Goal: Task Accomplishment & Management: Use online tool/utility

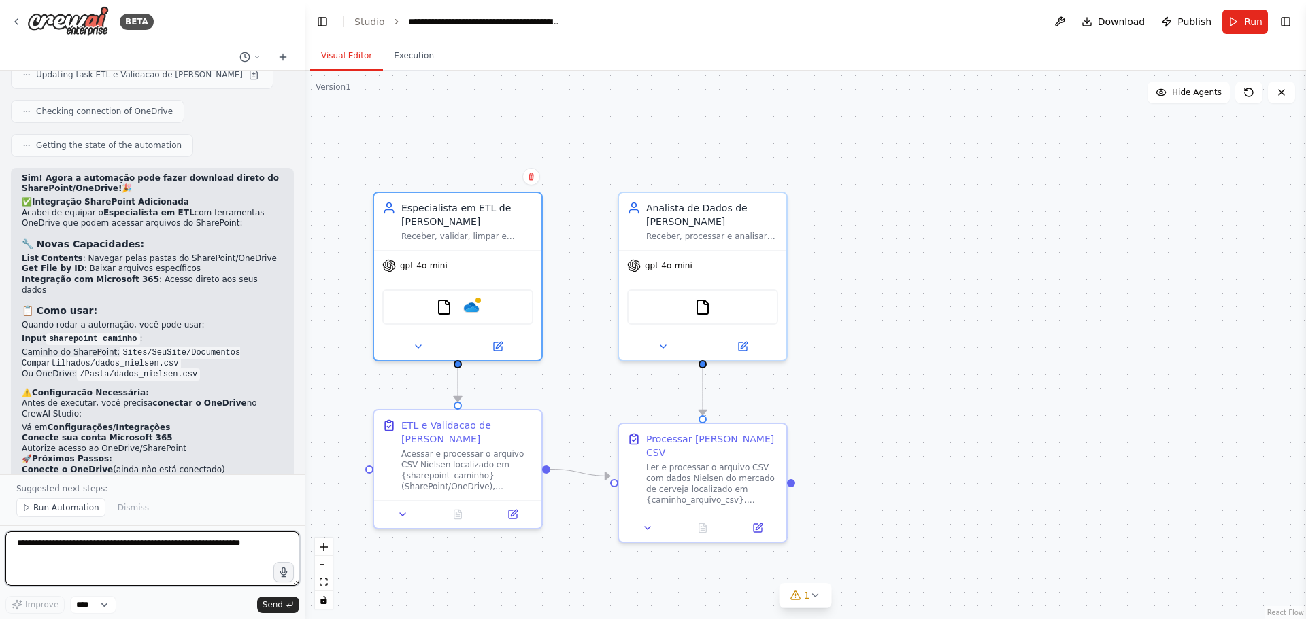
click at [163, 543] on textarea at bounding box center [152, 559] width 294 height 54
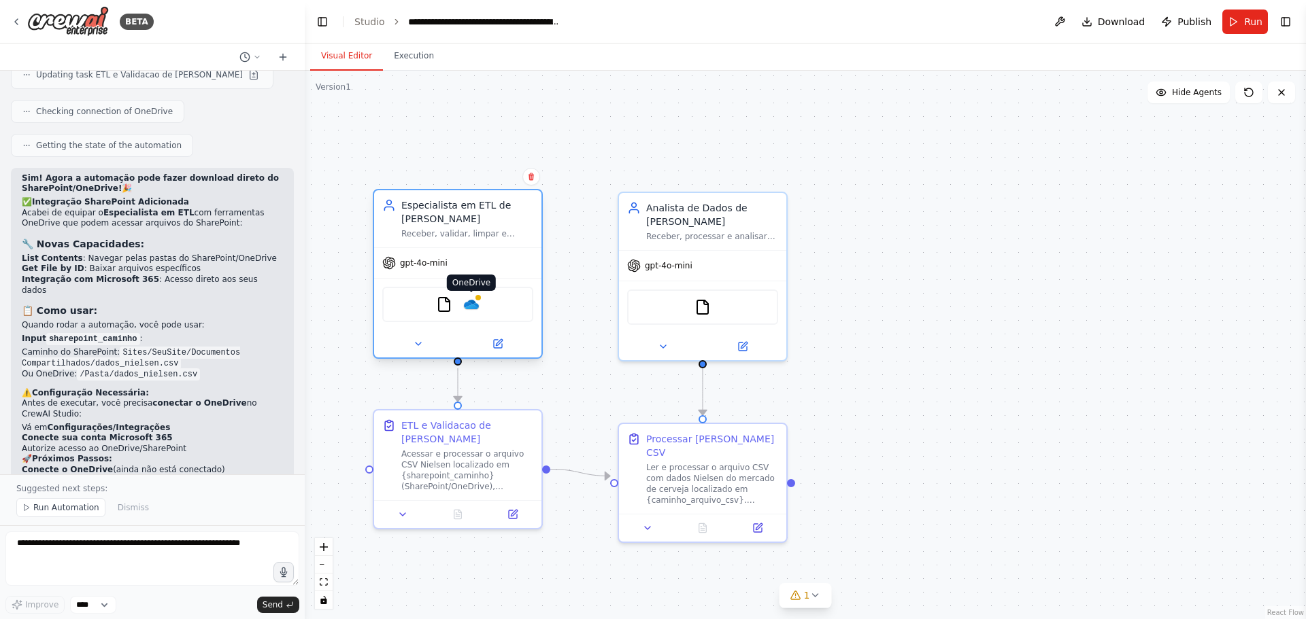
click at [475, 307] on img at bounding box center [471, 304] width 16 height 16
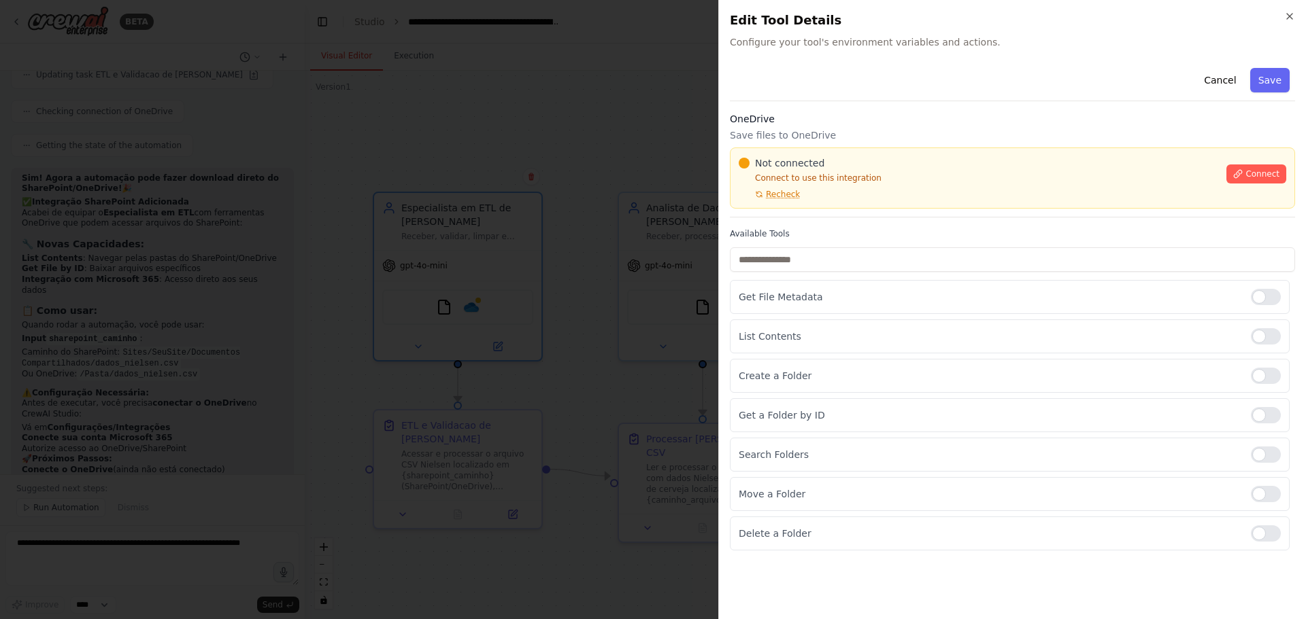
click at [486, 424] on div at bounding box center [653, 309] width 1306 height 619
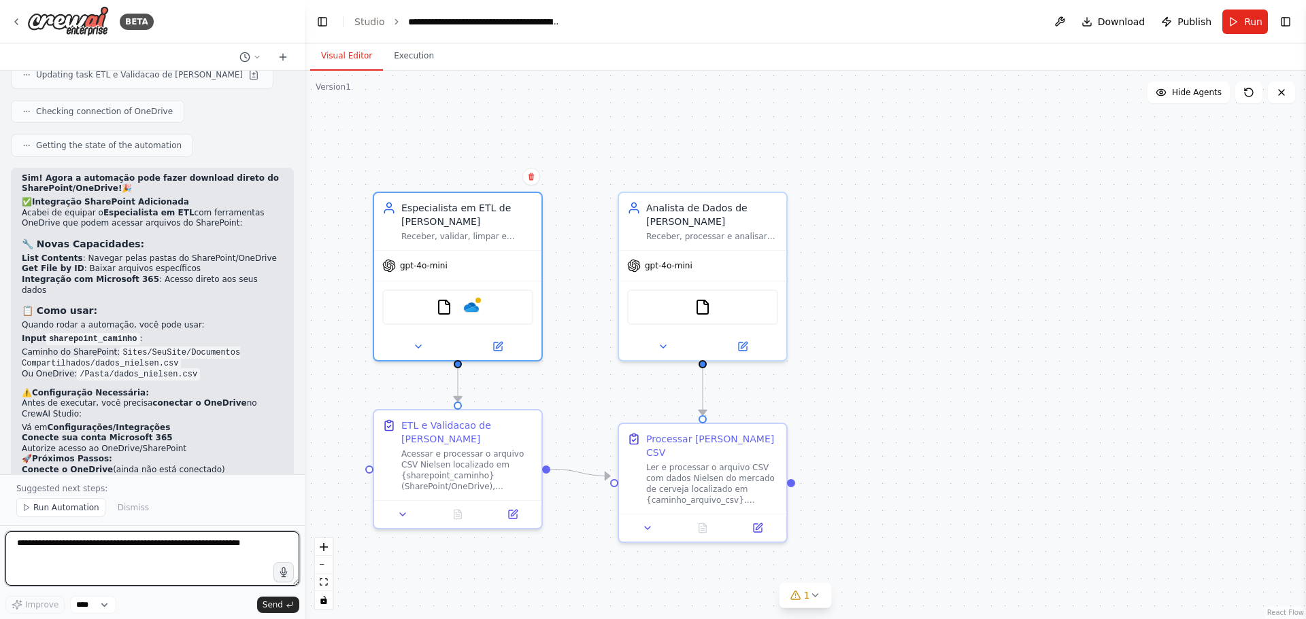
click at [83, 560] on textarea at bounding box center [152, 559] width 294 height 54
type textarea "**********"
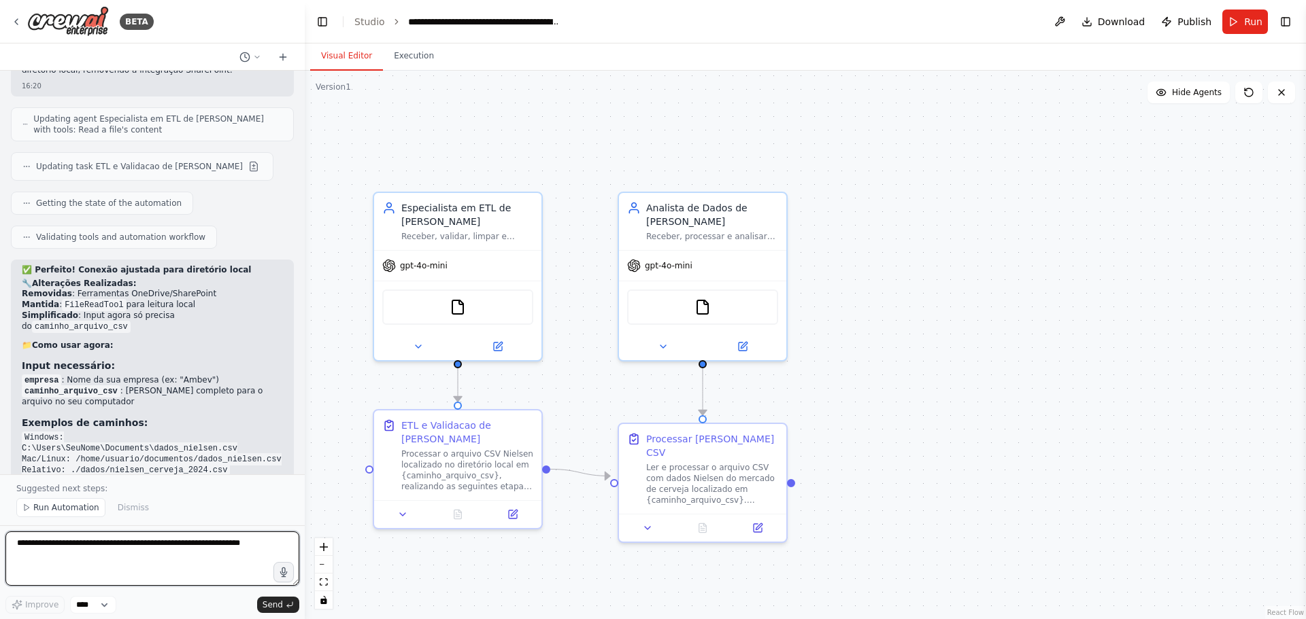
scroll to position [3450, 0]
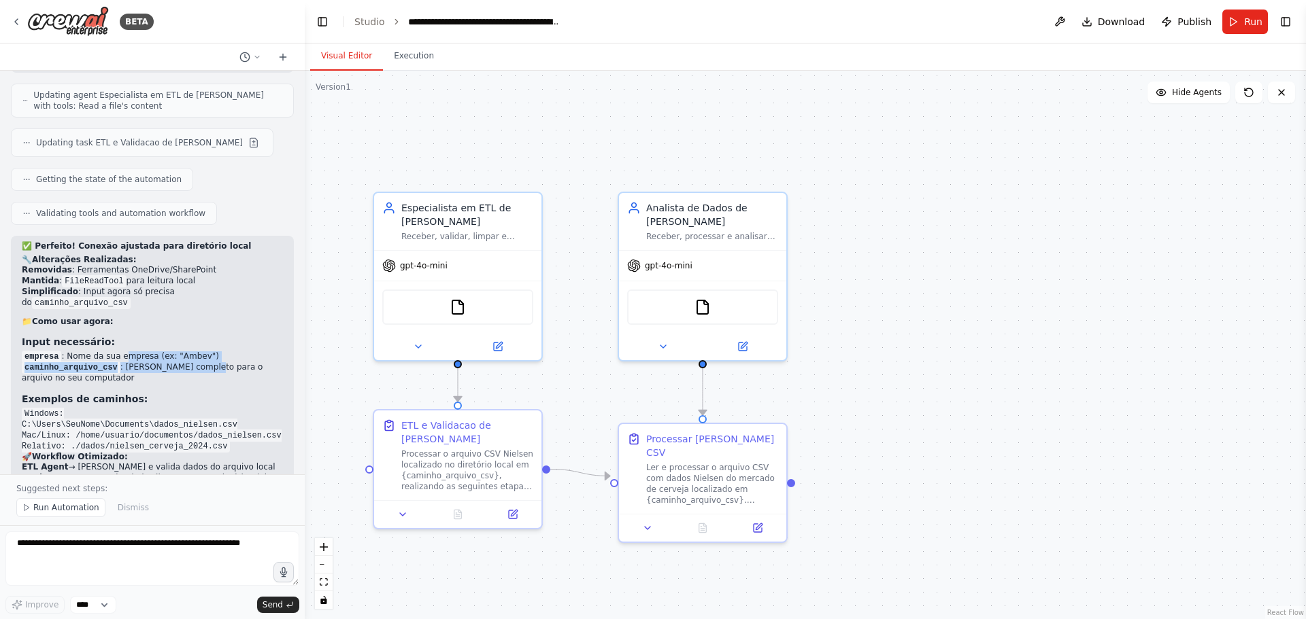
drag, startPoint x: 118, startPoint y: 276, endPoint x: 210, endPoint y: 282, distance: 92.6
click at [205, 352] on ul "empresa : Nome da sua empresa (ex: "Ambev") caminho_arquivo_csv : Caminho compl…" at bounding box center [152, 368] width 261 height 33
click at [142, 362] on li "caminho_arquivo_csv : Caminho completo para o arquivo no seu computador" at bounding box center [152, 373] width 261 height 22
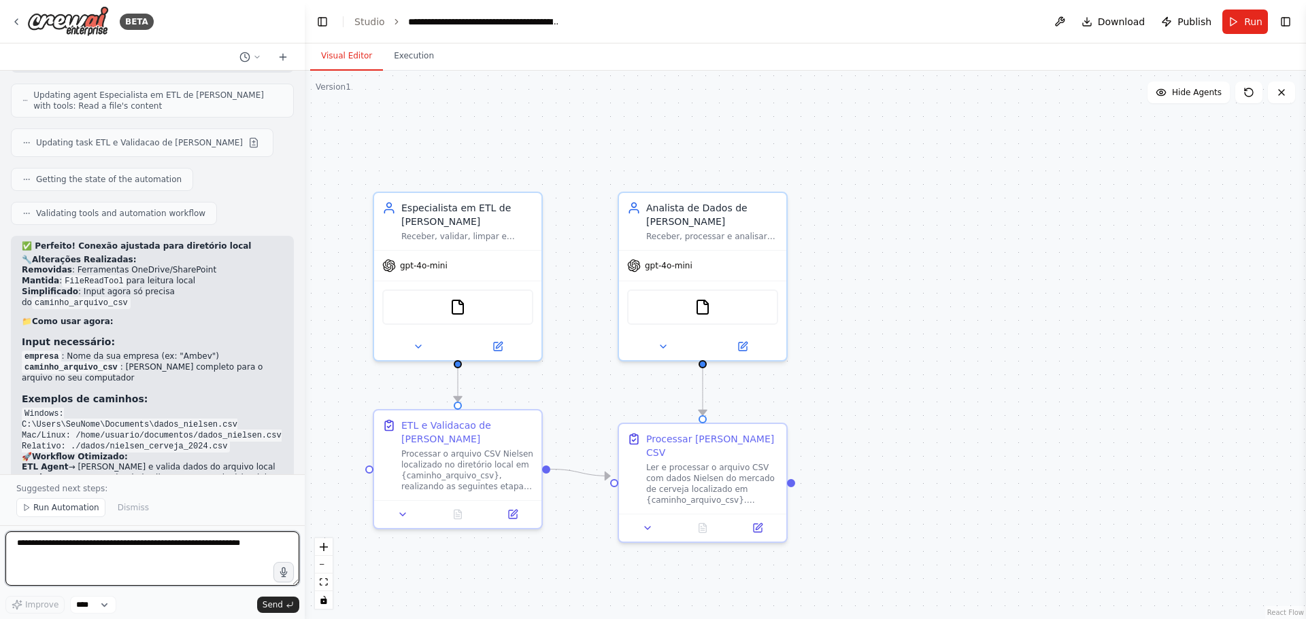
click at [148, 557] on textarea at bounding box center [152, 559] width 294 height 54
drag, startPoint x: 67, startPoint y: 330, endPoint x: 191, endPoint y: 326, distance: 124.5
click at [191, 408] on code "Windows: C:\Users\SeuNome\Documents\dados_nielsen.csv Mac/Linux: /home/usuario/…" at bounding box center [152, 430] width 260 height 45
click at [84, 408] on code "Windows: C:\Users\SeuNome\Documents\dados_nielsen.csv Mac/Linux: /home/usuario/…" at bounding box center [152, 430] width 260 height 45
drag, startPoint x: 75, startPoint y: 347, endPoint x: 160, endPoint y: 348, distance: 85.0
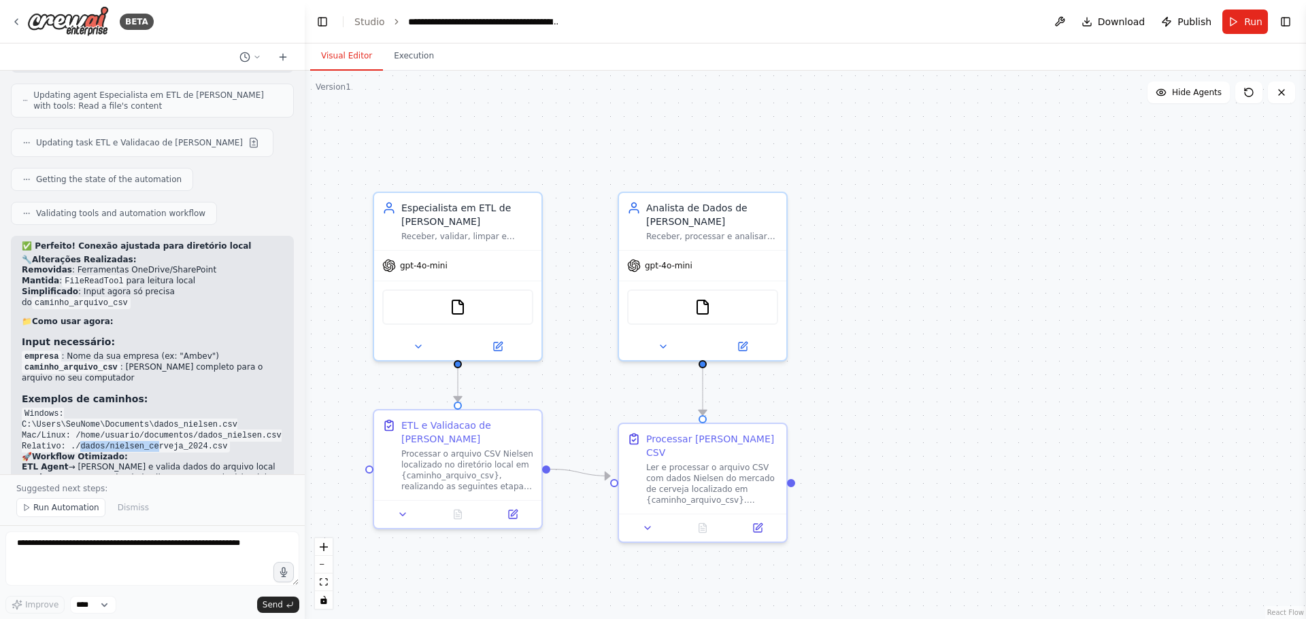
click at [154, 408] on code "Windows: C:\Users\SeuNome\Documents\dados_nielsen.csv Mac/Linux: /home/usuario/…" at bounding box center [152, 430] width 260 height 45
click at [177, 408] on code "Windows: C:\Users\SeuNome\Documents\dados_nielsen.csv Mac/Linux: /home/usuario/…" at bounding box center [152, 430] width 260 height 45
click at [481, 314] on div "FileReadTool" at bounding box center [457, 304] width 151 height 35
click at [1244, 18] on button "Run" at bounding box center [1245, 22] width 46 height 24
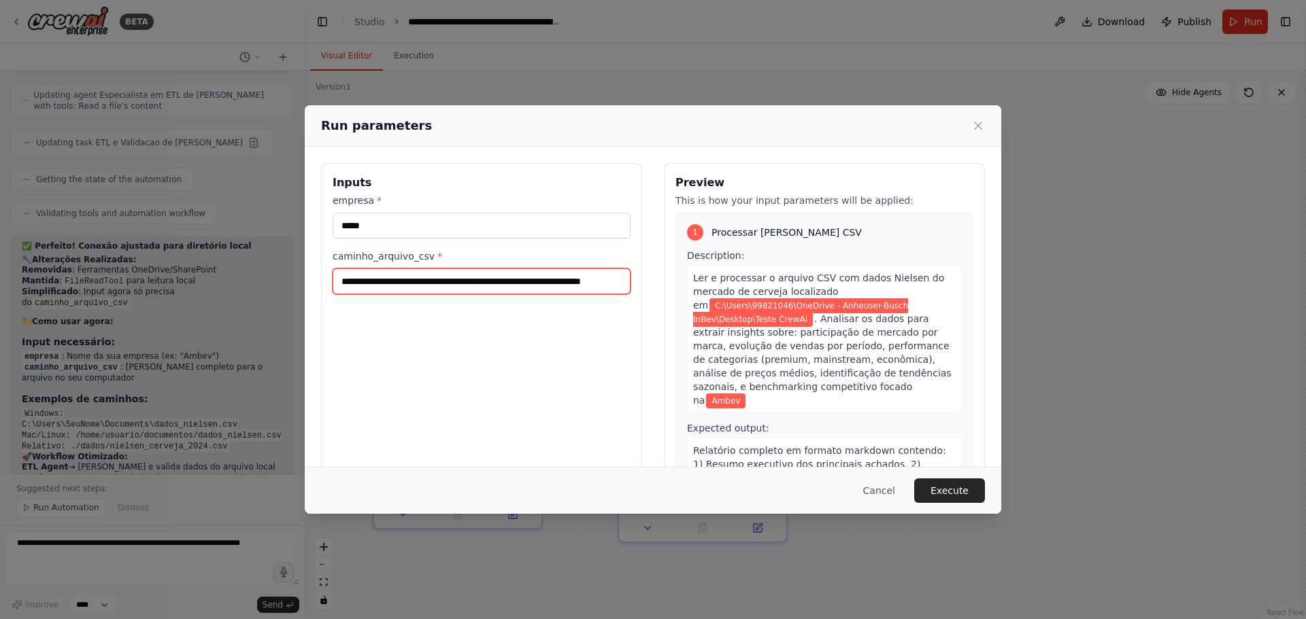
click at [437, 282] on input "**********" at bounding box center [482, 282] width 298 height 26
click at [356, 283] on input "**********" at bounding box center [482, 282] width 298 height 26
paste input "text"
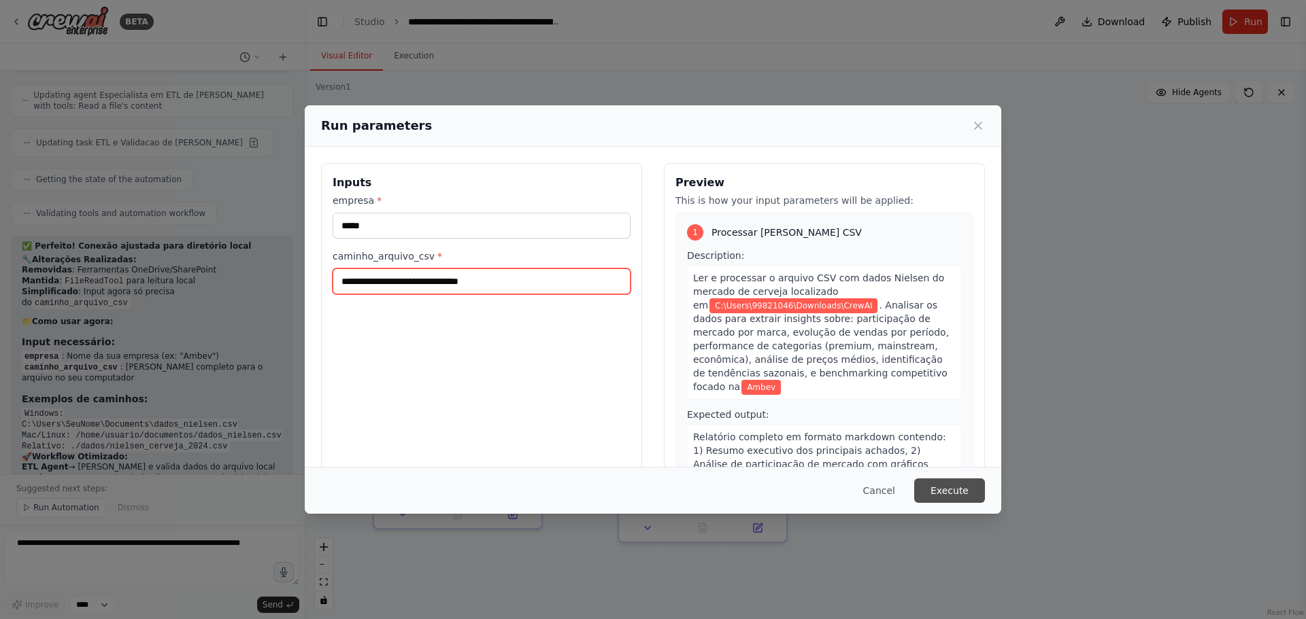
type input "**********"
click at [951, 481] on button "Execute" at bounding box center [949, 491] width 71 height 24
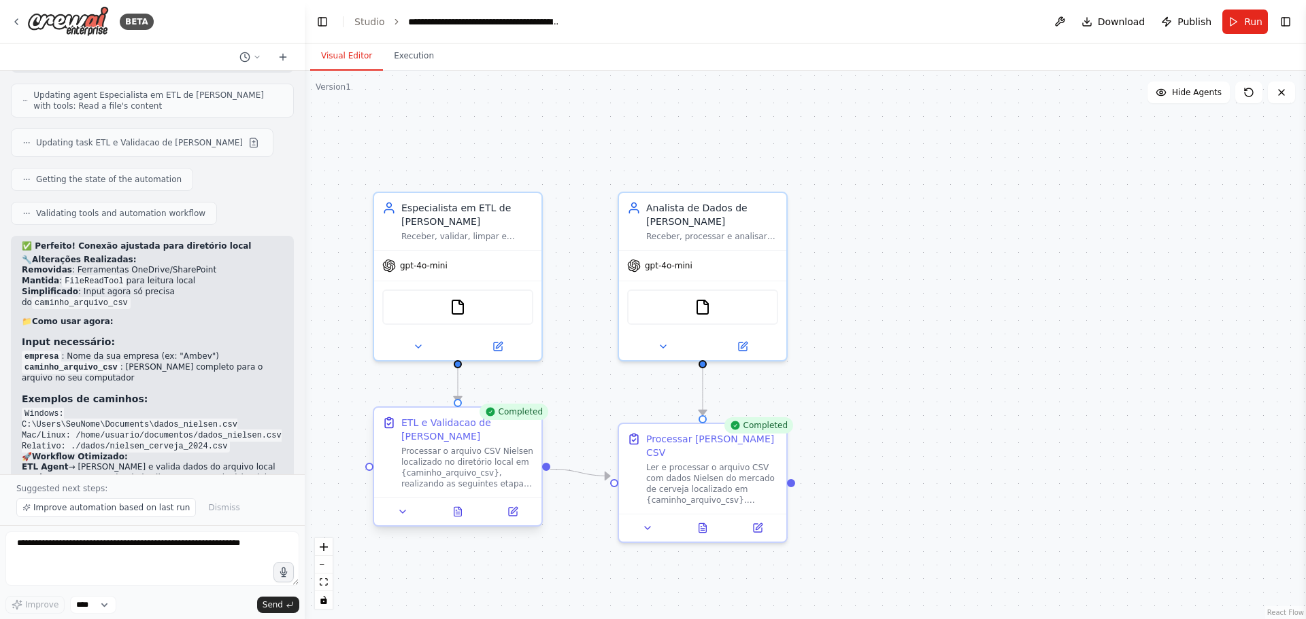
click at [460, 522] on div at bounding box center [457, 512] width 167 height 28
click at [456, 511] on icon at bounding box center [457, 511] width 7 height 9
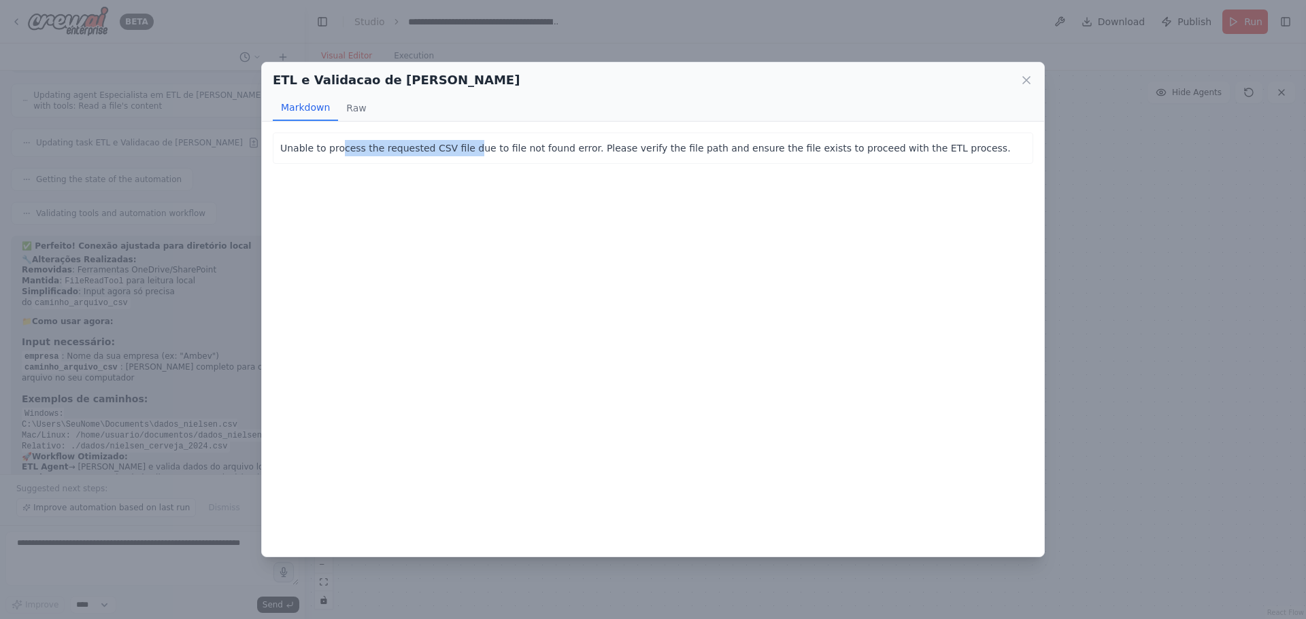
drag, startPoint x: 342, startPoint y: 160, endPoint x: 494, endPoint y: 157, distance: 151.7
click at [486, 156] on div "Unable to process the requested CSV file due to file not found error. Please ve…" at bounding box center [653, 148] width 760 height 31
click at [505, 157] on div "Unable to process the requested CSV file due to file not found error. Please ve…" at bounding box center [653, 148] width 760 height 31
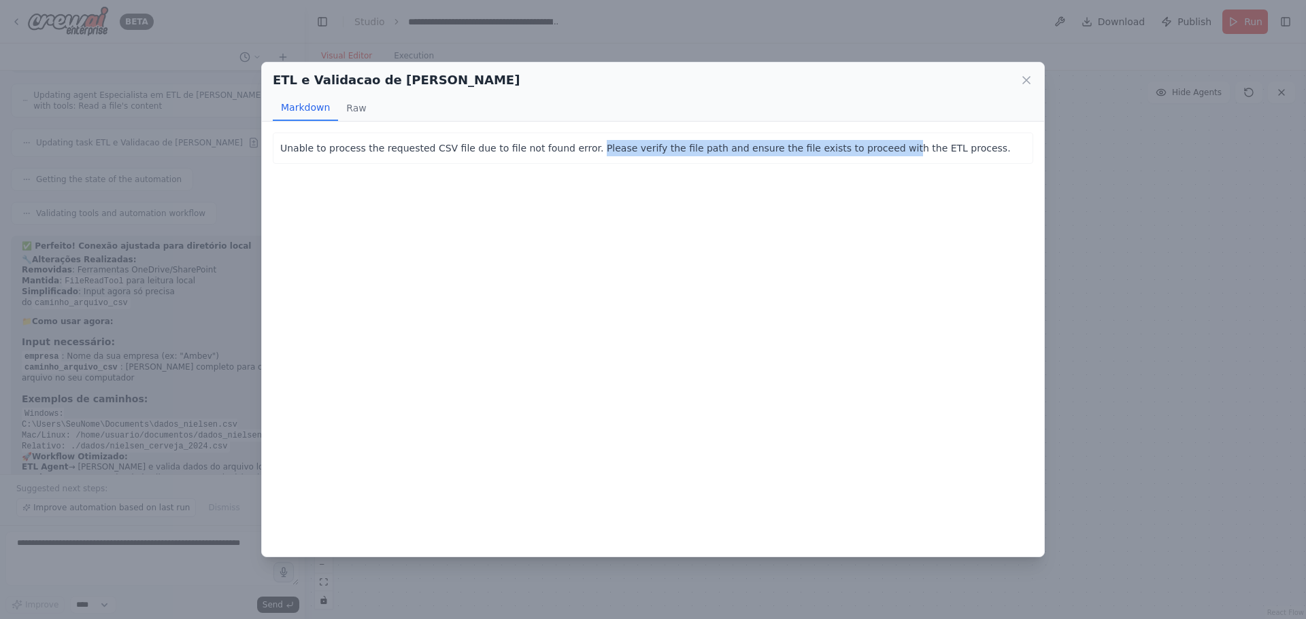
drag, startPoint x: 570, startPoint y: 146, endPoint x: 845, endPoint y: 153, distance: 274.8
click at [845, 153] on p "Unable to process the requested CSV file due to file not found error. Please ve…" at bounding box center [652, 148] width 745 height 16
click at [1023, 80] on icon at bounding box center [1026, 80] width 14 height 14
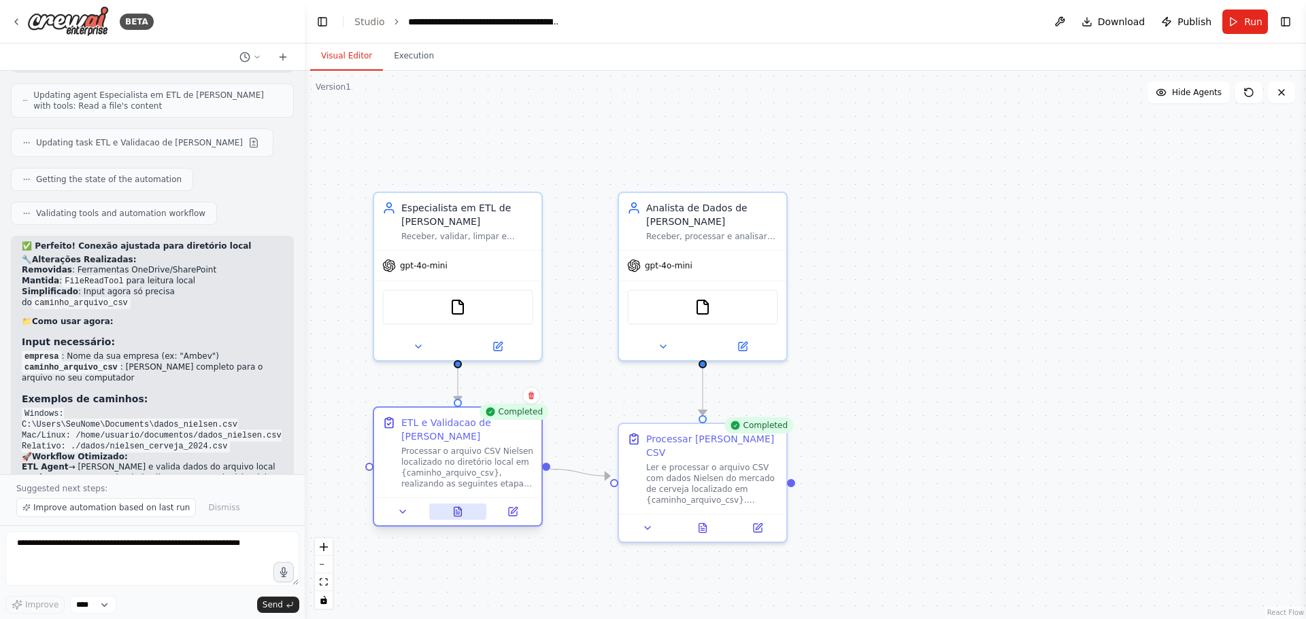
click at [458, 513] on icon at bounding box center [457, 513] width 3 height 0
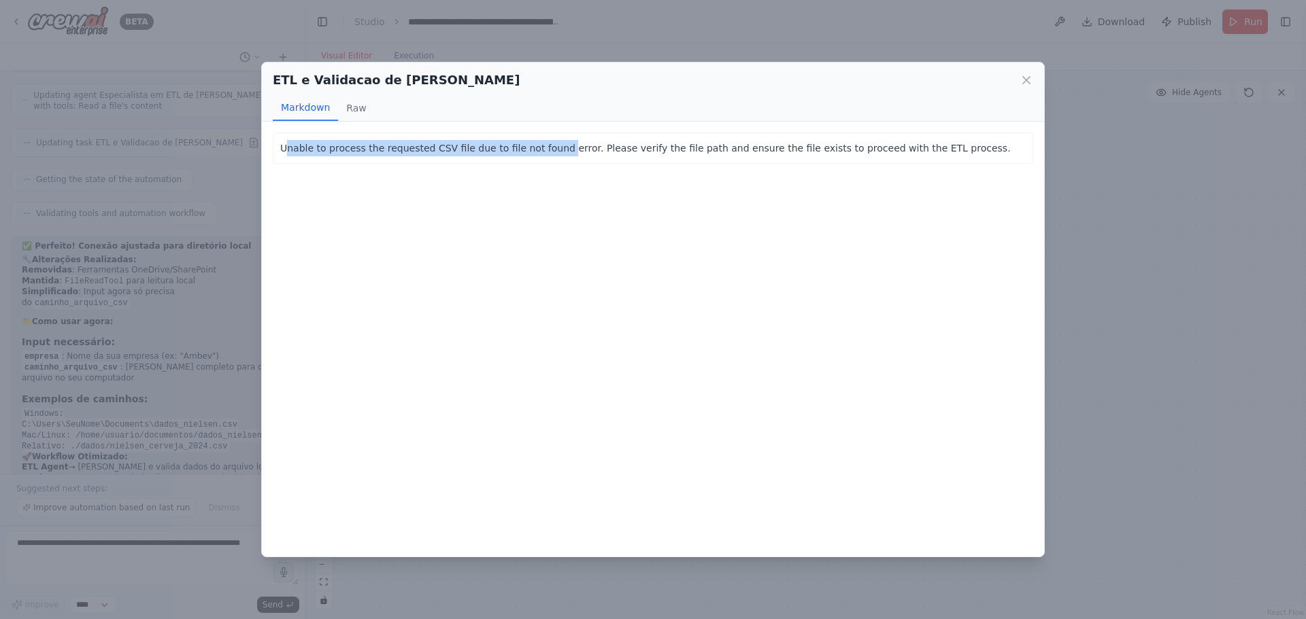
drag, startPoint x: 286, startPoint y: 150, endPoint x: 549, endPoint y: 153, distance: 263.2
click at [547, 153] on p "Unable to process the requested CSV file due to file not found error. Please ve…" at bounding box center [652, 148] width 745 height 16
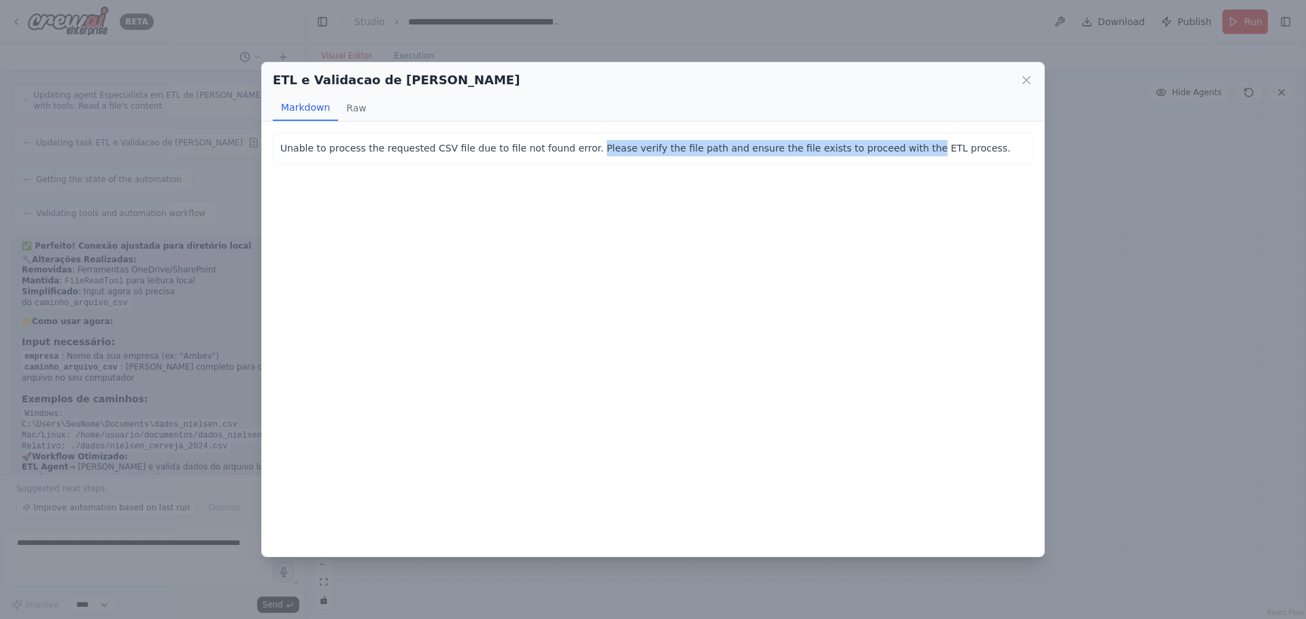
drag, startPoint x: 571, startPoint y: 150, endPoint x: 864, endPoint y: 154, distance: 292.4
click at [864, 154] on p "Unable to process the requested CSV file due to file not found error. Please ve…" at bounding box center [652, 148] width 745 height 16
click at [345, 101] on button "Raw" at bounding box center [356, 108] width 36 height 26
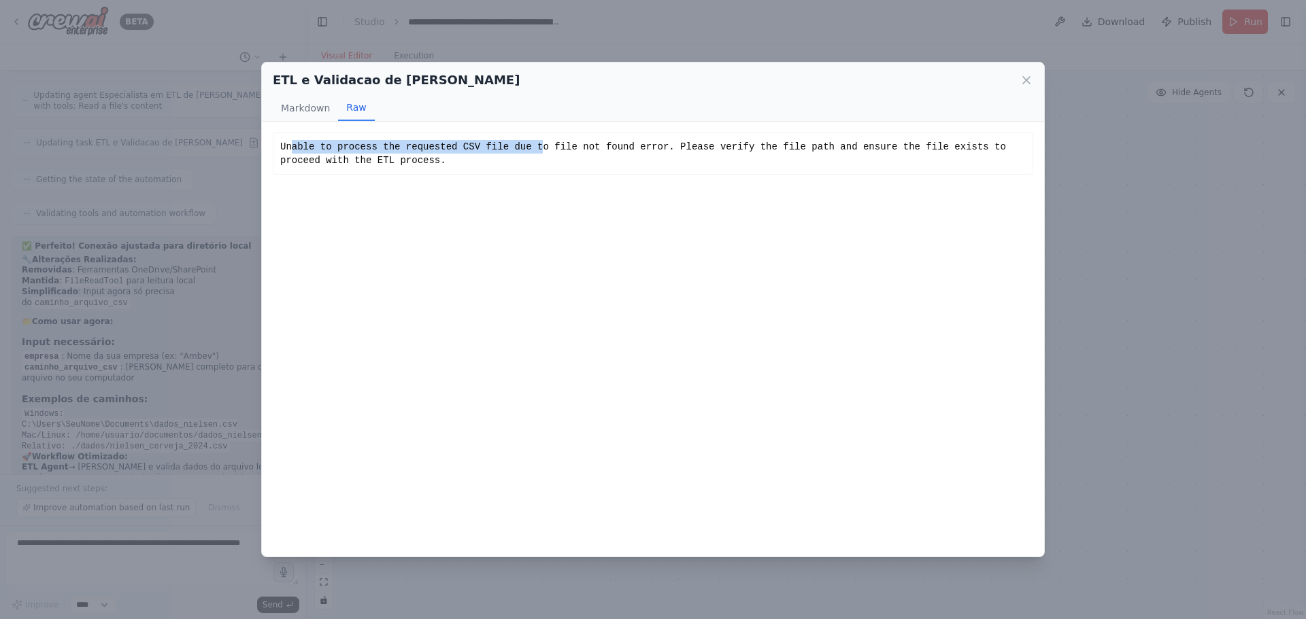
drag, startPoint x: 289, startPoint y: 146, endPoint x: 521, endPoint y: 148, distance: 231.9
click at [521, 148] on div "Unable to process the requested CSV file due to file not found error. Please ve…" at bounding box center [652, 153] width 745 height 27
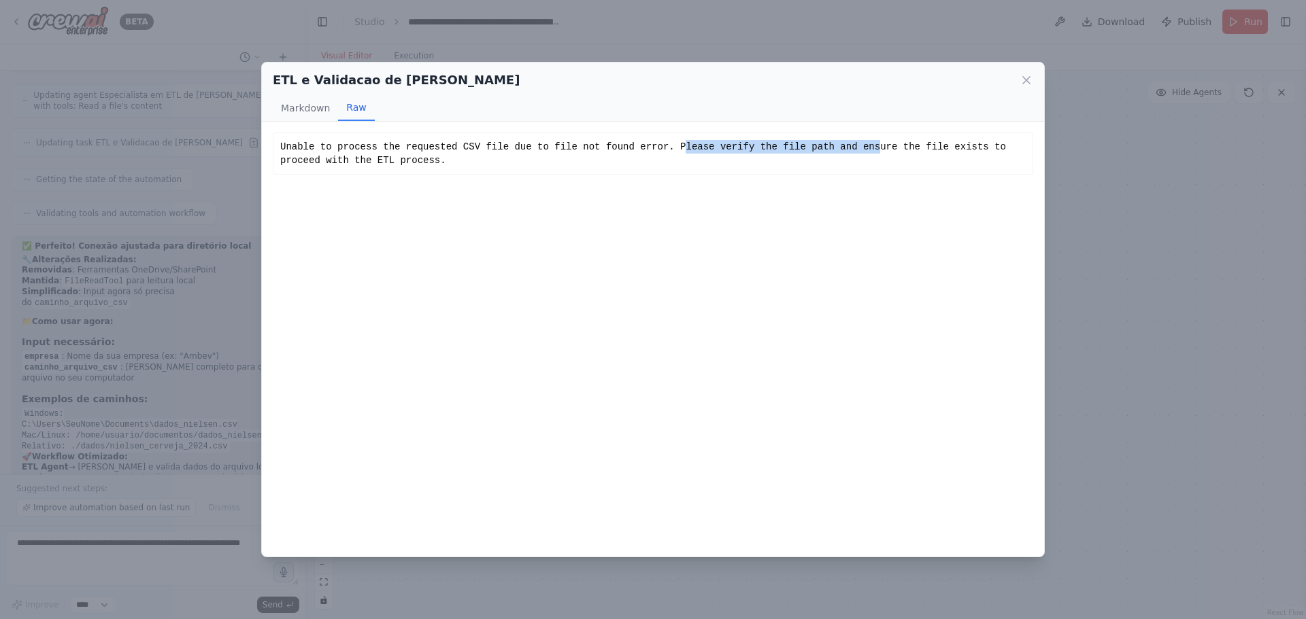
drag, startPoint x: 651, startPoint y: 147, endPoint x: 829, endPoint y: 146, distance: 177.5
click at [829, 146] on div "Unable to process the requested CSV file due to file not found error. Please ve…" at bounding box center [652, 153] width 745 height 27
drag, startPoint x: 855, startPoint y: 146, endPoint x: 992, endPoint y: 139, distance: 136.8
click at [992, 139] on div "Unable to process the requested CSV file due to file not found error. Please ve…" at bounding box center [653, 154] width 760 height 42
drag, startPoint x: 612, startPoint y: 160, endPoint x: 739, endPoint y: 145, distance: 128.0
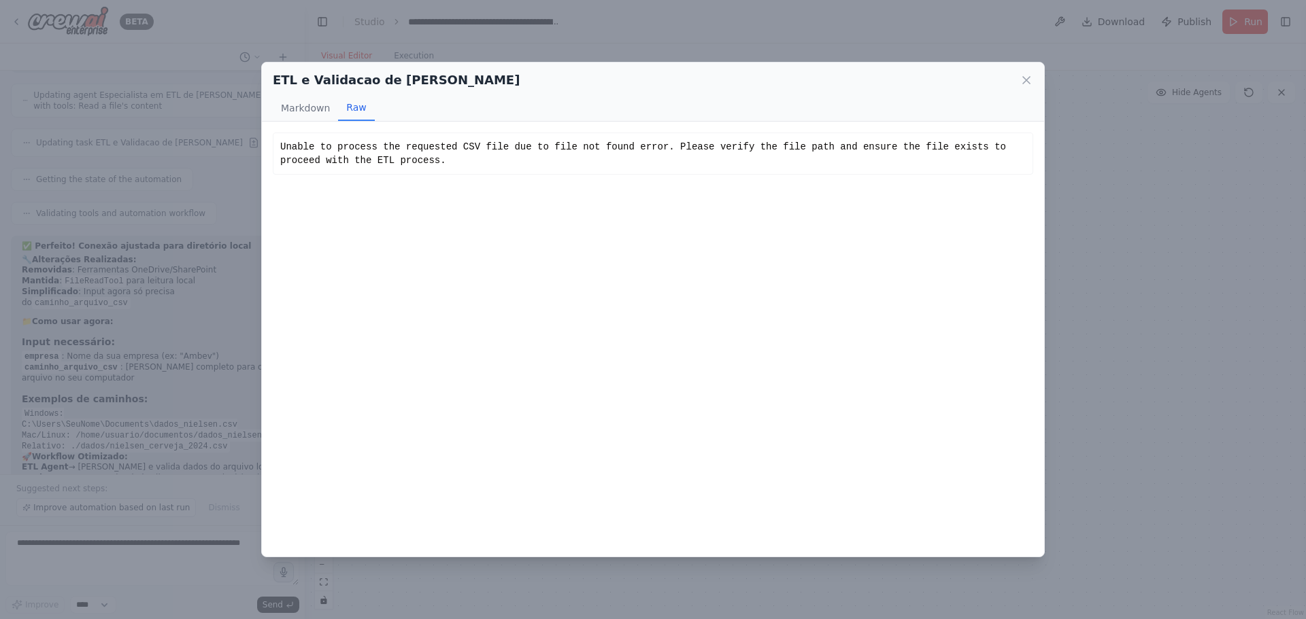
click at [614, 160] on div "Unable to process the requested CSV file due to file not found error. Please ve…" at bounding box center [652, 153] width 745 height 27
click at [1030, 77] on icon at bounding box center [1026, 80] width 14 height 14
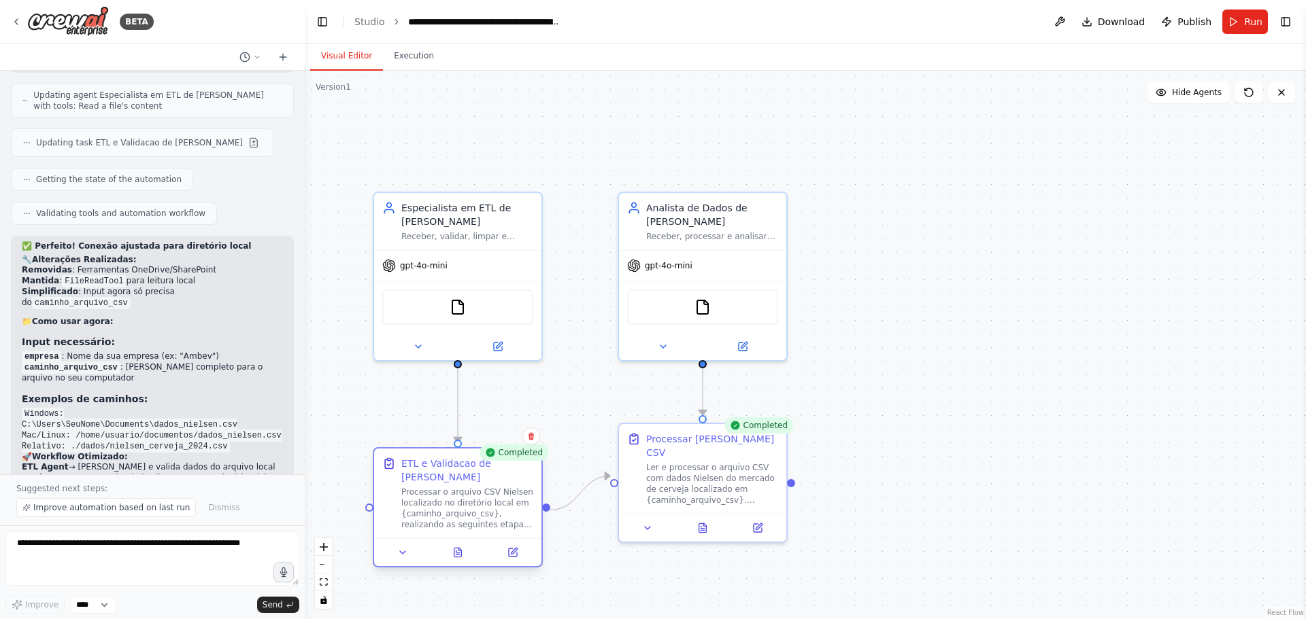
drag, startPoint x: 407, startPoint y: 453, endPoint x: 407, endPoint y: 501, distance: 48.3
click at [407, 501] on div "Processar o arquivo CSV Nielsen localizado no diretório local em {caminho_arqui…" at bounding box center [467, 509] width 132 height 44
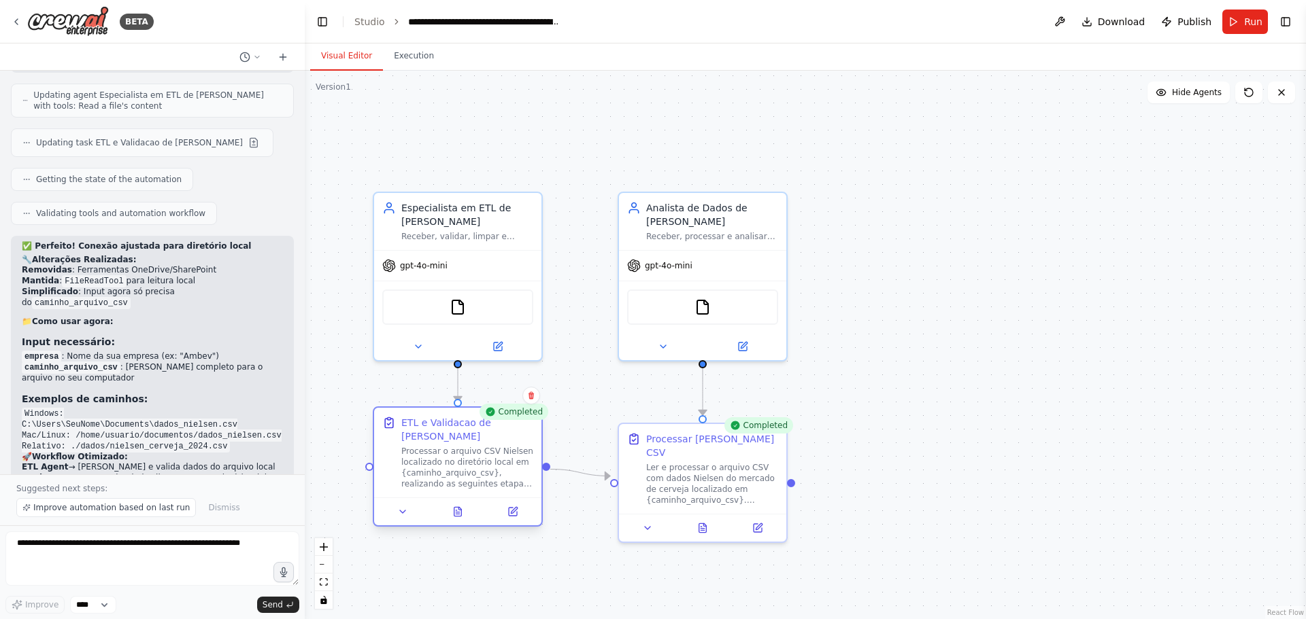
drag, startPoint x: 471, startPoint y: 524, endPoint x: 467, endPoint y: 483, distance: 41.6
click at [465, 479] on div "Processar o arquivo CSV Nielsen localizado no diretório local em {caminho_arqui…" at bounding box center [467, 468] width 132 height 44
click at [458, 509] on icon at bounding box center [459, 508] width 3 height 3
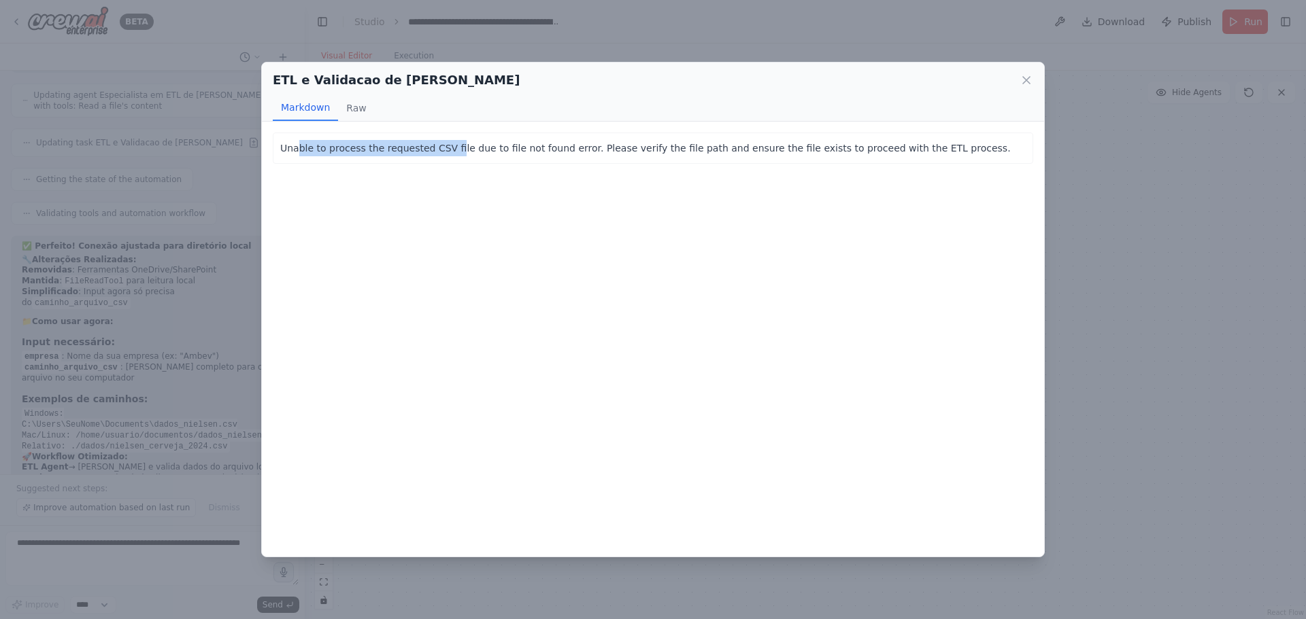
drag, startPoint x: 297, startPoint y: 146, endPoint x: 457, endPoint y: 148, distance: 159.8
click at [457, 149] on p "Unable to process the requested CSV file due to file not found error. Please ve…" at bounding box center [652, 148] width 745 height 16
click at [345, 114] on button "Raw" at bounding box center [356, 108] width 36 height 26
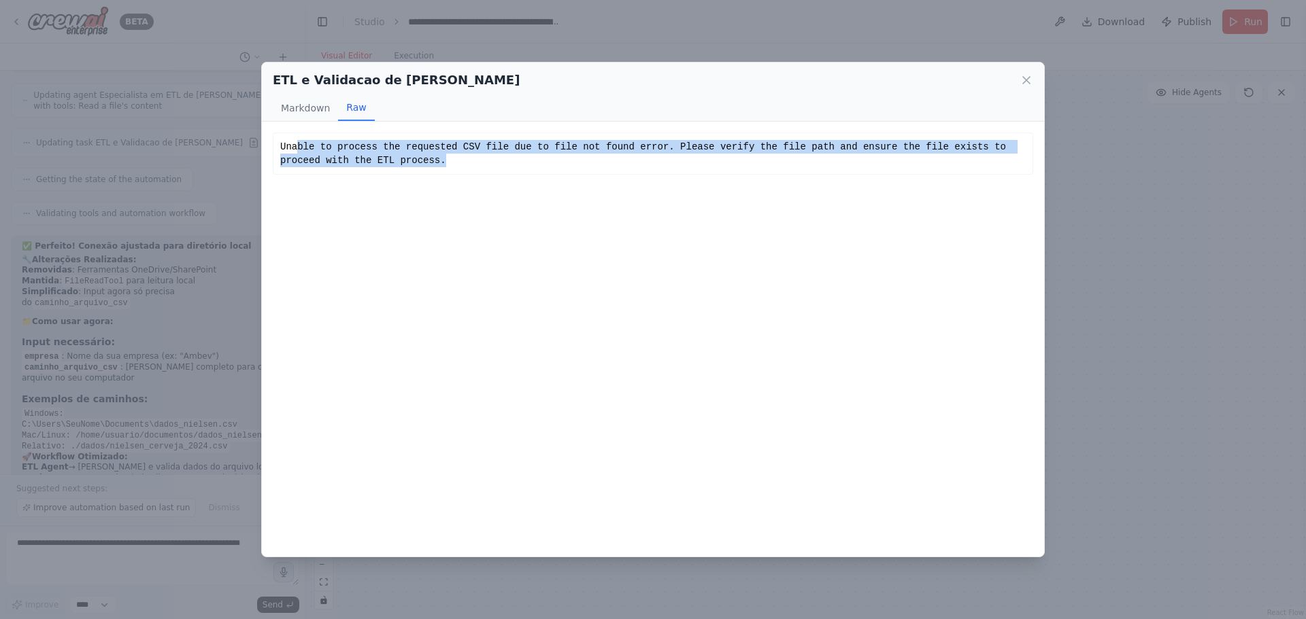
drag, startPoint x: 296, startPoint y: 153, endPoint x: 478, endPoint y: 164, distance: 182.6
click at [477, 164] on div "Unable to process the requested CSV file due to file not found error. Please ve…" at bounding box center [652, 153] width 745 height 27
click at [477, 165] on div "Unable to process the requested CSV file due to file not found error. Please ve…" at bounding box center [652, 153] width 745 height 27
click at [476, 144] on div "Unable to process the requested CSV file due to file not found error. Please ve…" at bounding box center [652, 153] width 745 height 27
click at [528, 150] on div "Unable to process the requested CSV file due to file not found error. Please ve…" at bounding box center [652, 153] width 745 height 27
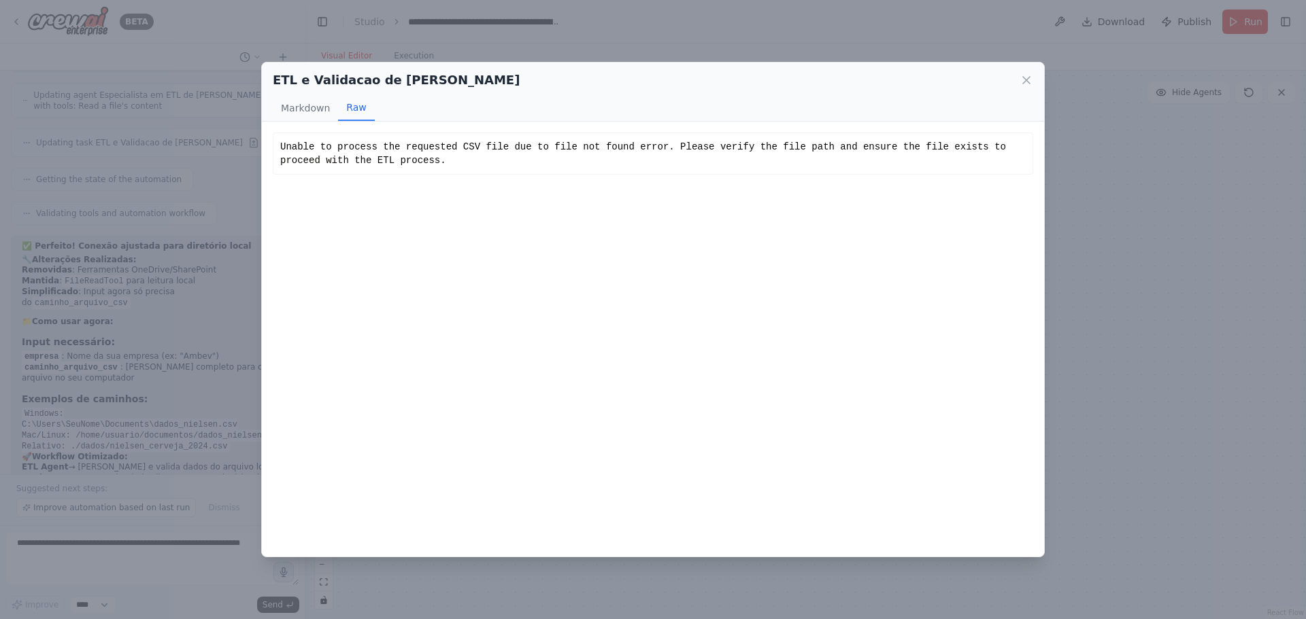
click at [616, 154] on div "Unable to process the requested CSV file due to file not found error. Please ve…" at bounding box center [652, 153] width 745 height 27
drag, startPoint x: 638, startPoint y: 148, endPoint x: 835, endPoint y: 147, distance: 197.2
click at [835, 147] on div "Unable to process the requested CSV file due to file not found error. Please ve…" at bounding box center [652, 153] width 745 height 27
click at [1027, 76] on icon at bounding box center [1026, 80] width 14 height 14
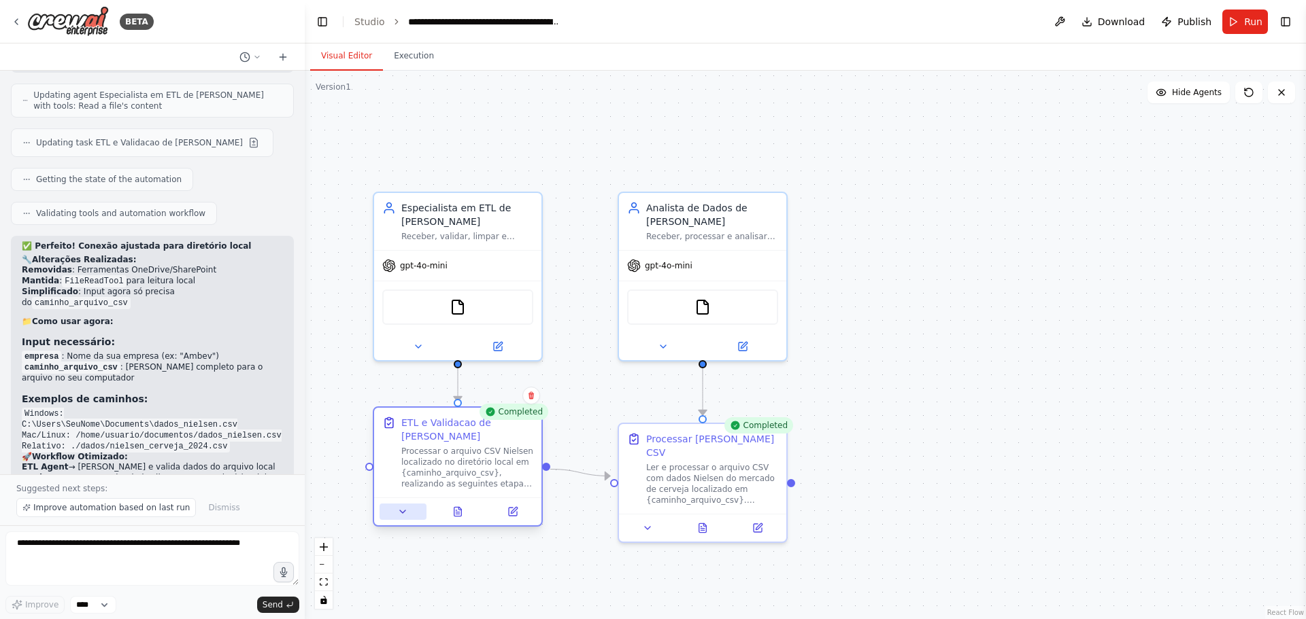
click at [406, 516] on icon at bounding box center [402, 512] width 11 height 11
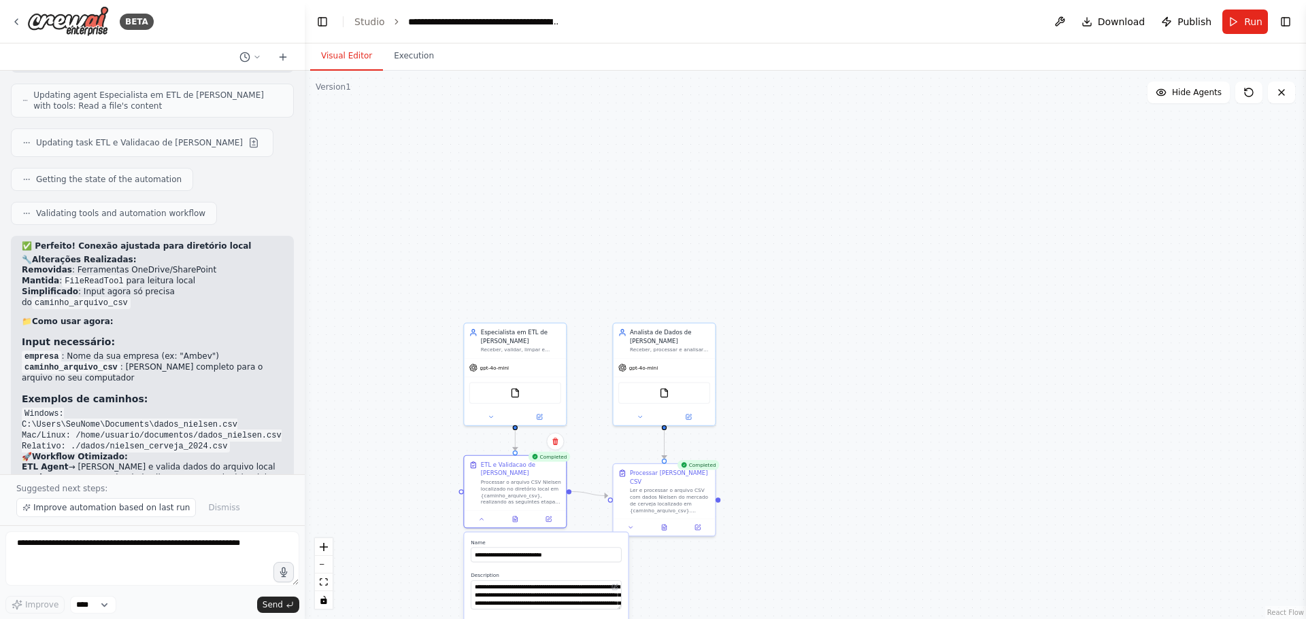
drag, startPoint x: 671, startPoint y: 589, endPoint x: 687, endPoint y: 403, distance: 186.4
click at [687, 403] on div ".deletable-edge-delete-btn { width: 20px; height: 20px; border: 0px solid #ffff…" at bounding box center [805, 345] width 1001 height 549
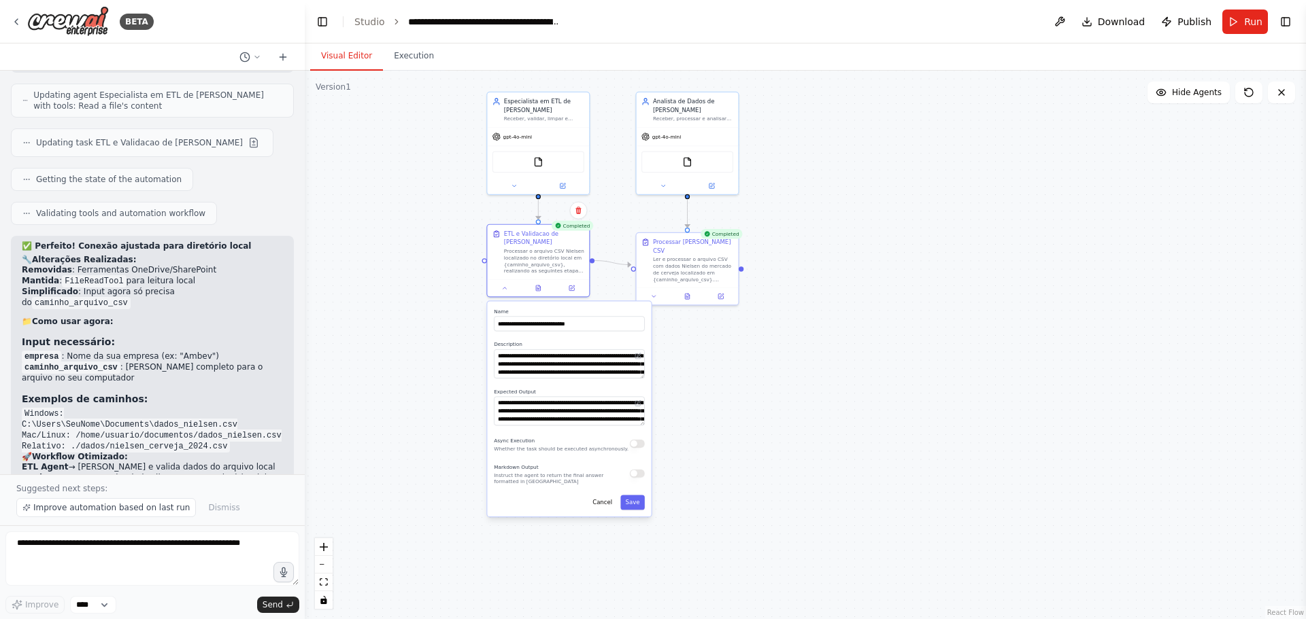
drag, startPoint x: 730, startPoint y: 474, endPoint x: 744, endPoint y: 415, distance: 60.9
click at [745, 415] on div ".deletable-edge-delete-btn { width: 20px; height: 20px; border: 0px solid #ffff…" at bounding box center [805, 345] width 1001 height 549
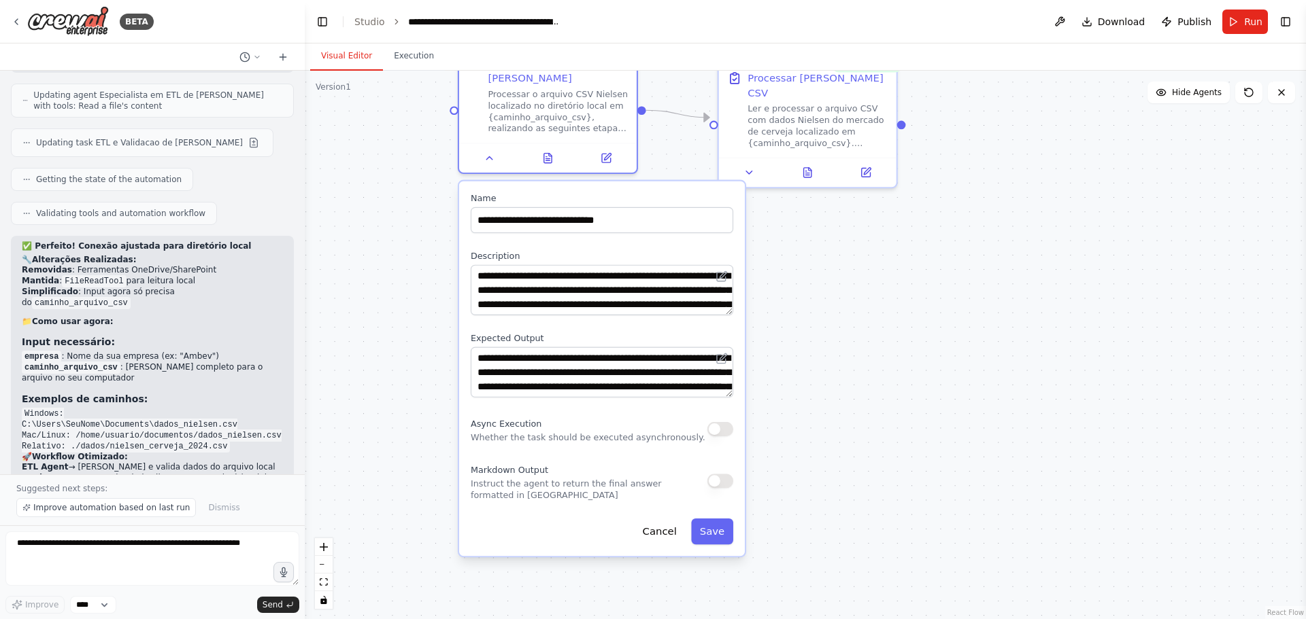
click at [716, 480] on button "button" at bounding box center [720, 481] width 26 height 14
click at [720, 526] on button "Save" at bounding box center [712, 532] width 42 height 26
click at [707, 536] on button "Save" at bounding box center [712, 532] width 42 height 26
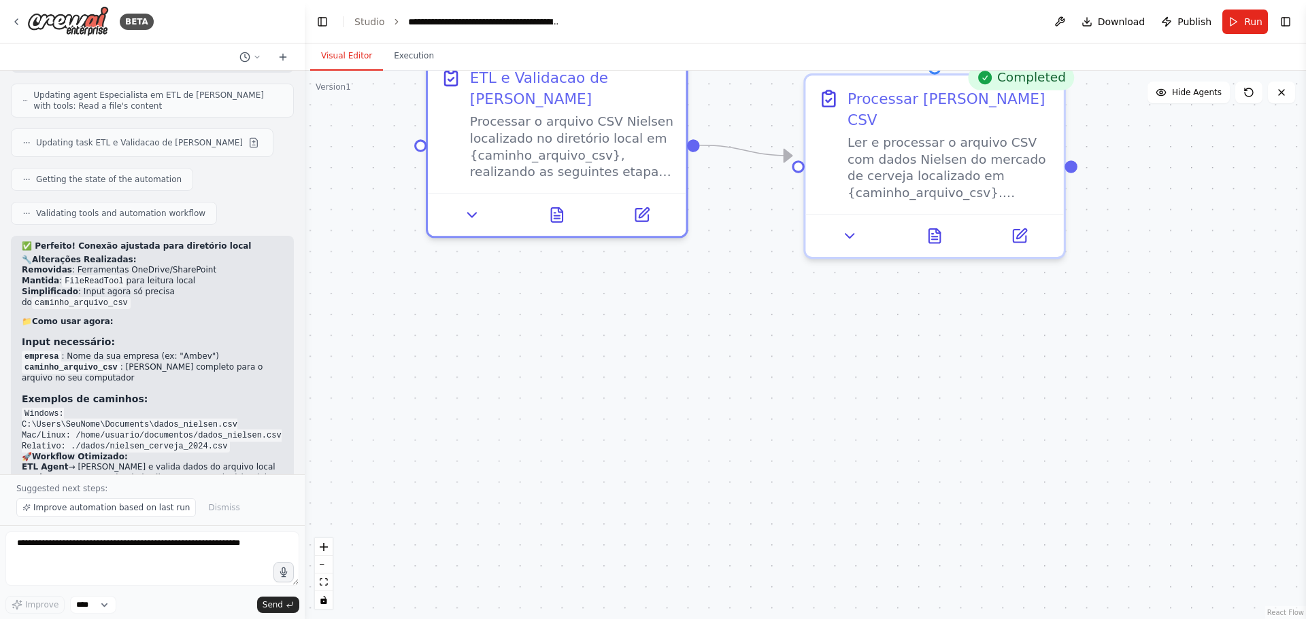
drag, startPoint x: 717, startPoint y: 260, endPoint x: 763, endPoint y: 536, distance: 279.8
click at [763, 536] on div ".deletable-edge-delete-btn { width: 20px; height: 20px; border: 0px solid #ffff…" at bounding box center [805, 345] width 1001 height 549
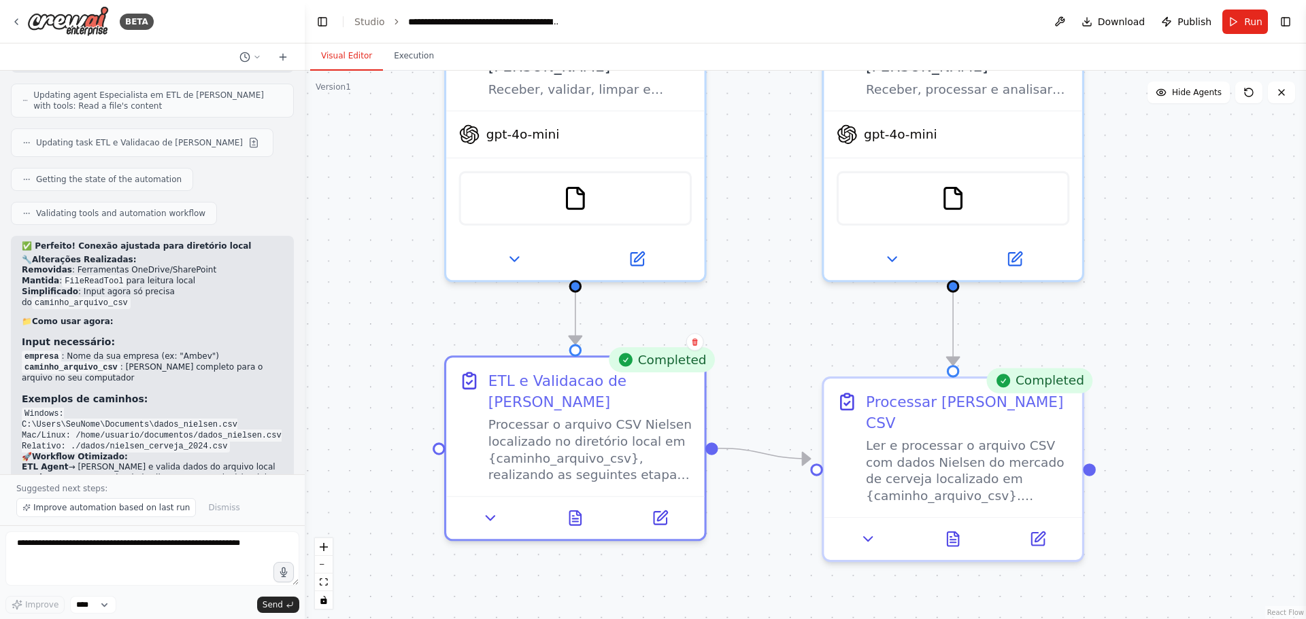
drag, startPoint x: 769, startPoint y: 214, endPoint x: 762, endPoint y: 354, distance: 140.2
click at [762, 354] on div ".deletable-edge-delete-btn { width: 20px; height: 20px; border: 0px solid #ffff…" at bounding box center [805, 345] width 1001 height 549
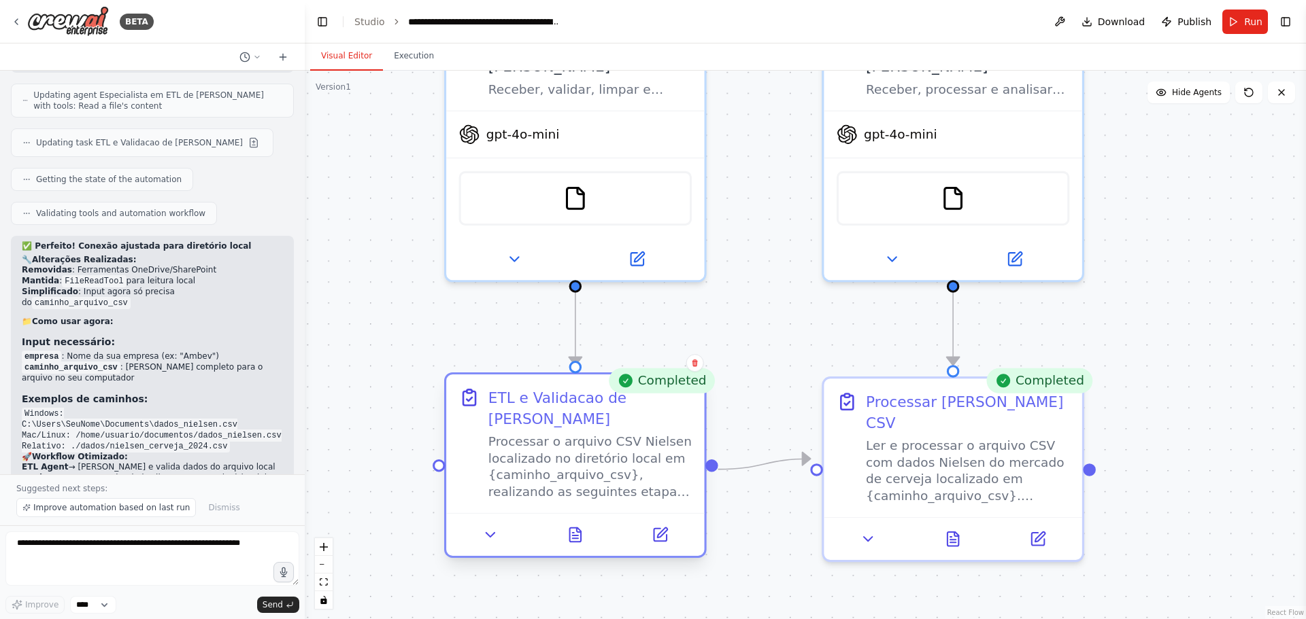
drag, startPoint x: 581, startPoint y: 430, endPoint x: 580, endPoint y: 452, distance: 21.8
click at [580, 452] on div "Processar o arquivo CSV Nielsen localizado no diretório local em {caminho_arqui…" at bounding box center [589, 466] width 203 height 67
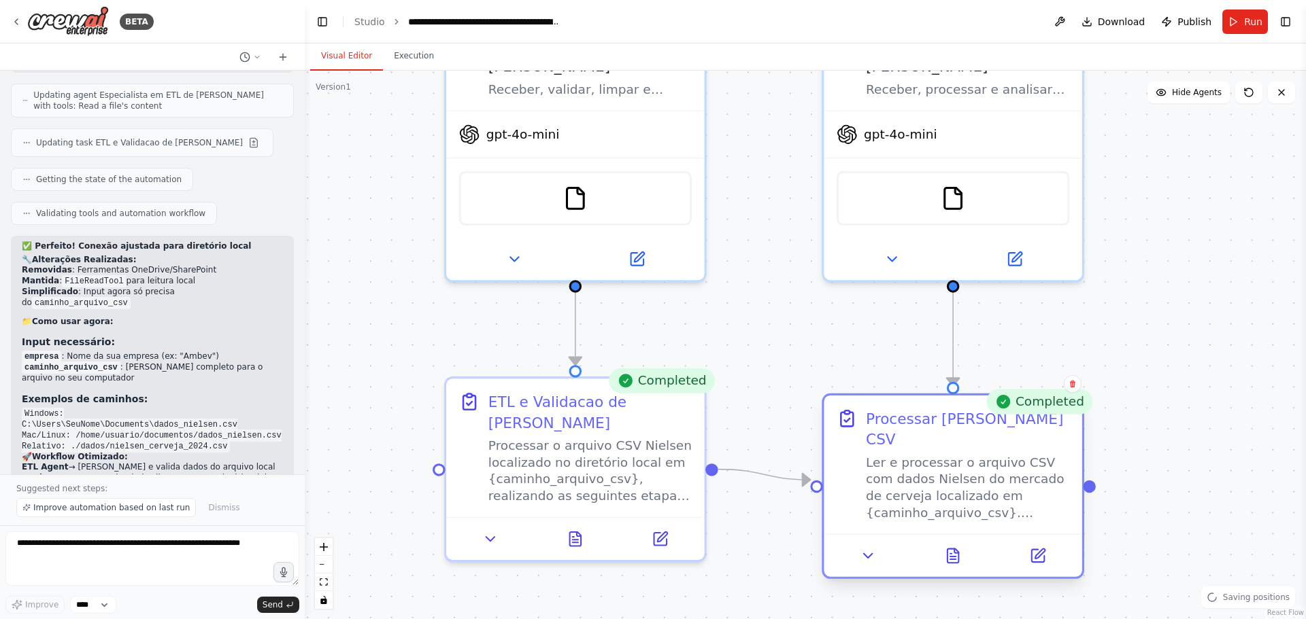
drag, startPoint x: 913, startPoint y: 426, endPoint x: 912, endPoint y: 447, distance: 21.1
click at [912, 454] on div "Ler e processar o arquivo CSV com dados Nielsen do mercado de cerveja localizad…" at bounding box center [967, 487] width 203 height 67
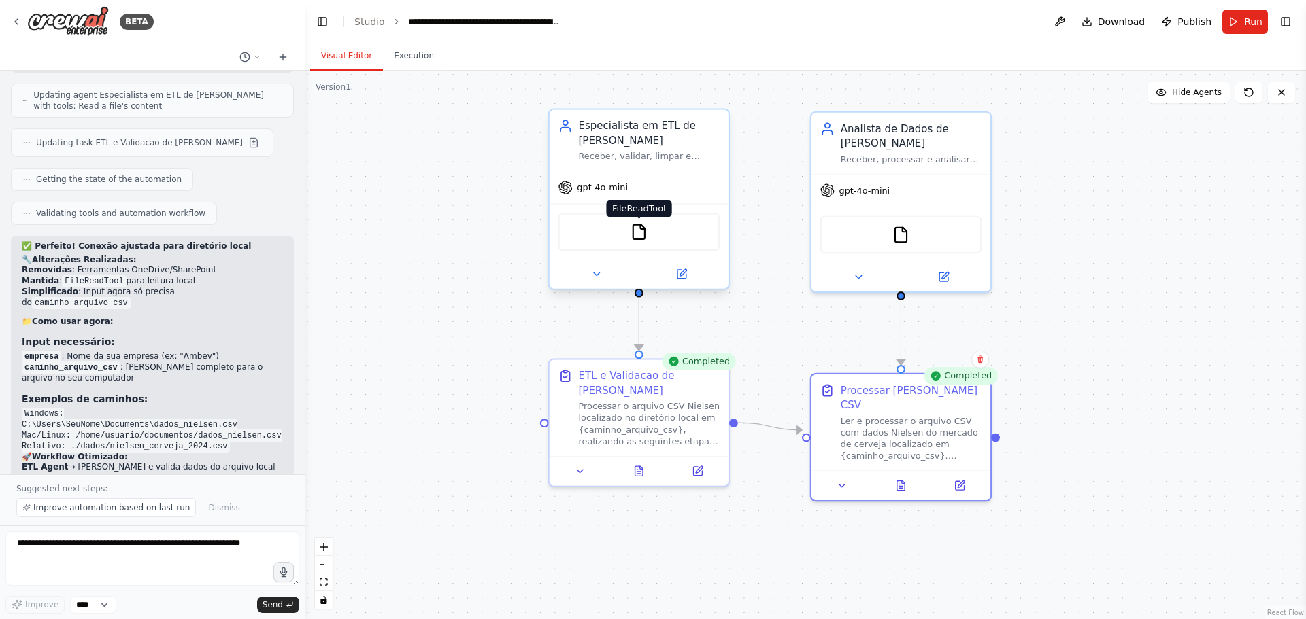
click at [634, 235] on img at bounding box center [639, 232] width 18 height 18
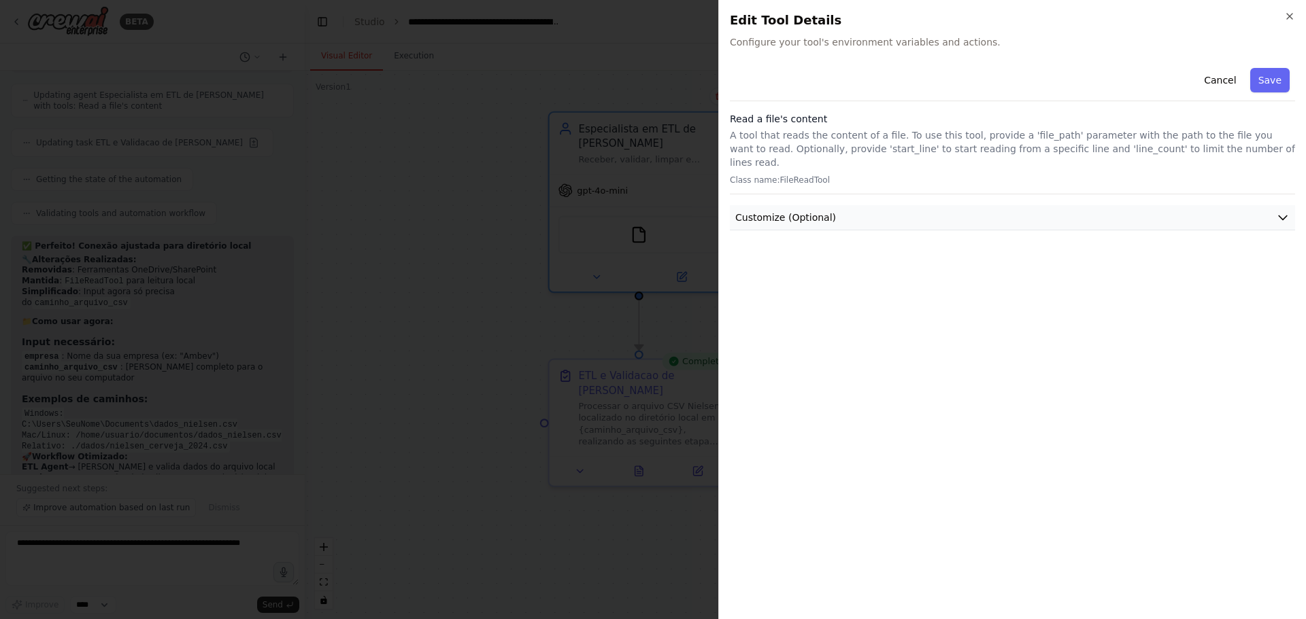
click at [765, 211] on span "Customize (Optional)" at bounding box center [785, 218] width 101 height 14
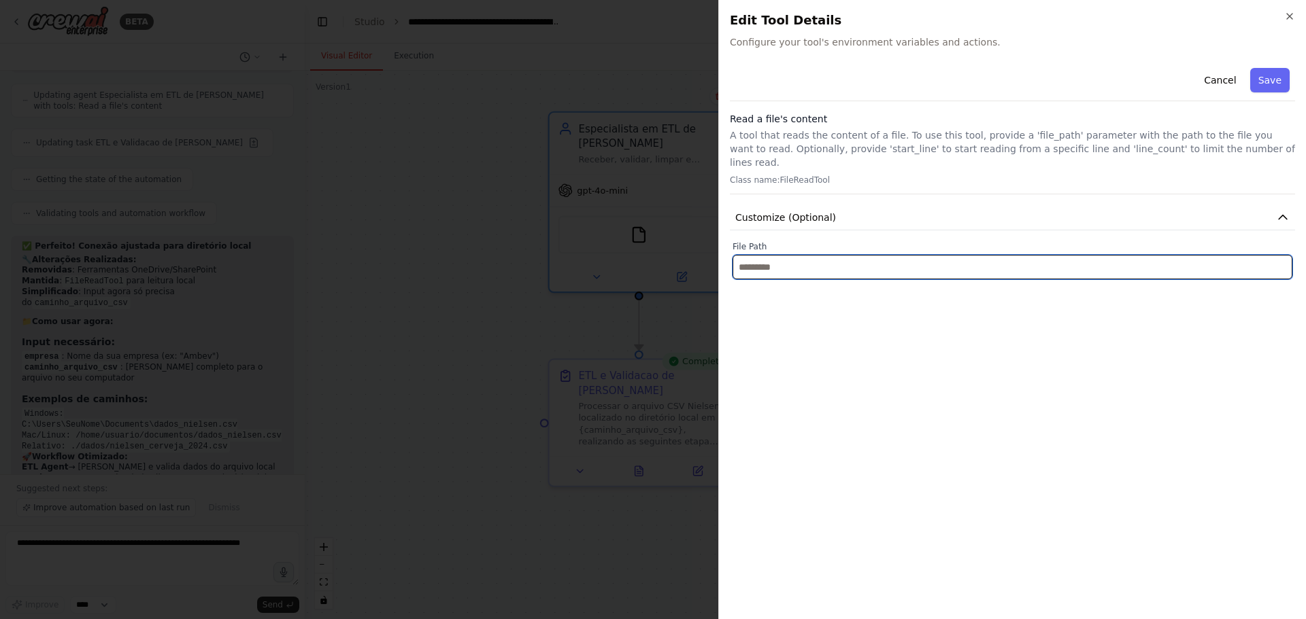
click at [787, 258] on input "text" at bounding box center [1012, 267] width 560 height 24
paste input "**********"
type input "**********"
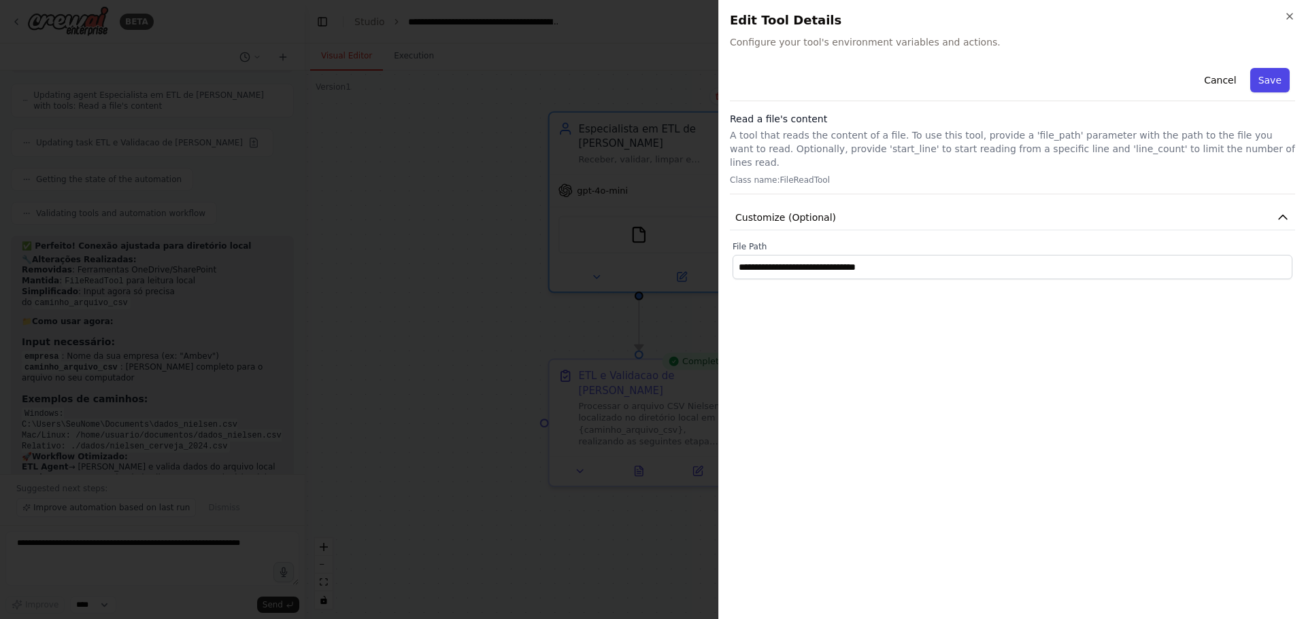
click at [1274, 80] on button "Save" at bounding box center [1269, 80] width 39 height 24
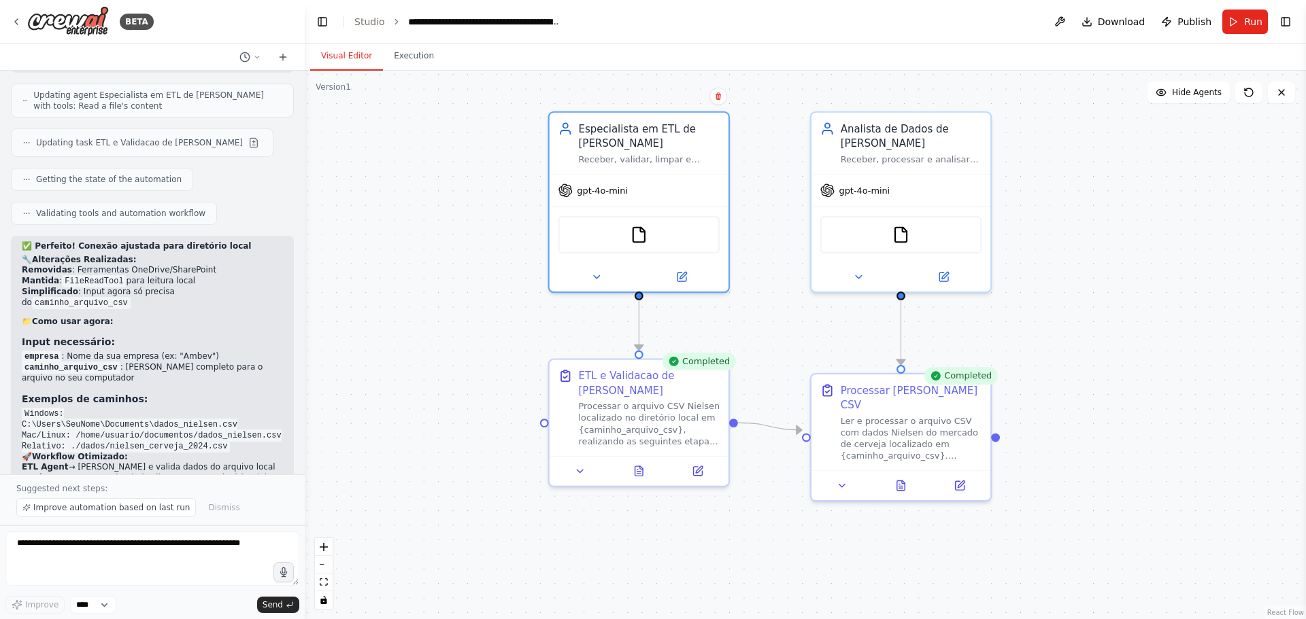
click at [494, 321] on div ".deletable-edge-delete-btn { width: 20px; height: 20px; border: 0px solid #ffff…" at bounding box center [805, 345] width 1001 height 549
click at [681, 464] on button at bounding box center [698, 469] width 50 height 18
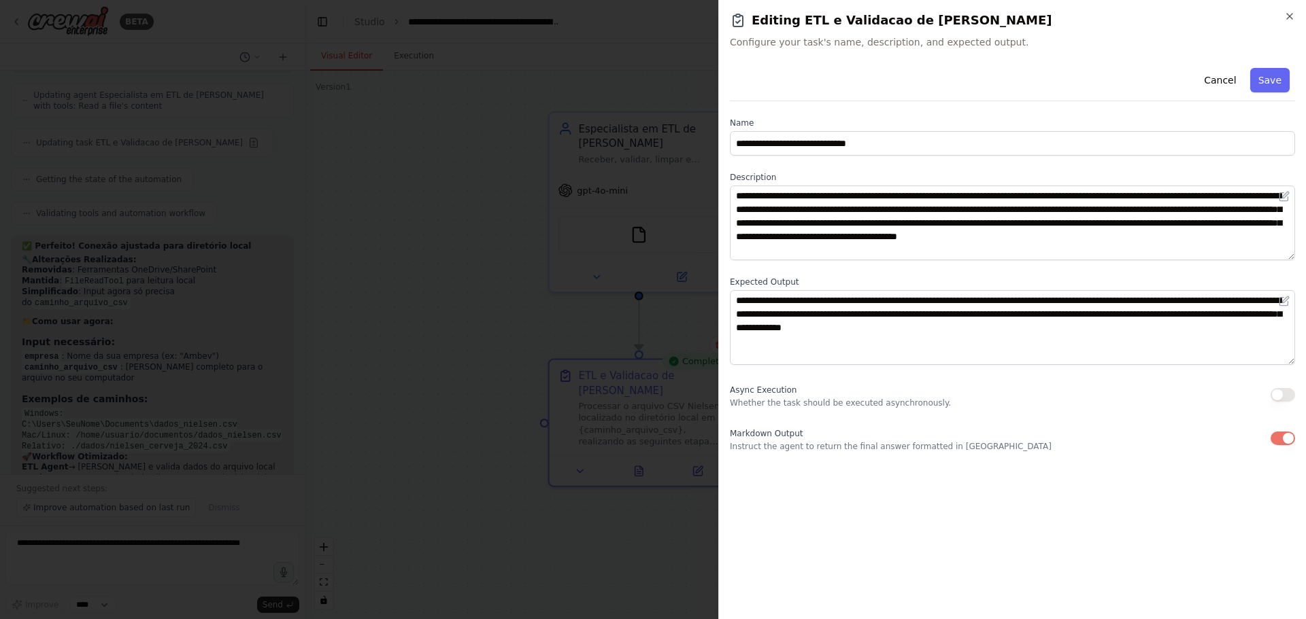
click at [1287, 22] on h2 "Editing ETL e Validacao de [PERSON_NAME]" at bounding box center [1012, 20] width 565 height 19
click at [1287, 17] on icon "button" at bounding box center [1289, 16] width 11 height 11
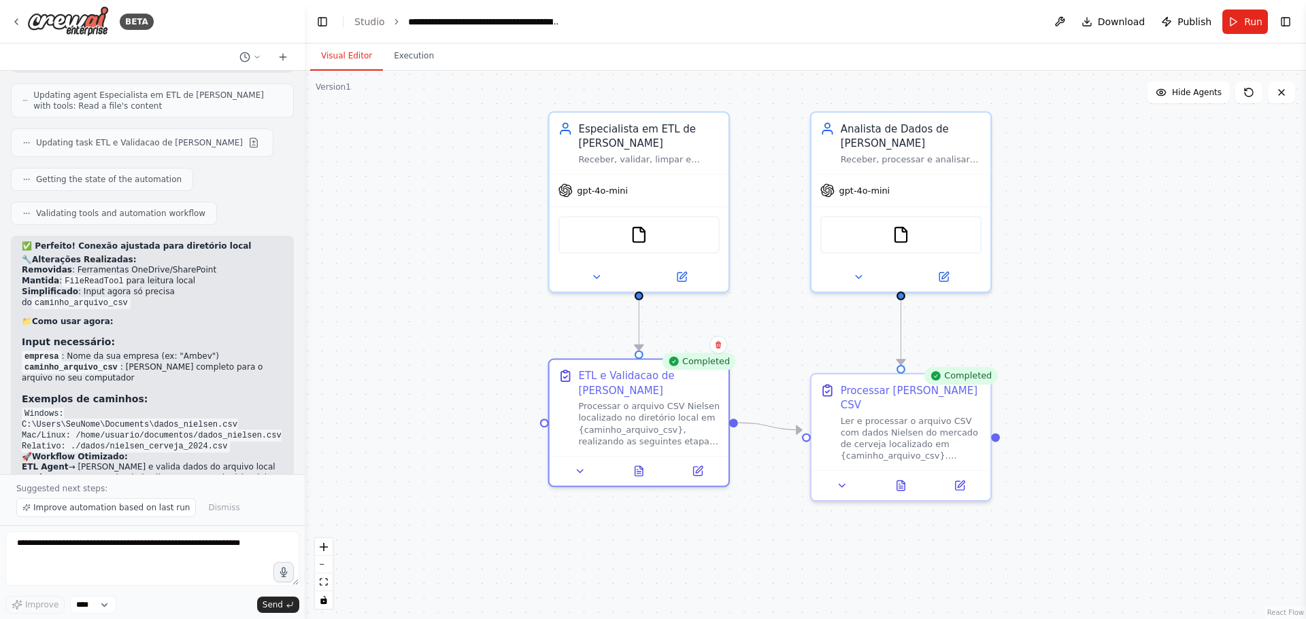
click at [332, 84] on div "Version 1" at bounding box center [333, 87] width 35 height 11
click at [397, 60] on button "Execution" at bounding box center [414, 56] width 62 height 29
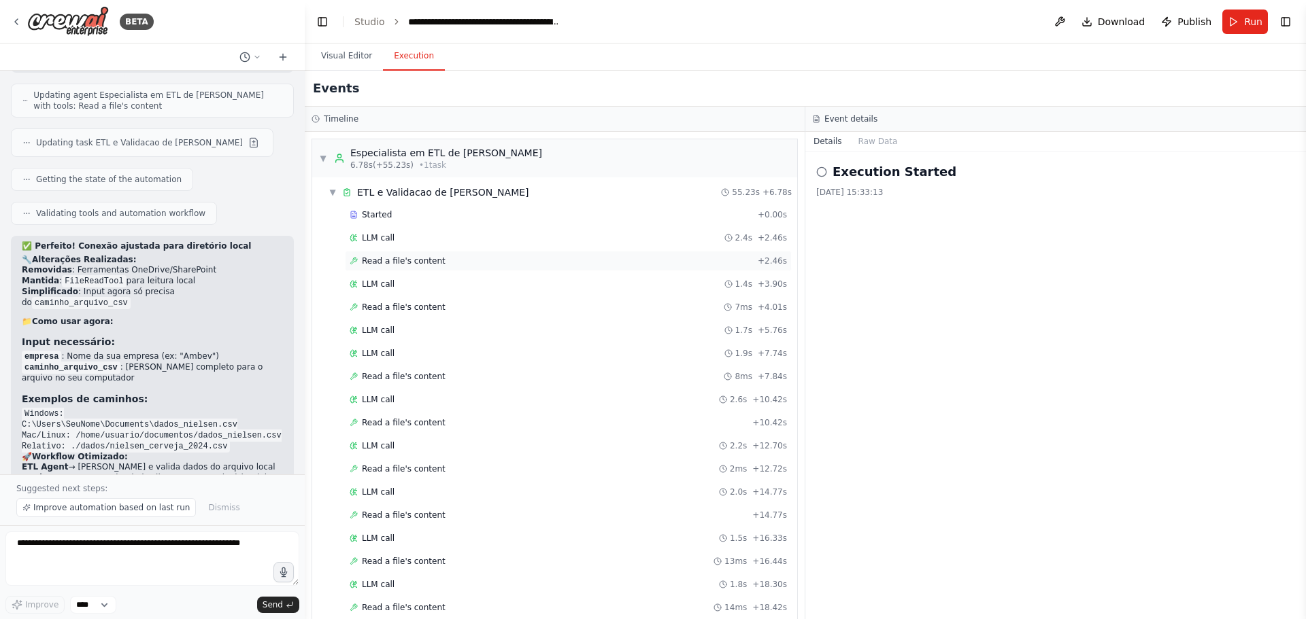
click at [422, 264] on span "Read a file's content" at bounding box center [404, 261] width 84 height 11
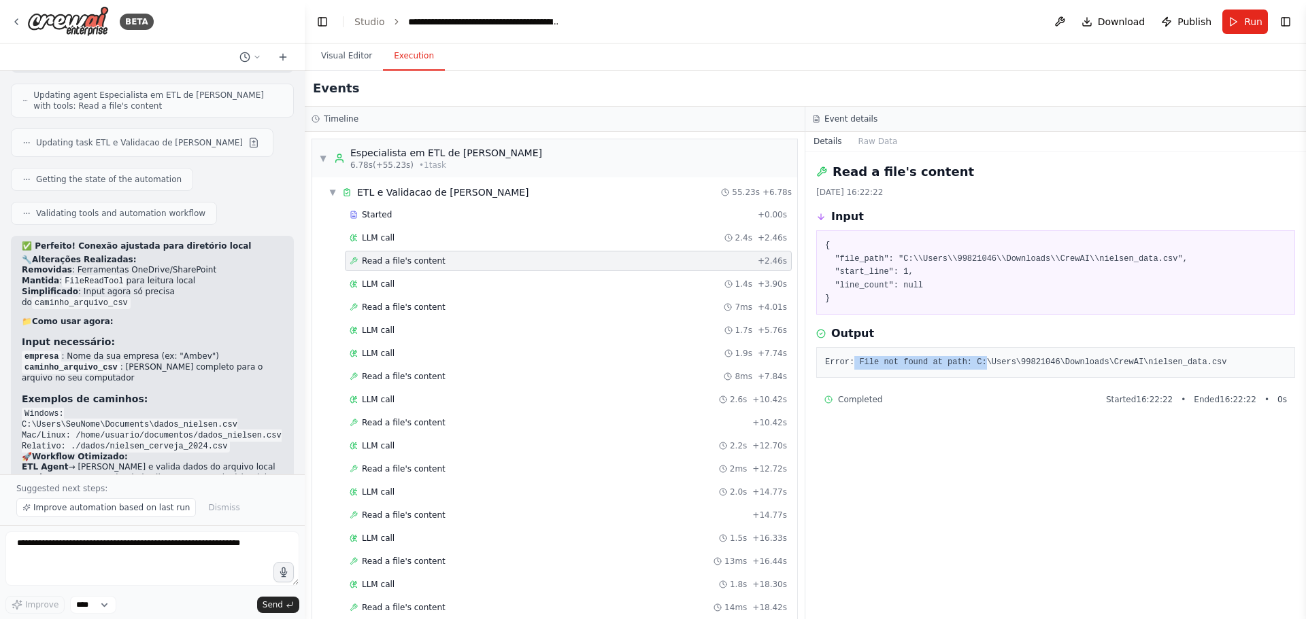
drag, startPoint x: 853, startPoint y: 360, endPoint x: 971, endPoint y: 364, distance: 117.7
click at [971, 364] on pre "Error: File not found at path: C:\Users\99821046\Downloads\CrewAI\nielsen_data.…" at bounding box center [1055, 363] width 461 height 14
click at [974, 363] on pre "Error: File not found at path: C:\Users\99821046\Downloads\CrewAI\nielsen_data.…" at bounding box center [1055, 363] width 461 height 14
click at [1125, 358] on pre "Error: File not found at path: C:\Users\99821046\Downloads\CrewAI\nielsen_data.…" at bounding box center [1055, 363] width 461 height 14
drag, startPoint x: 1121, startPoint y: 358, endPoint x: 1183, endPoint y: 365, distance: 62.3
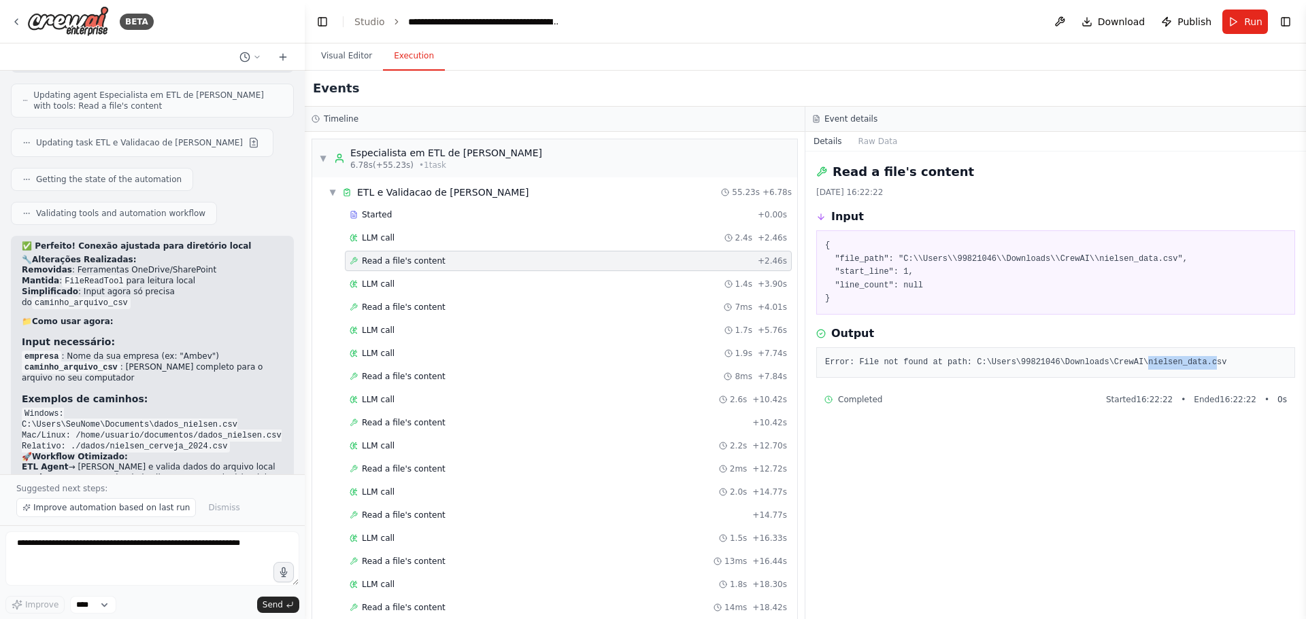
click at [1183, 365] on pre "Error: File not found at path: C:\Users\99821046\Downloads\CrewAI\nielsen_data.…" at bounding box center [1055, 363] width 461 height 14
drag, startPoint x: 1074, startPoint y: 259, endPoint x: 1149, endPoint y: 263, distance: 75.6
click at [1151, 262] on pre "{ "file_path": "C:\\Users\\99821046\\Downloads\\CrewAI\\nielsen_data.csv", "sta…" at bounding box center [1055, 272] width 461 height 67
click at [1070, 290] on pre "{ "file_path": "C:\\Users\\99821046\\Downloads\\CrewAI\\nielsen_data.csv", "sta…" at bounding box center [1055, 272] width 461 height 67
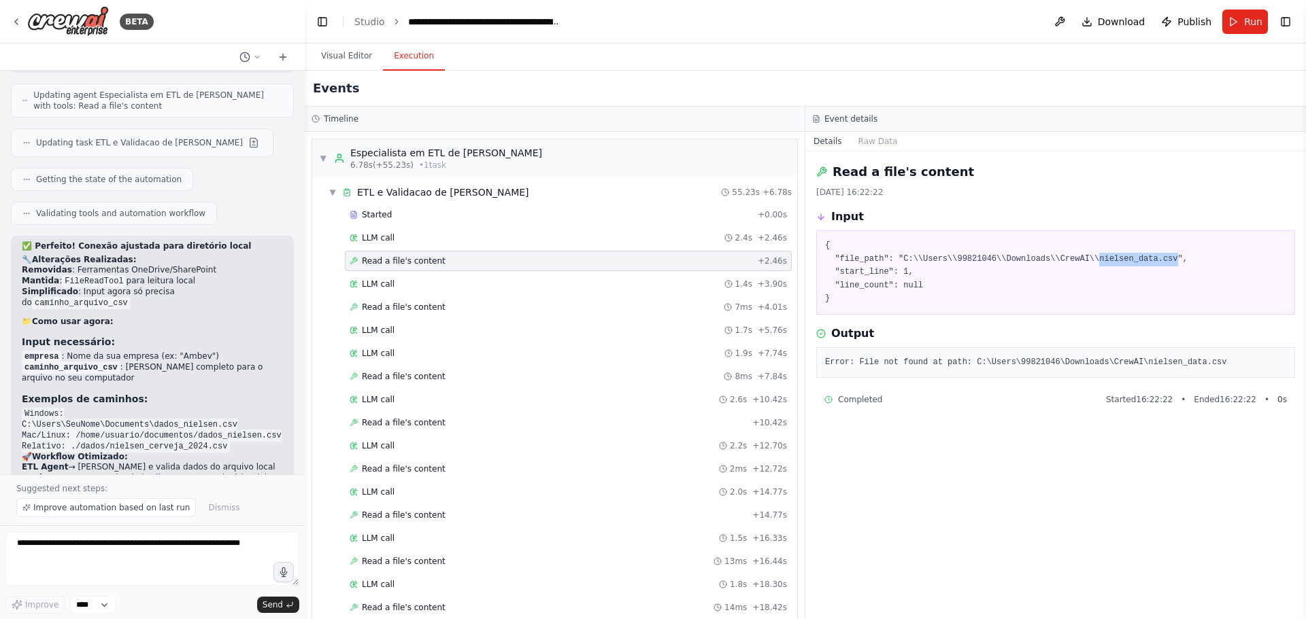
drag, startPoint x: 1075, startPoint y: 260, endPoint x: 1146, endPoint y: 261, distance: 71.4
click at [1146, 261] on pre "{ "file_path": "C:\\Users\\99821046\\Downloads\\CrewAI\\nielsen_data.csv", "sta…" at bounding box center [1055, 272] width 461 height 67
copy pre "nielsen_data.csv"
click at [1249, 32] on button "Run" at bounding box center [1245, 22] width 46 height 24
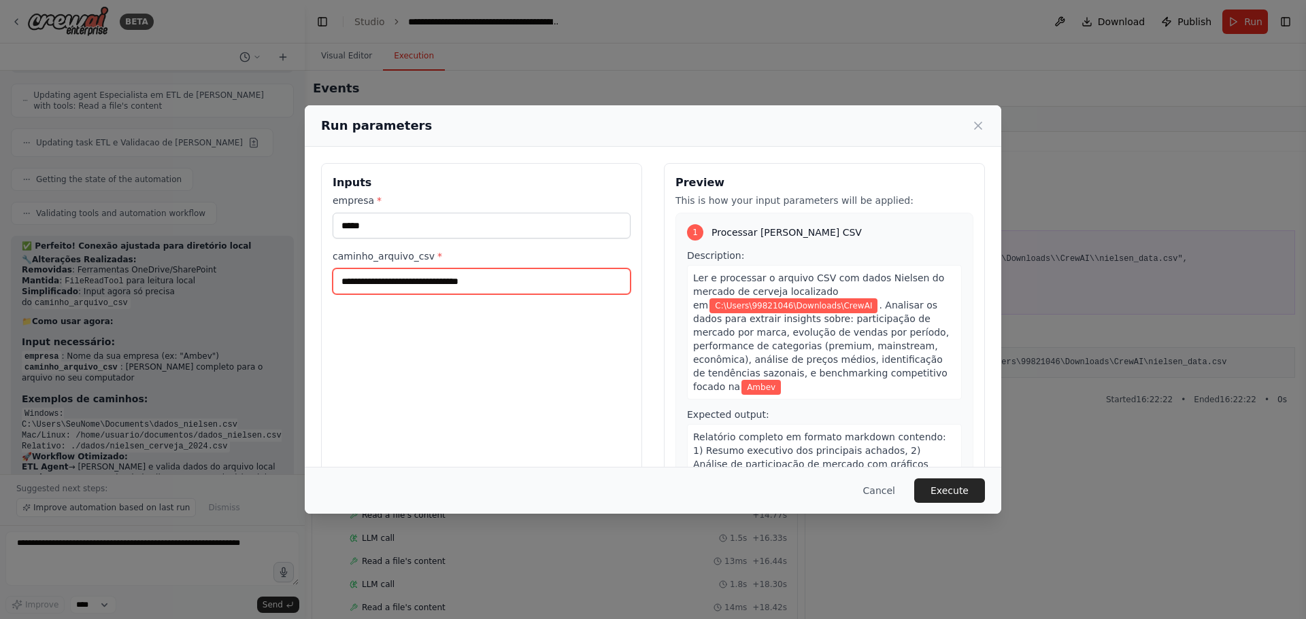
click at [522, 289] on input "**********" at bounding box center [482, 282] width 298 height 26
paste input "**********"
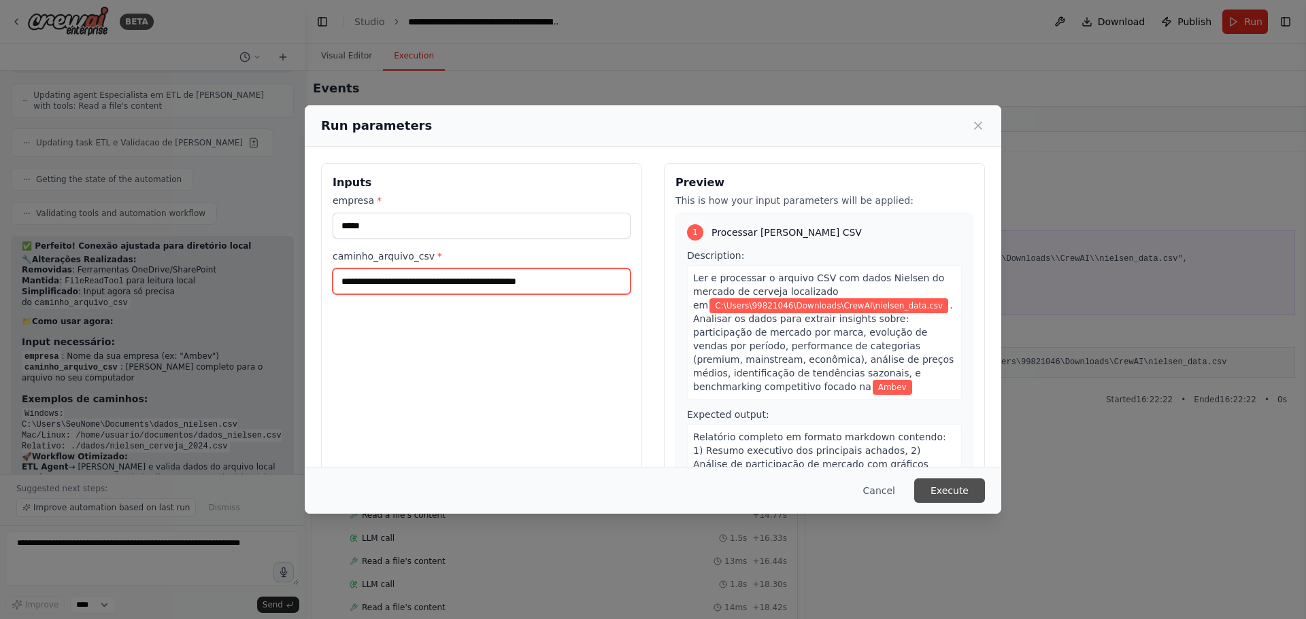
type input "**********"
click at [951, 483] on button "Execute" at bounding box center [949, 491] width 71 height 24
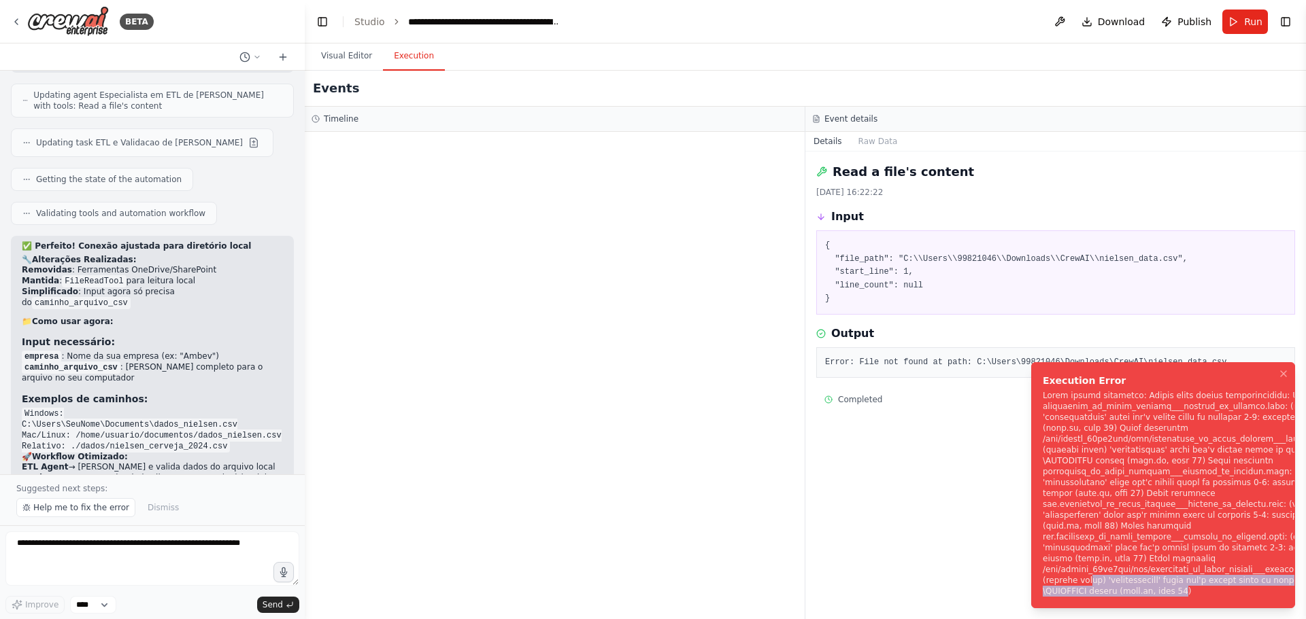
drag, startPoint x: 1174, startPoint y: 596, endPoint x: 1090, endPoint y: 572, distance: 87.6
click at [1089, 573] on div "Notifications (F8)" at bounding box center [1222, 493] width 361 height 207
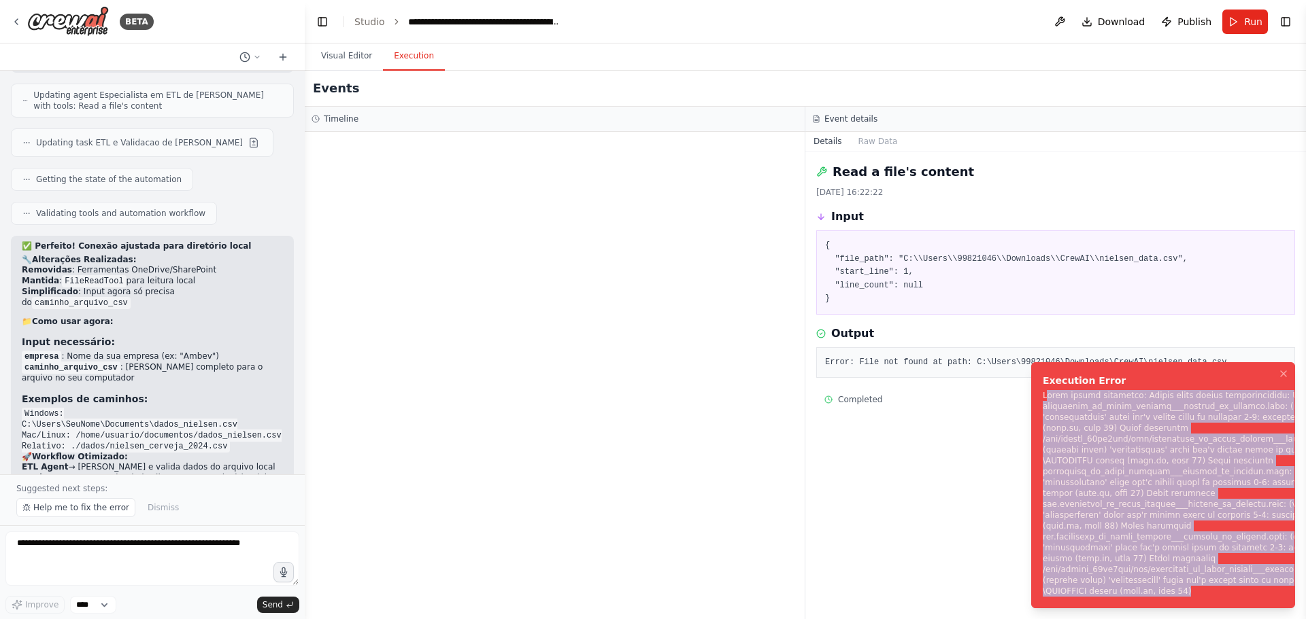
drag, startPoint x: 1045, startPoint y: 398, endPoint x: 1231, endPoint y: 593, distance: 269.8
click at [1231, 596] on div "Notifications (F8)" at bounding box center [1222, 493] width 361 height 207
click at [1046, 392] on div "Notifications (F8)" at bounding box center [1222, 493] width 361 height 207
click at [1044, 418] on div "Notifications (F8)" at bounding box center [1222, 493] width 361 height 207
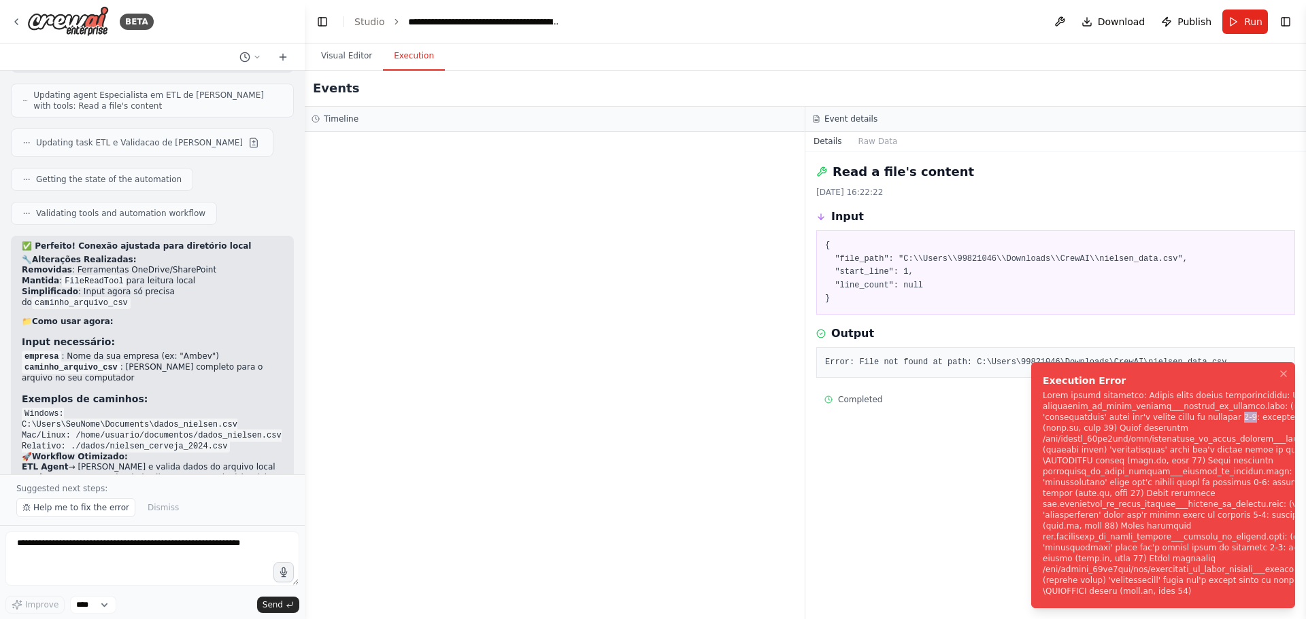
drag, startPoint x: 1240, startPoint y: 413, endPoint x: 1248, endPoint y: 417, distance: 8.2
click at [1248, 416] on div "Notifications (F8)" at bounding box center [1222, 493] width 361 height 207
click at [1214, 421] on div "Notifications (F8)" at bounding box center [1222, 493] width 361 height 207
drag, startPoint x: 1095, startPoint y: 432, endPoint x: 1125, endPoint y: 429, distance: 30.1
click at [1125, 429] on div "Notifications (F8)" at bounding box center [1222, 493] width 361 height 207
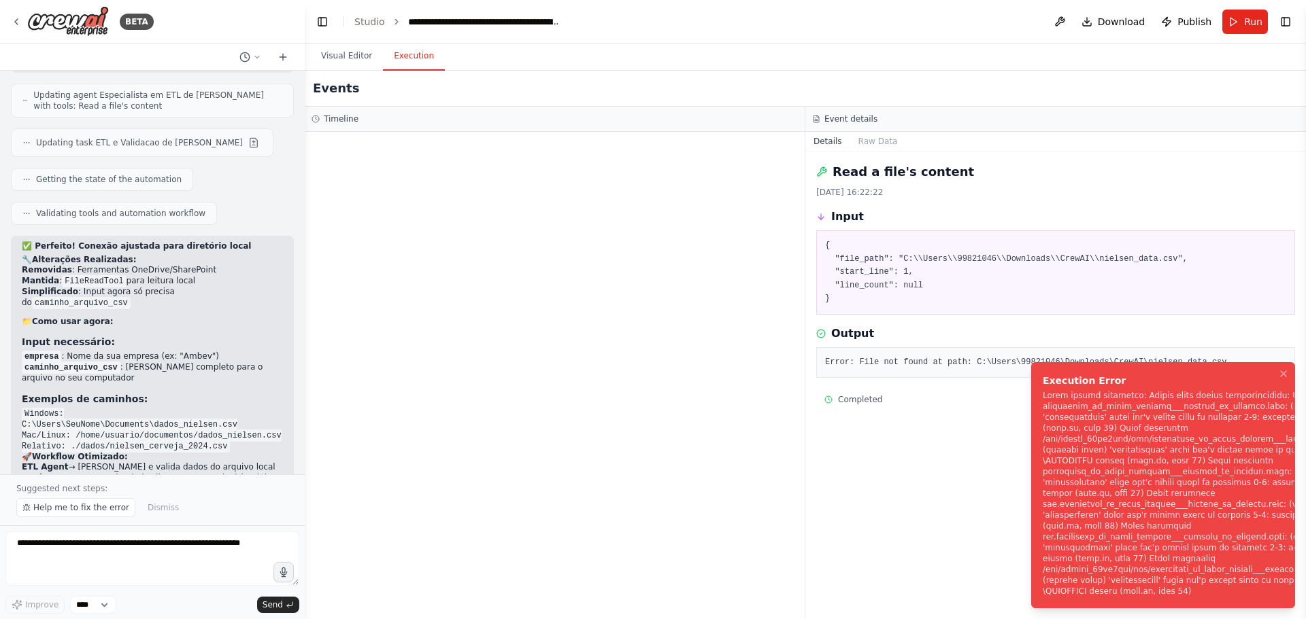
click at [1114, 437] on div "Notifications (F8)" at bounding box center [1222, 493] width 361 height 207
click at [1236, 25] on button "Run" at bounding box center [1245, 22] width 46 height 24
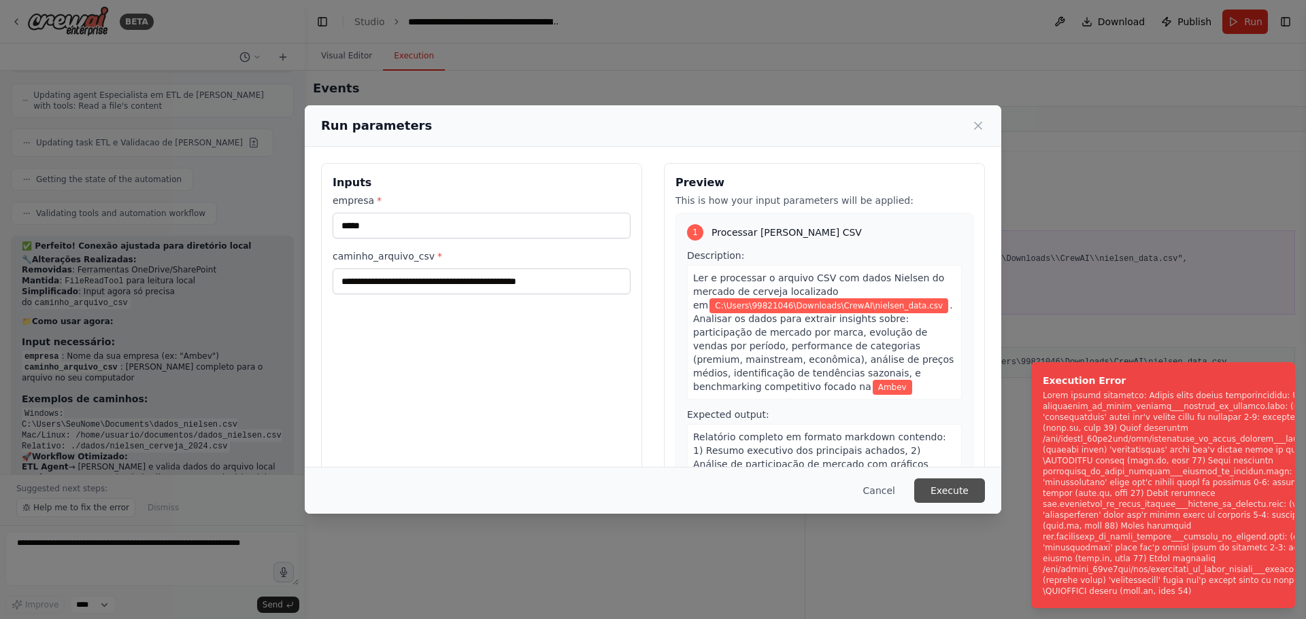
click at [941, 503] on button "Execute" at bounding box center [949, 491] width 71 height 24
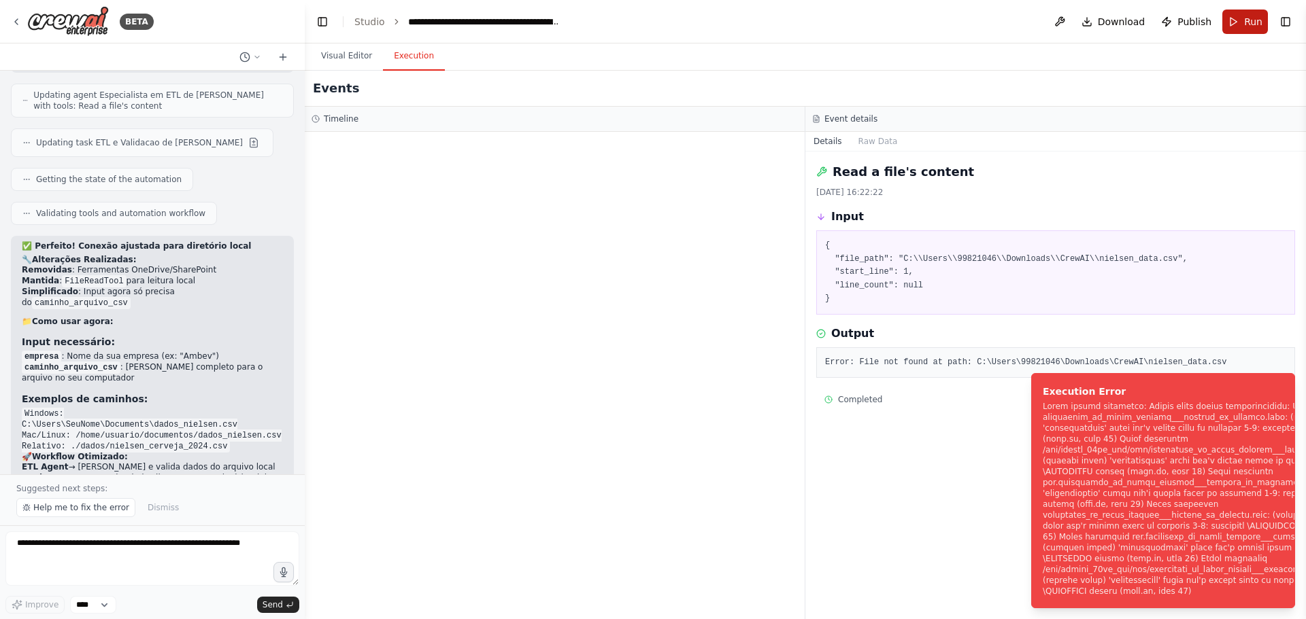
click at [1244, 22] on button "Run" at bounding box center [1245, 22] width 46 height 24
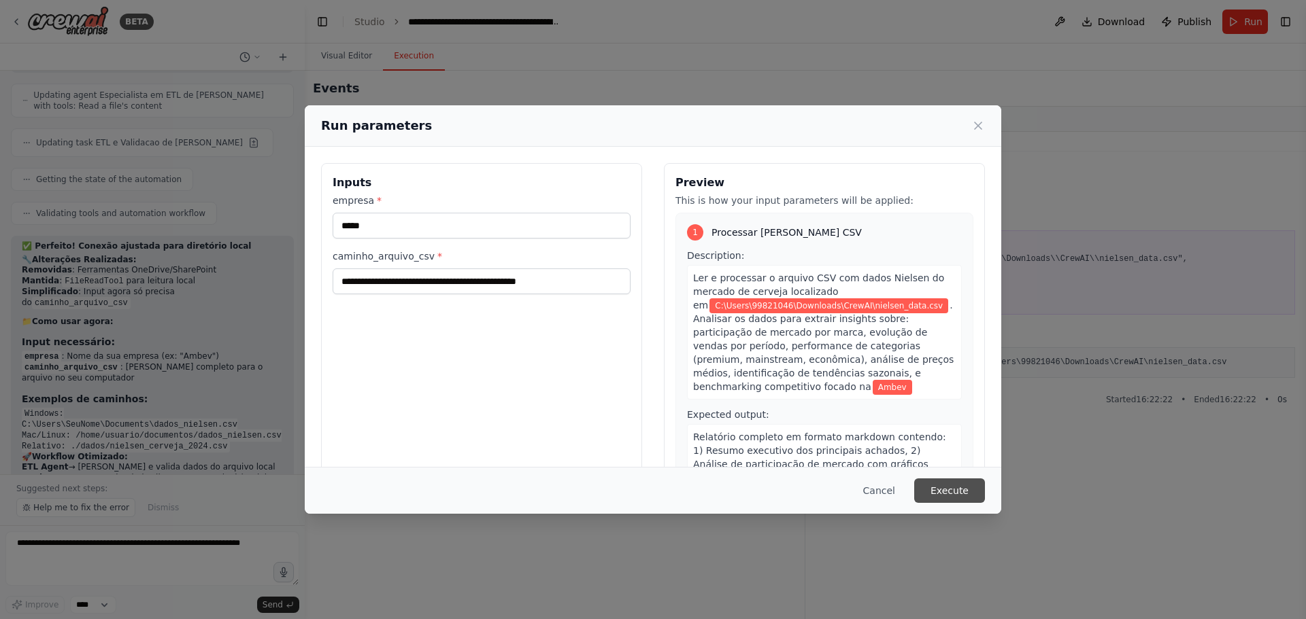
click at [957, 488] on button "Execute" at bounding box center [949, 491] width 71 height 24
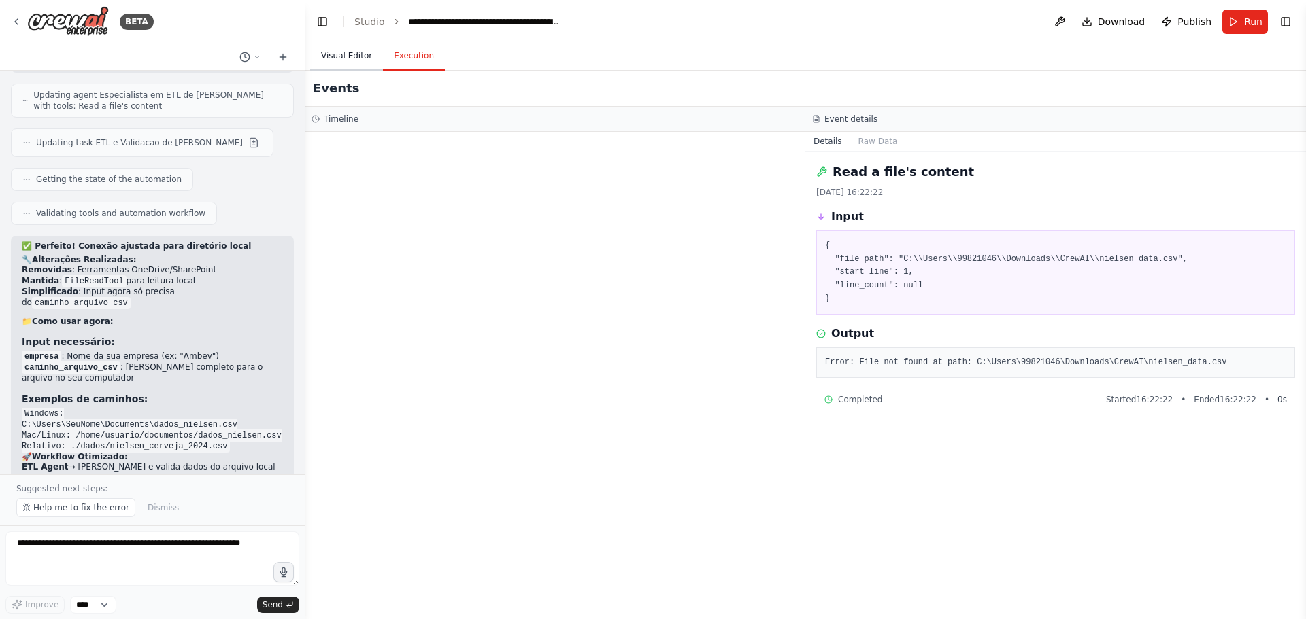
click at [350, 53] on button "Visual Editor" at bounding box center [346, 56] width 73 height 29
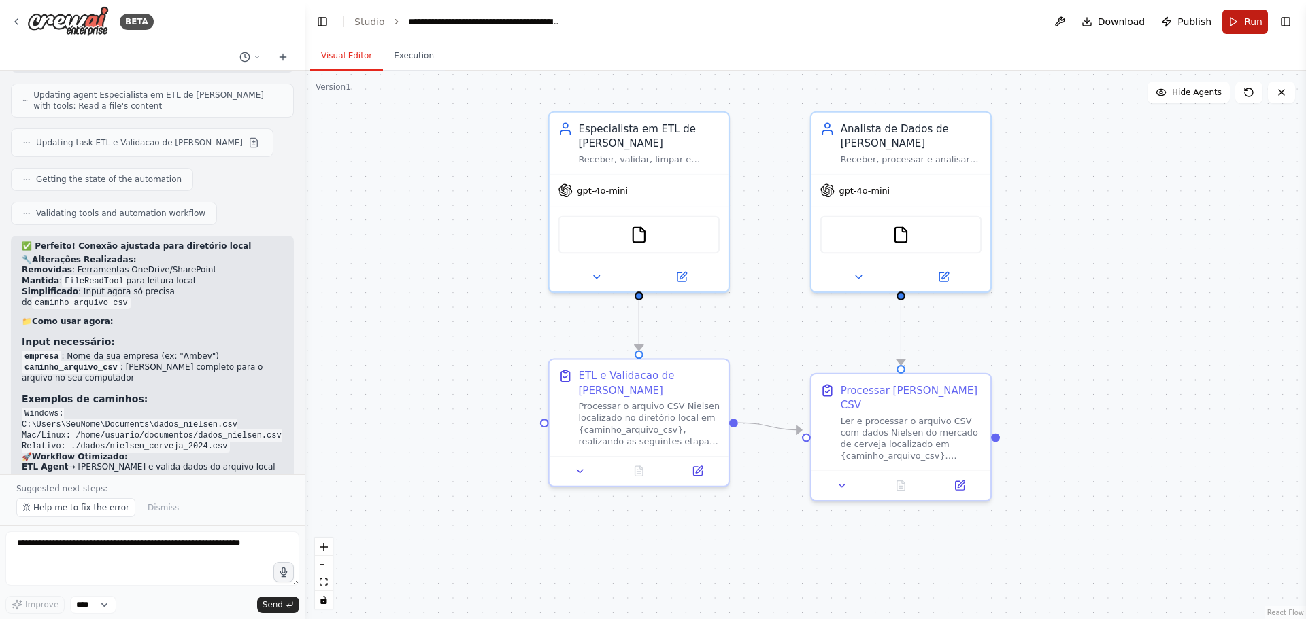
click at [1253, 26] on span "Run" at bounding box center [1253, 22] width 18 height 14
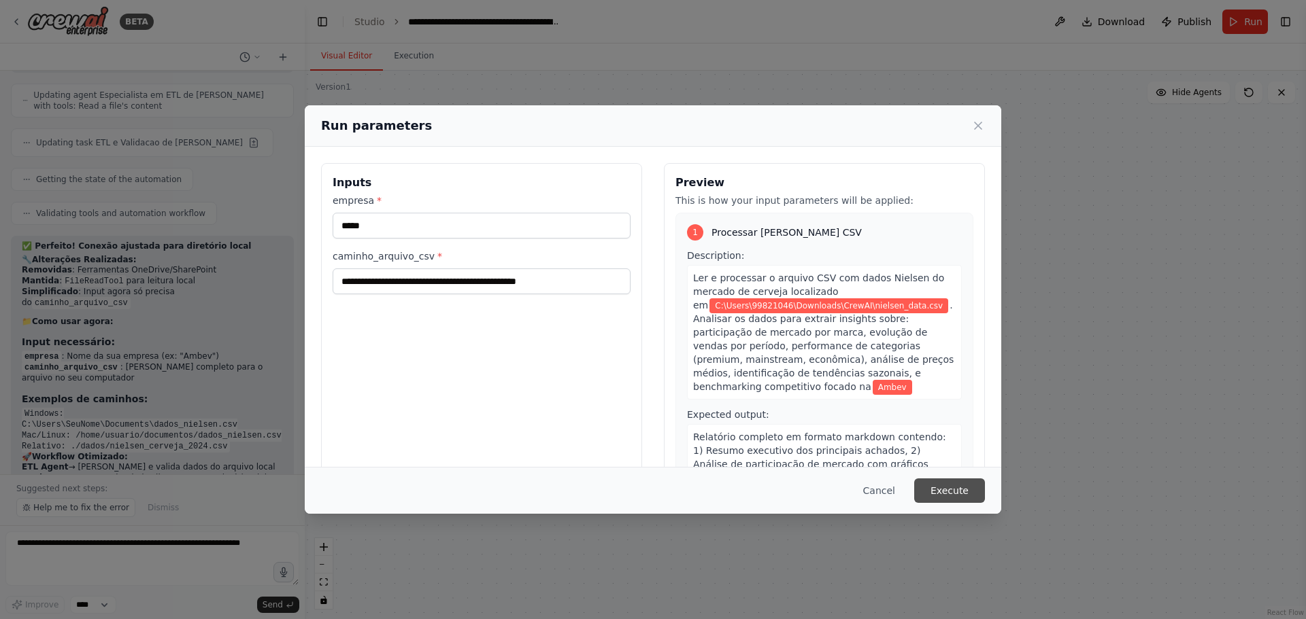
click at [940, 483] on button "Execute" at bounding box center [949, 491] width 71 height 24
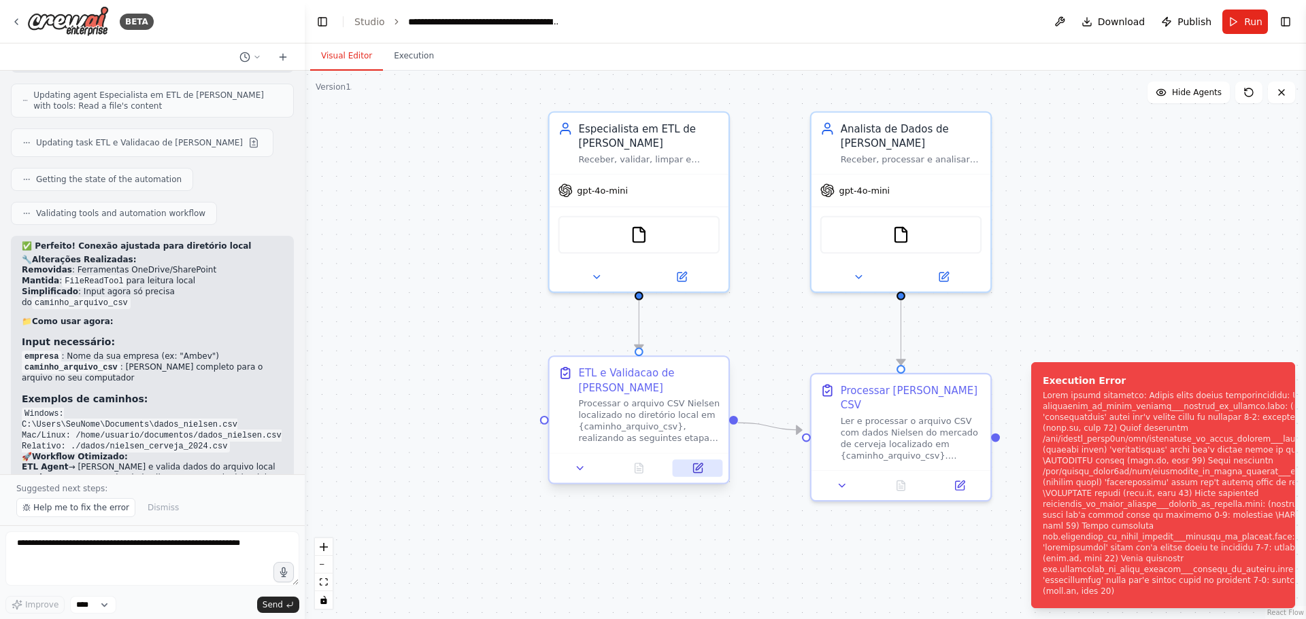
click at [694, 469] on icon at bounding box center [697, 468] width 9 height 9
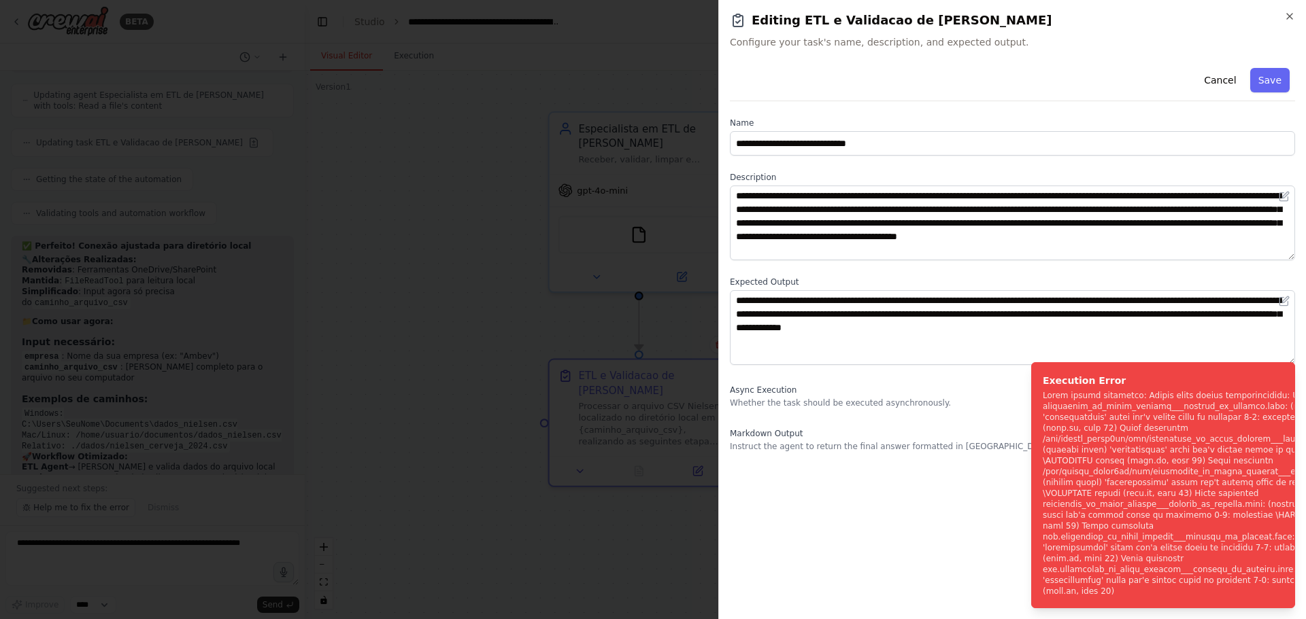
click at [505, 352] on div at bounding box center [653, 309] width 1306 height 619
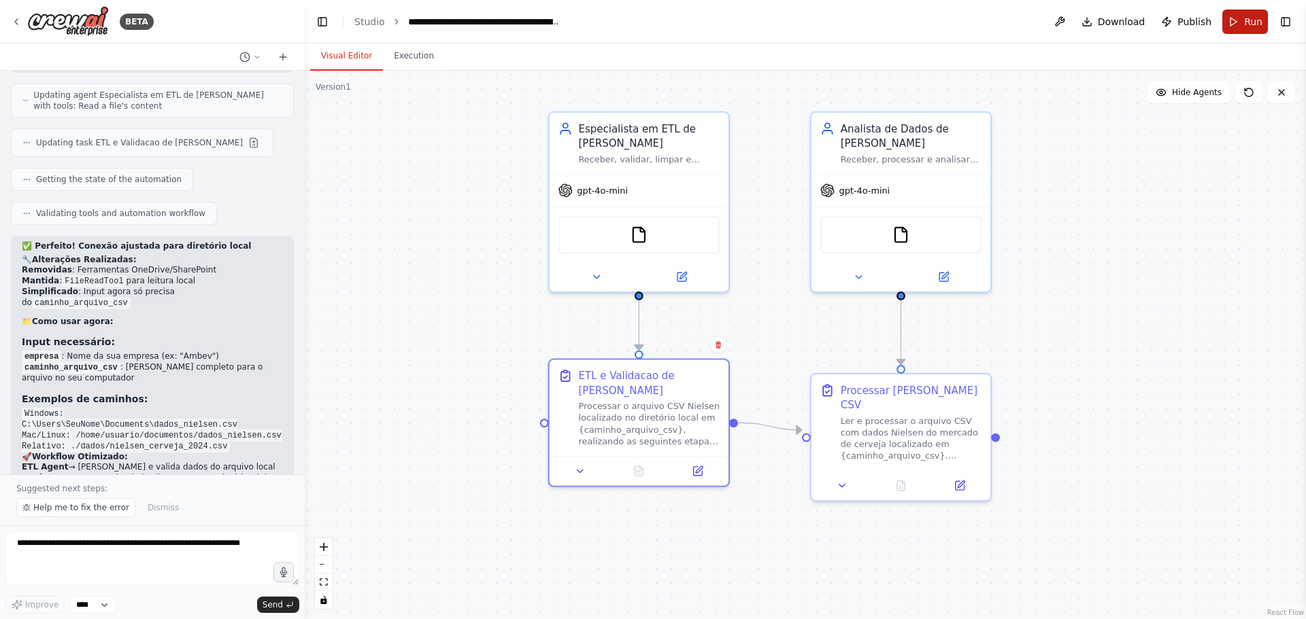
click at [1235, 19] on button "Run" at bounding box center [1245, 22] width 46 height 24
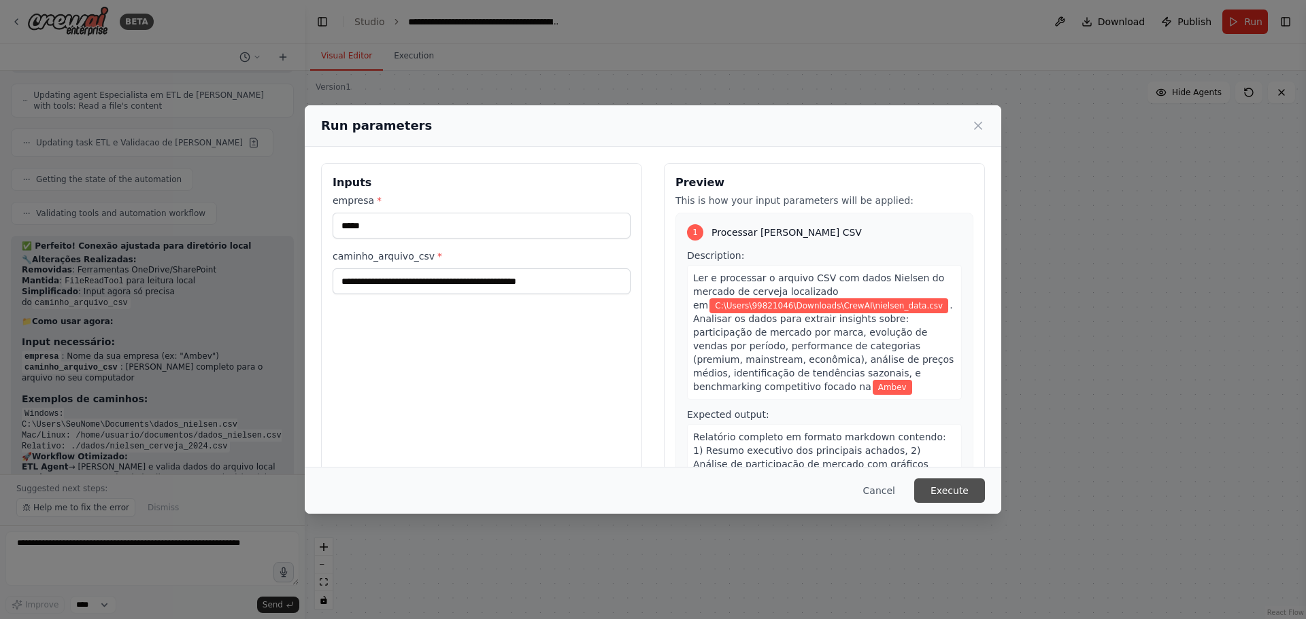
click at [966, 488] on button "Execute" at bounding box center [949, 491] width 71 height 24
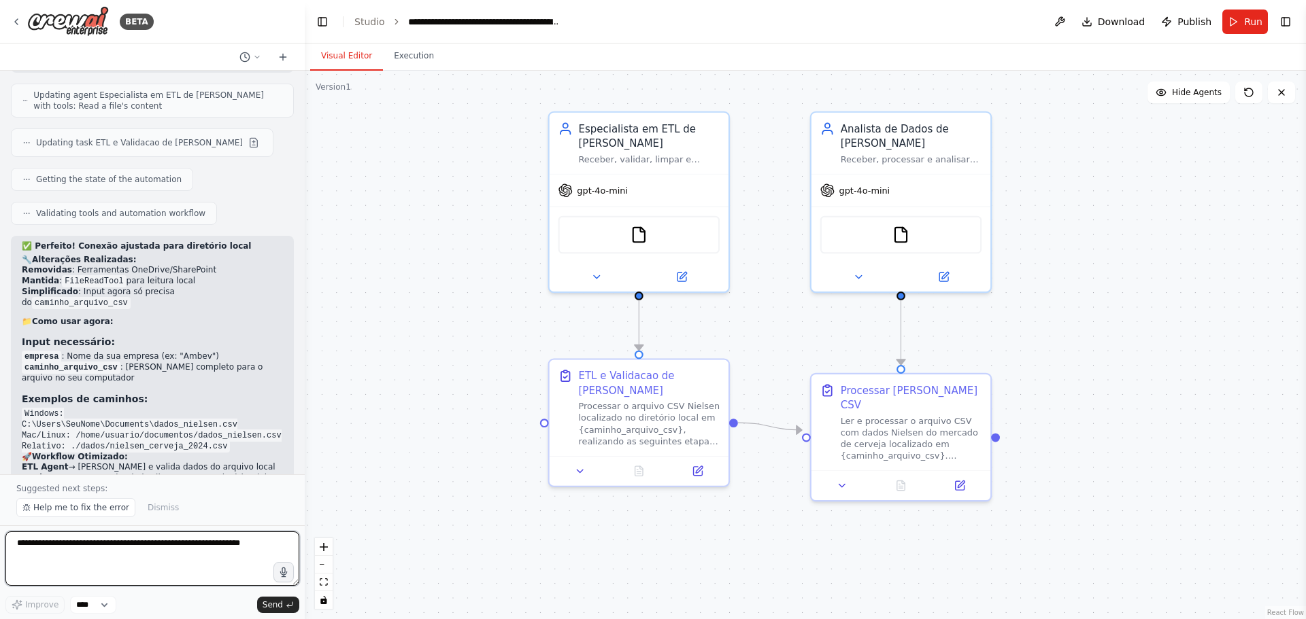
click at [151, 547] on textarea at bounding box center [152, 559] width 294 height 54
click at [279, 61] on icon at bounding box center [282, 57] width 11 height 11
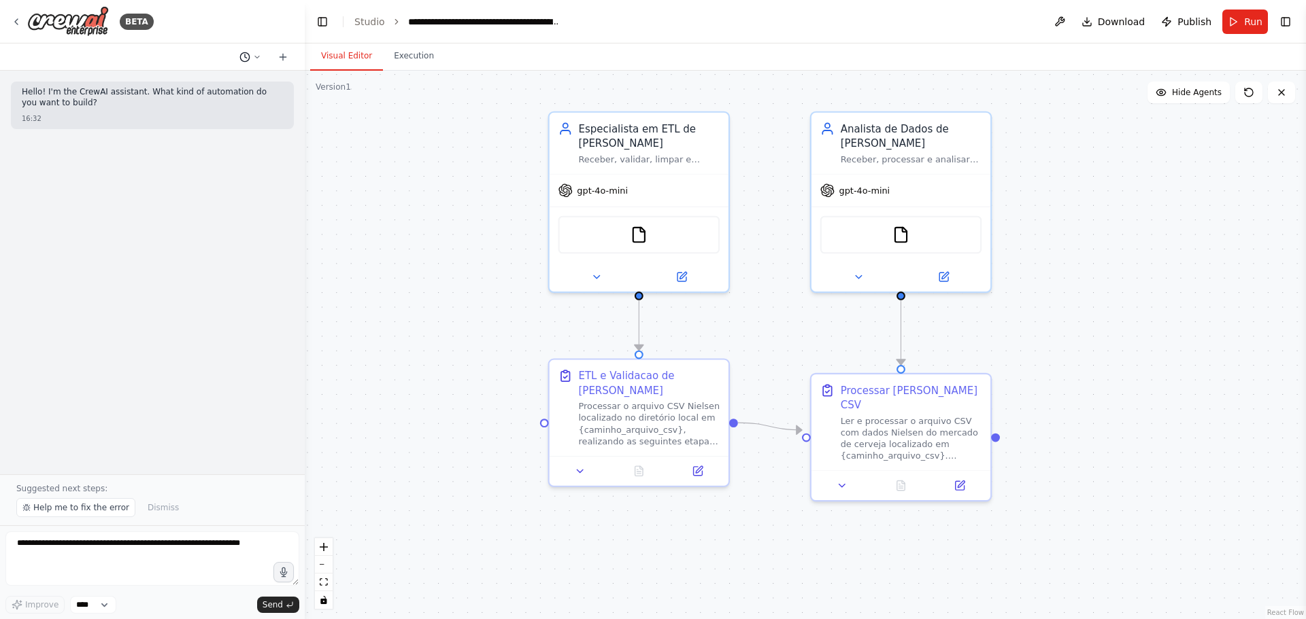
click at [245, 52] on icon at bounding box center [244, 57] width 11 height 11
click at [228, 109] on span "Troque a conexão por uma conexão de importação de dados direto no diretorio" at bounding box center [198, 106] width 101 height 11
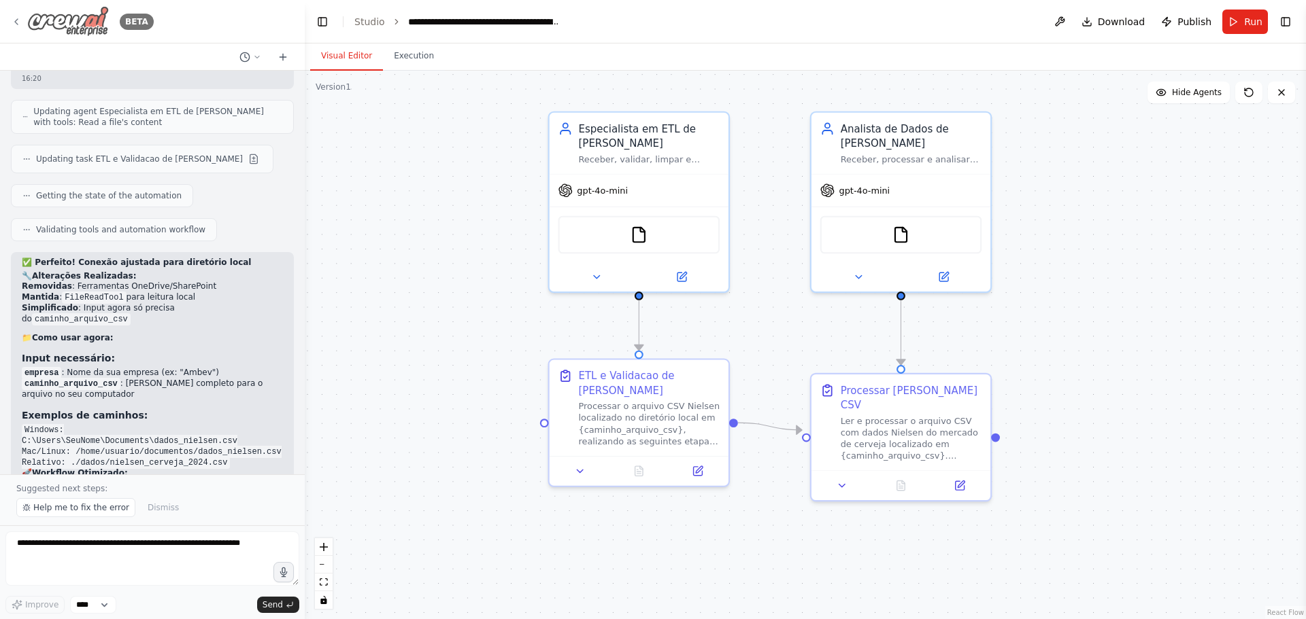
scroll to position [3448, 0]
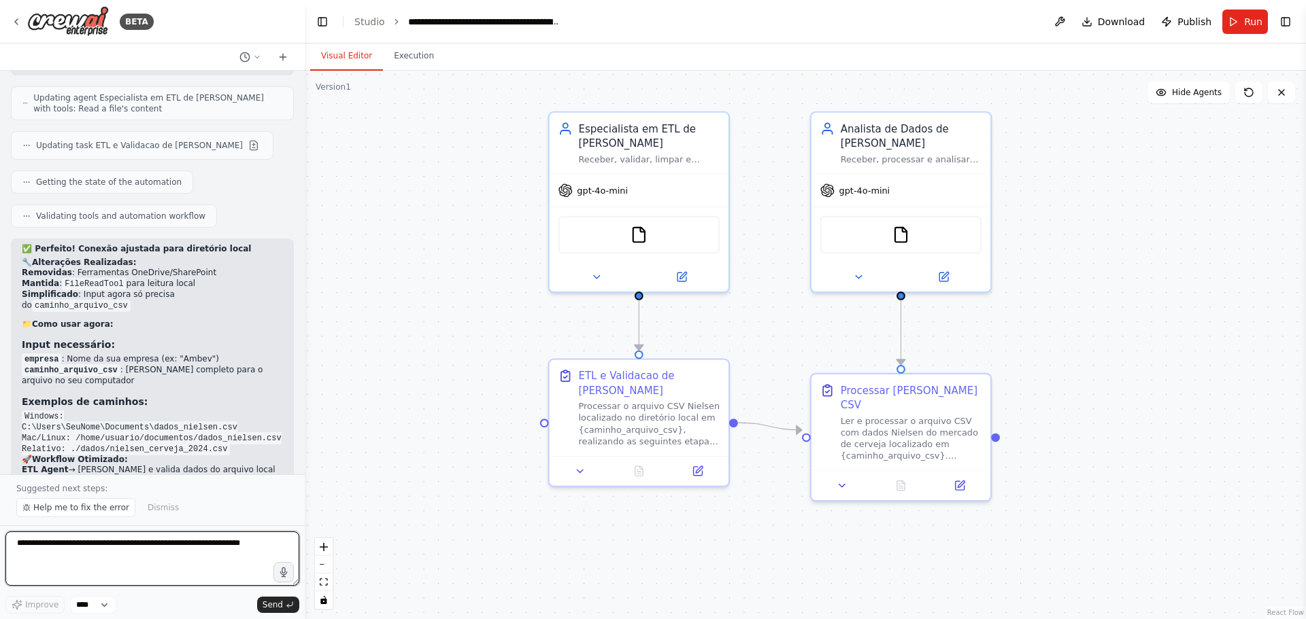
click at [190, 550] on textarea at bounding box center [152, 559] width 294 height 54
type textarea "**********"
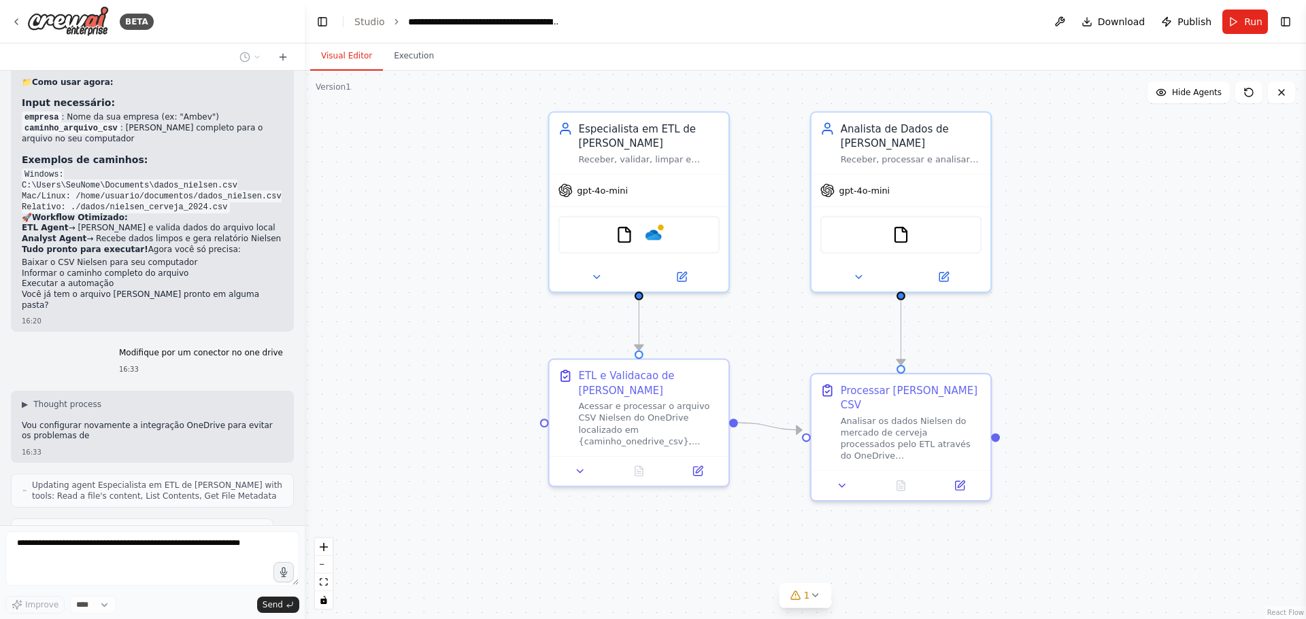
scroll to position [3724, 0]
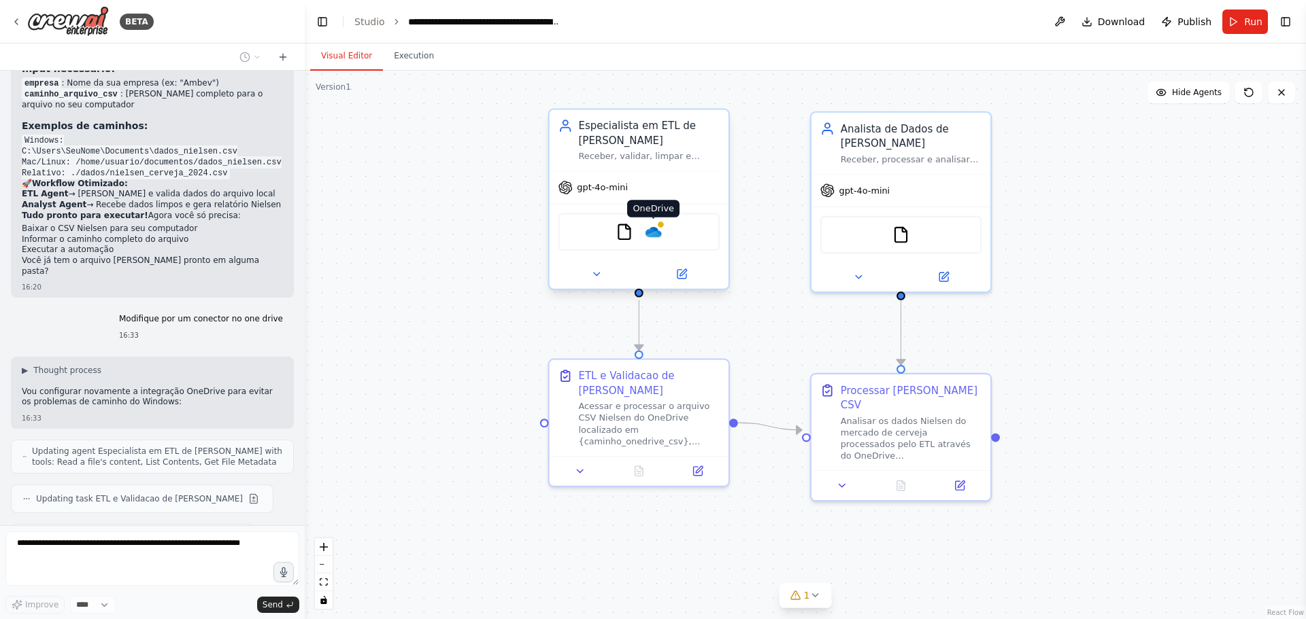
click at [655, 237] on img at bounding box center [654, 232] width 18 height 18
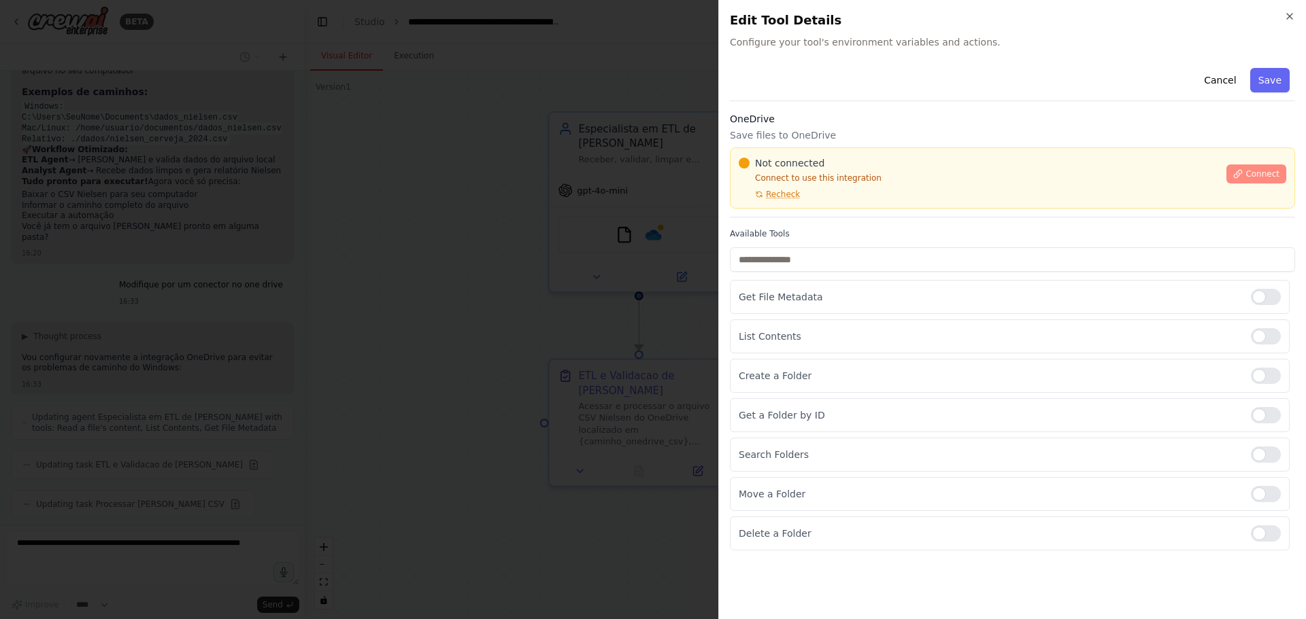
scroll to position [3792, 0]
click at [1259, 171] on span "Connect" at bounding box center [1262, 174] width 34 height 11
click at [788, 194] on span "Recheck" at bounding box center [783, 194] width 34 height 11
click at [1253, 177] on span "Connect" at bounding box center [1262, 174] width 34 height 11
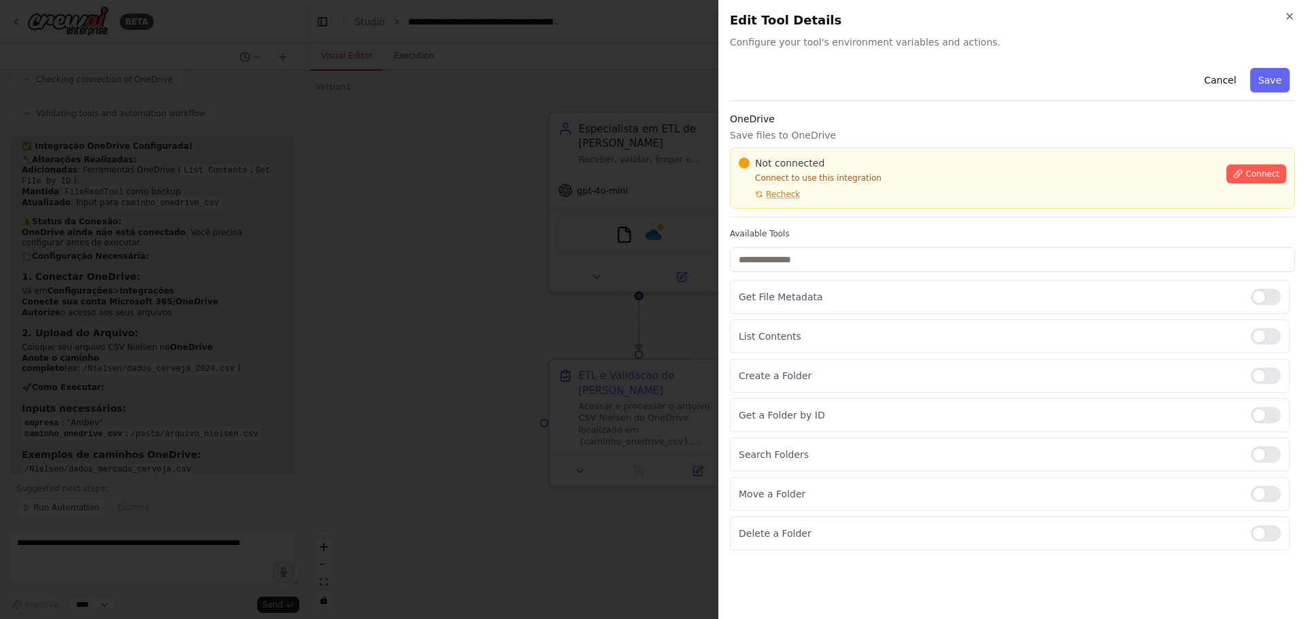
click at [819, 192] on div "Not connected Connect to use this integration Recheck" at bounding box center [977, 178] width 479 height 44
click at [809, 197] on div "Not connected Connect to use this integration Recheck" at bounding box center [977, 178] width 479 height 44
click at [843, 196] on div "Not connected Connect to use this integration Recheck" at bounding box center [977, 178] width 479 height 44
click at [803, 199] on div "Not connected Connect to use this integration Recheck" at bounding box center [977, 178] width 479 height 44
click at [794, 199] on span "Recheck" at bounding box center [783, 194] width 34 height 11
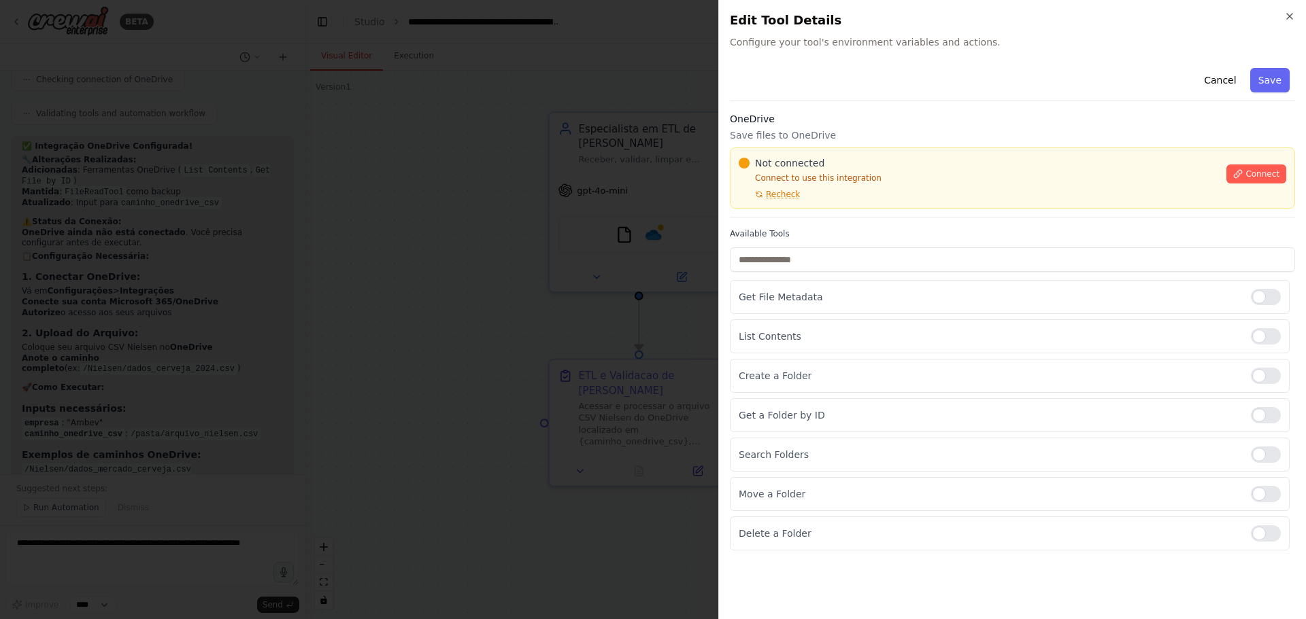
click at [841, 197] on div "Not connected Connect to use this integration Recheck" at bounding box center [977, 178] width 479 height 44
click at [814, 190] on div "Not connected Connect to use this integration Recheck" at bounding box center [977, 178] width 479 height 44
click at [811, 196] on div "Not connected Connect to use this integration Recheck" at bounding box center [977, 178] width 479 height 44
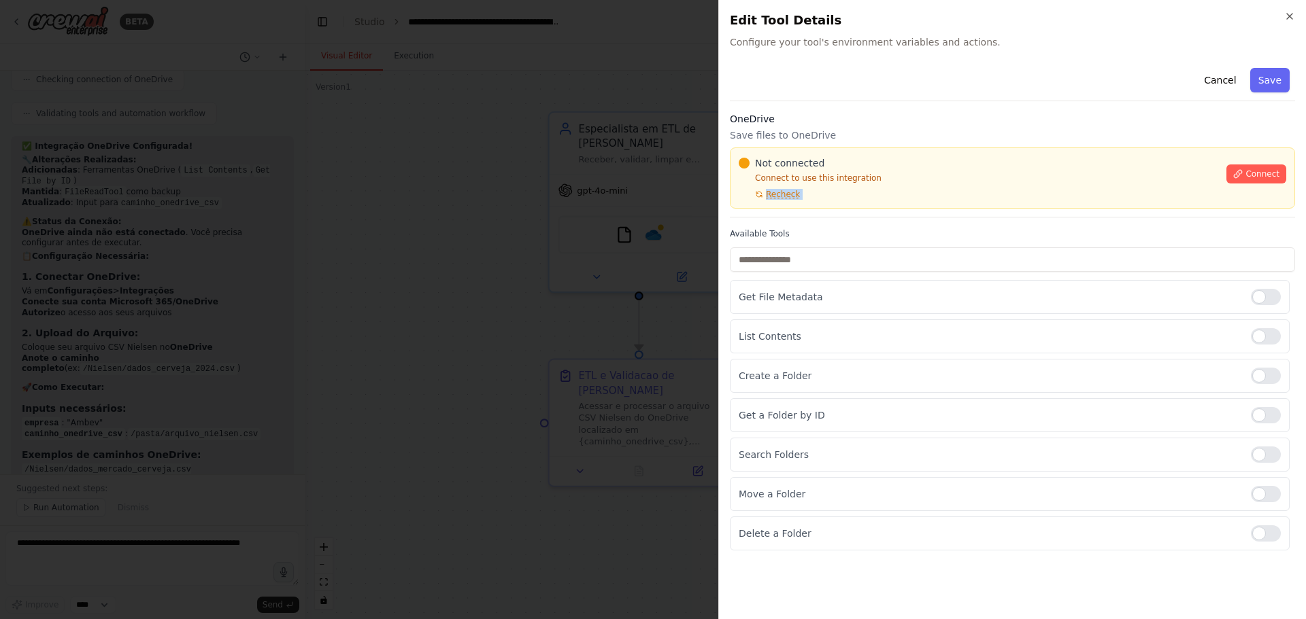
click at [811, 196] on div "Not connected Connect to use this integration Recheck" at bounding box center [977, 178] width 479 height 44
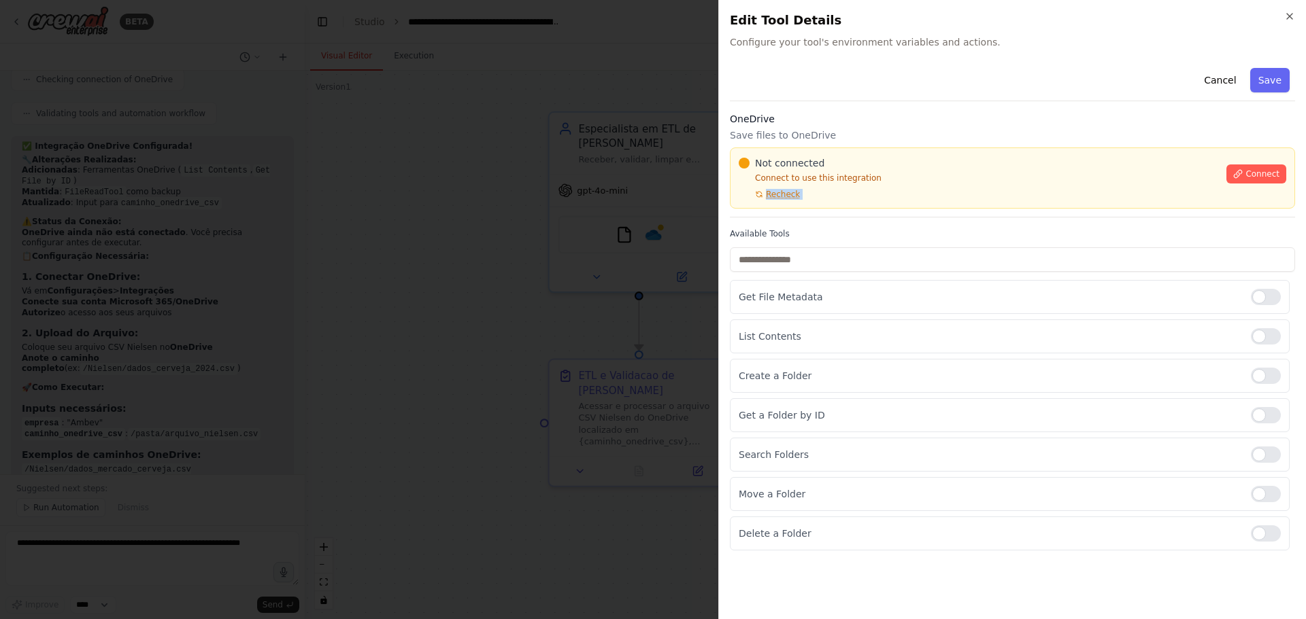
click at [811, 196] on div "Not connected Connect to use this integration Recheck" at bounding box center [977, 178] width 479 height 44
click at [810, 192] on div "Not connected Connect to use this integration Recheck" at bounding box center [977, 178] width 479 height 44
click at [802, 201] on div "Not connected Connect to use this integration Recheck Connect" at bounding box center [1012, 178] width 565 height 61
click at [830, 195] on div "Not connected Connect to use this integration Recheck" at bounding box center [977, 178] width 479 height 44
drag, startPoint x: 762, startPoint y: 199, endPoint x: 825, endPoint y: 199, distance: 63.2
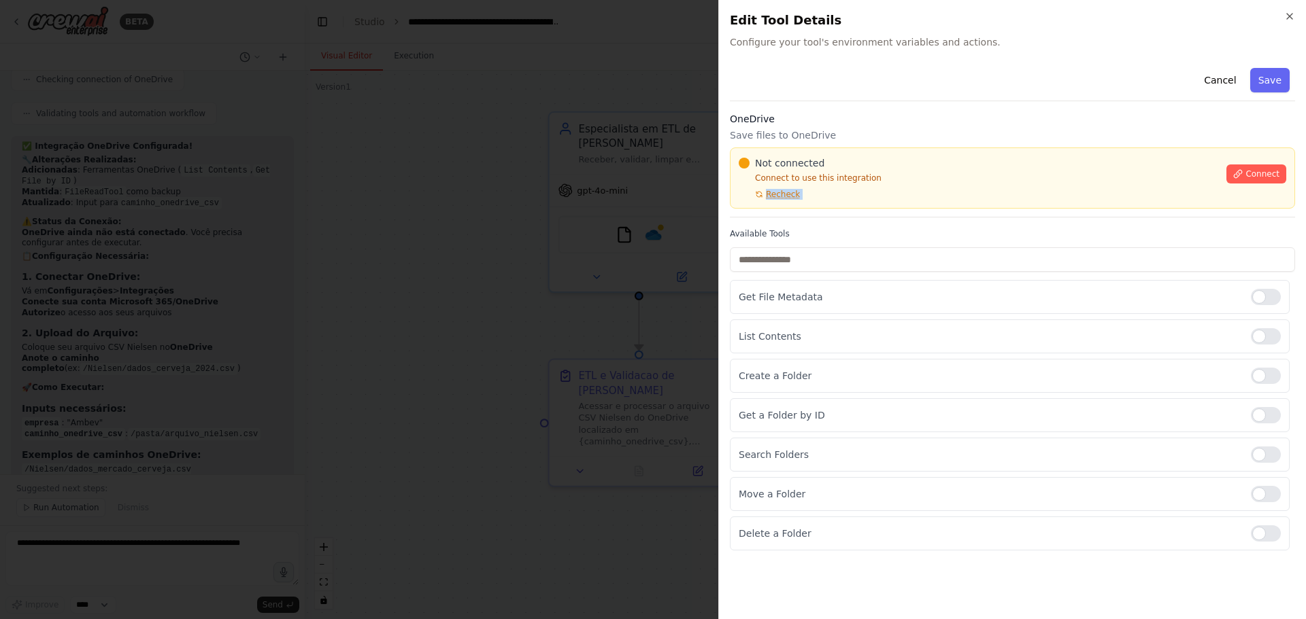
click at [822, 199] on div "Not connected Connect to use this integration Recheck" at bounding box center [977, 178] width 479 height 44
click at [826, 197] on div "Not connected Connect to use this integration Recheck" at bounding box center [977, 178] width 479 height 44
click at [887, 176] on p "Connect to use this integration" at bounding box center [977, 178] width 479 height 11
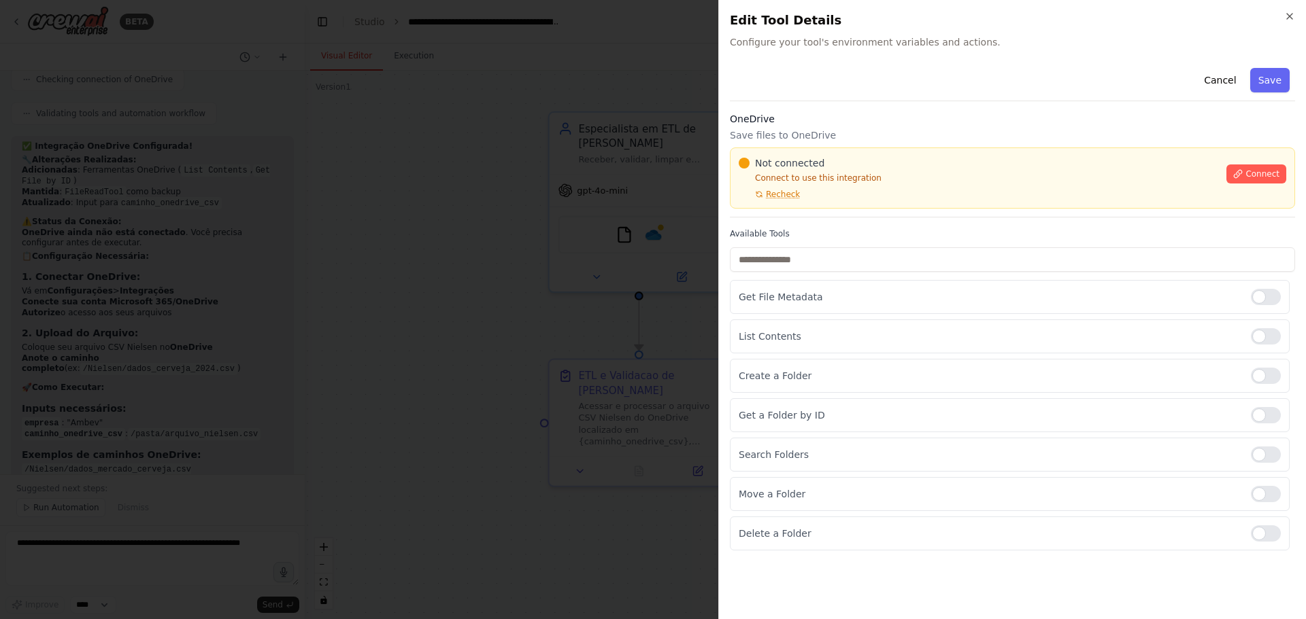
click at [815, 203] on div "Not connected Connect to use this integration Recheck Connect" at bounding box center [1012, 178] width 565 height 61
click at [891, 175] on p "Connect to use this integration" at bounding box center [977, 178] width 479 height 11
drag, startPoint x: 1115, startPoint y: 112, endPoint x: 978, endPoint y: 106, distance: 137.5
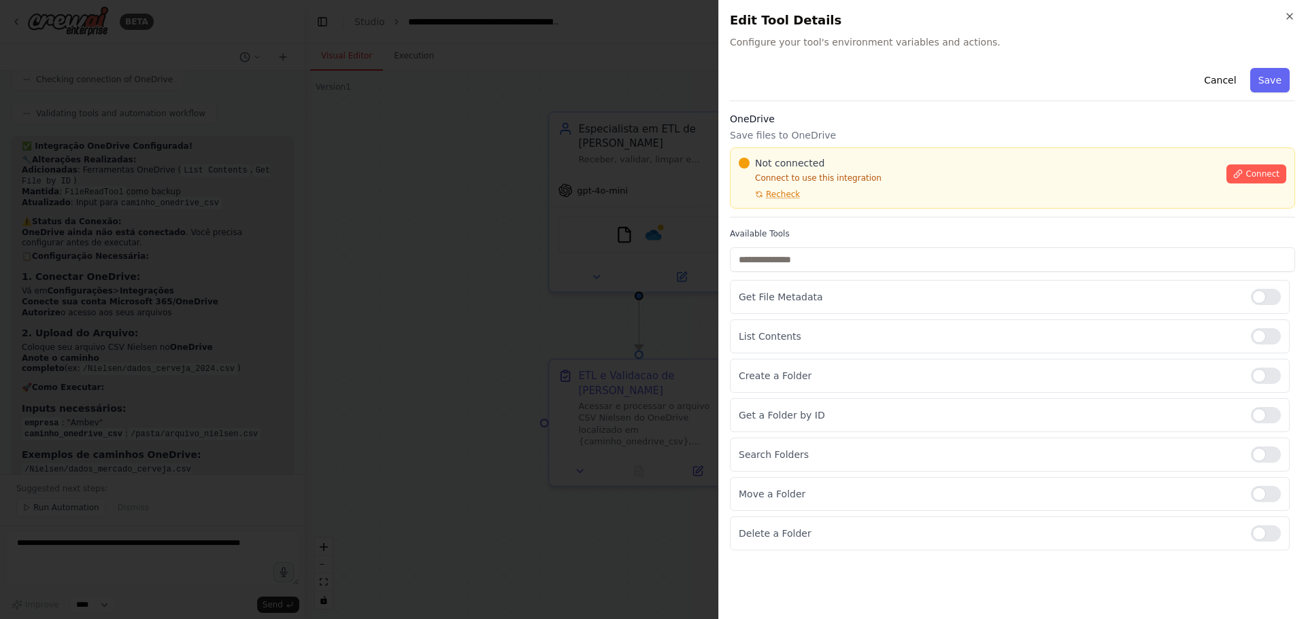
click at [1113, 113] on h3 "OneDrive" at bounding box center [1012, 119] width 565 height 14
drag, startPoint x: 609, startPoint y: 85, endPoint x: 613, endPoint y: 91, distance: 7.4
click at [611, 86] on div at bounding box center [653, 309] width 1306 height 619
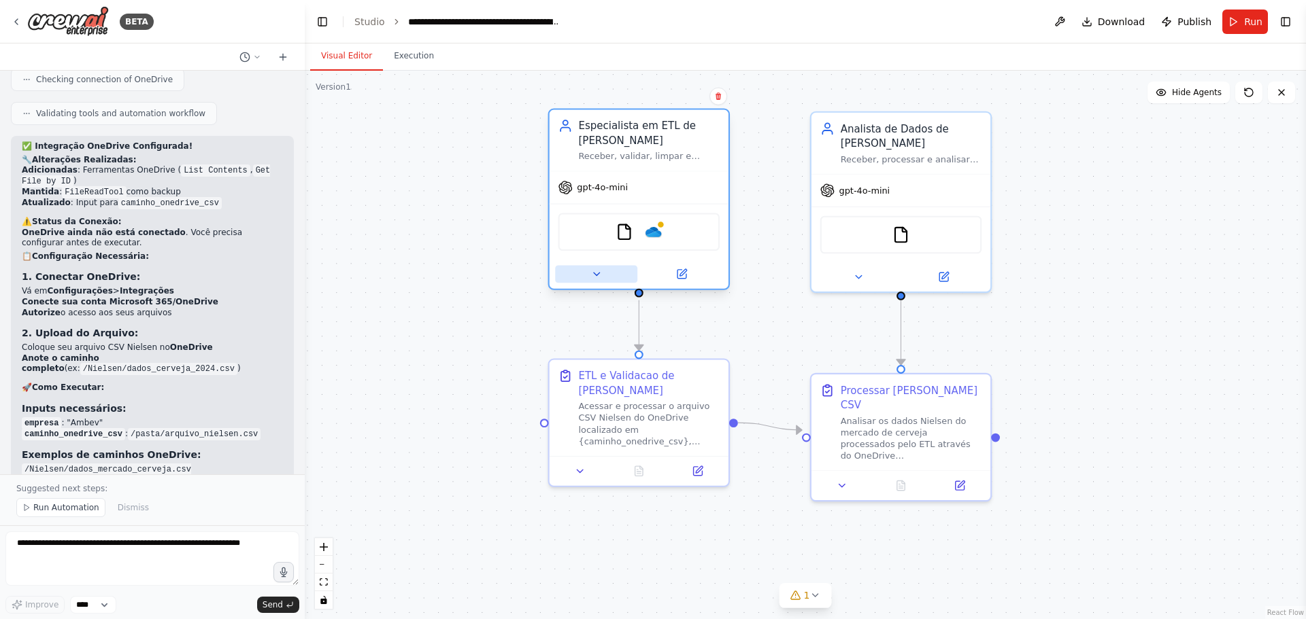
click at [594, 272] on icon at bounding box center [596, 275] width 12 height 12
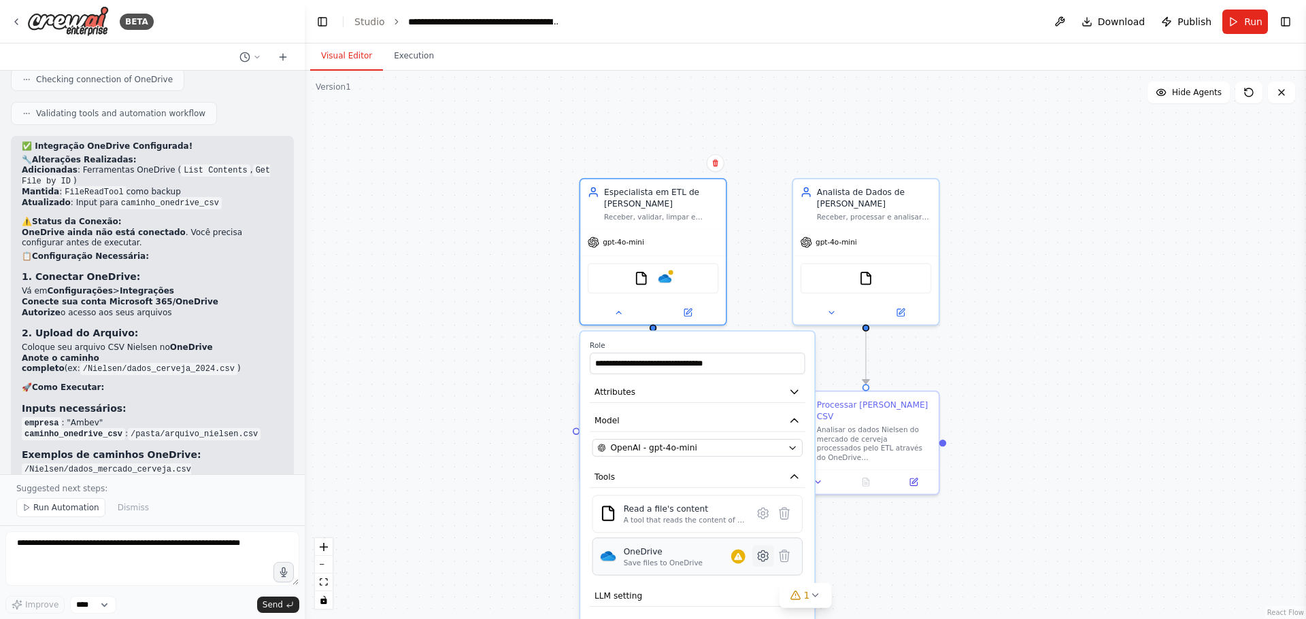
click at [766, 559] on icon at bounding box center [763, 556] width 10 height 11
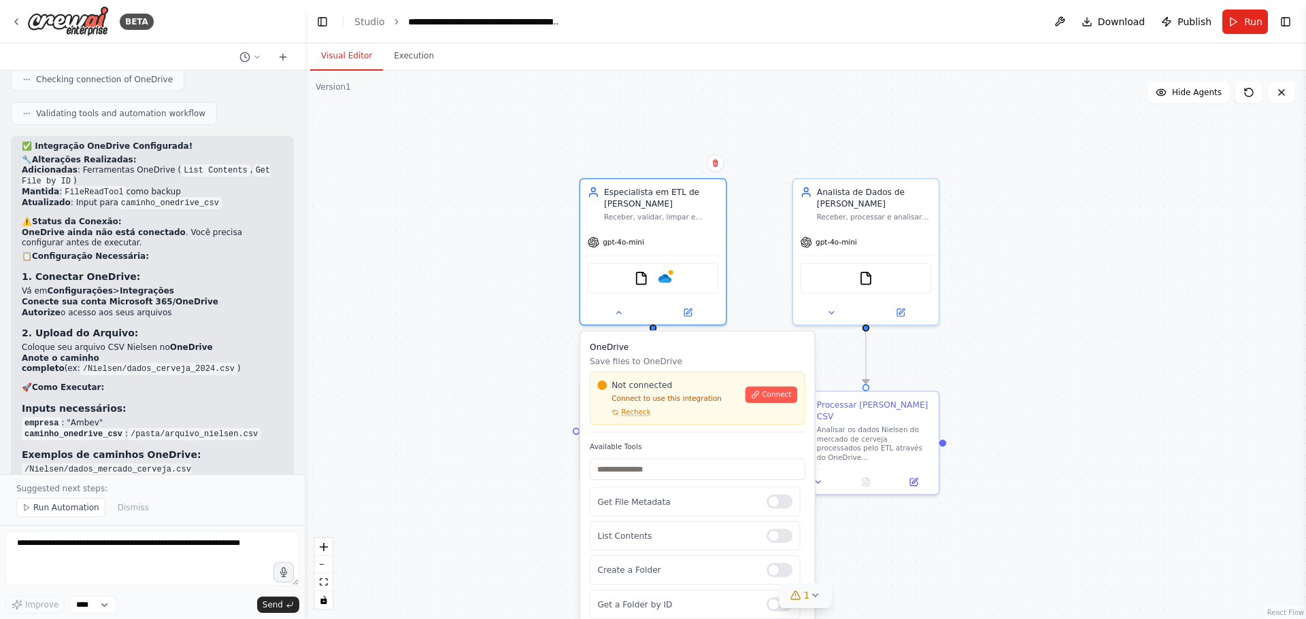
click at [804, 596] on div "1" at bounding box center [800, 596] width 20 height 14
click at [639, 462] on input "text" at bounding box center [697, 469] width 215 height 21
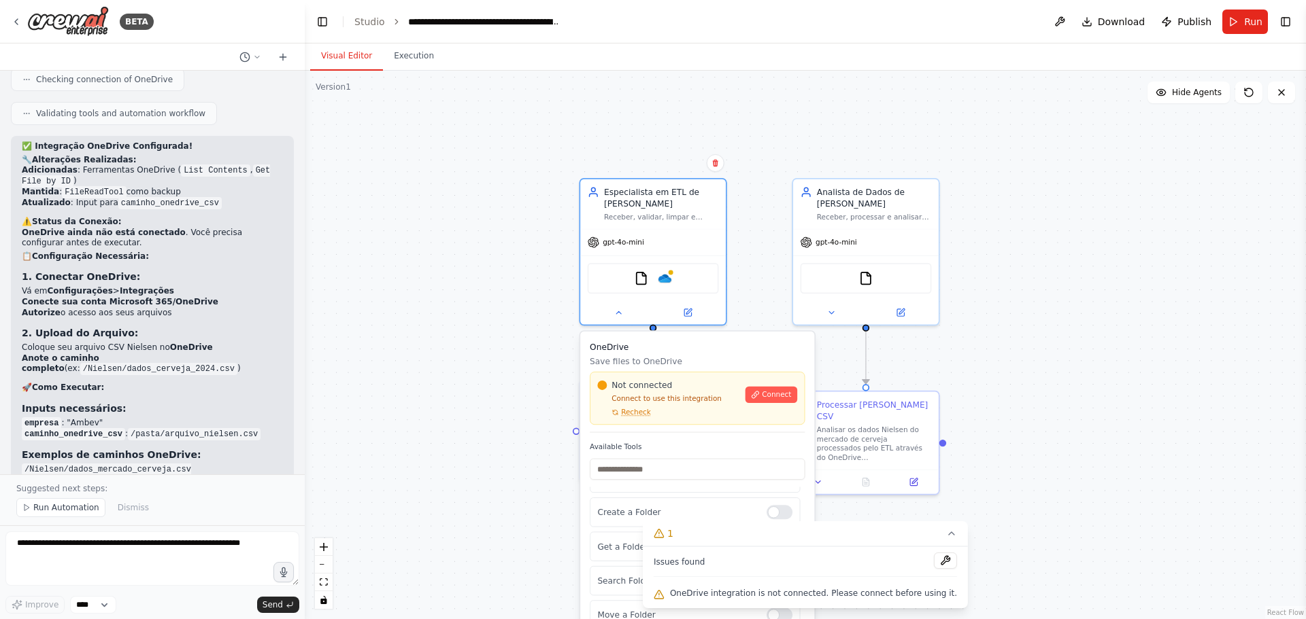
click at [665, 445] on label "Available Tools" at bounding box center [697, 447] width 215 height 10
click at [456, 441] on div ".deletable-edge-delete-btn { width: 20px; height: 20px; border: 0px solid #ffff…" at bounding box center [805, 345] width 1001 height 549
click at [938, 526] on button "1" at bounding box center [805, 534] width 325 height 25
click at [549, 514] on div ".deletable-edge-delete-btn { width: 20px; height: 20px; border: 0px solid #ffff…" at bounding box center [805, 345] width 1001 height 549
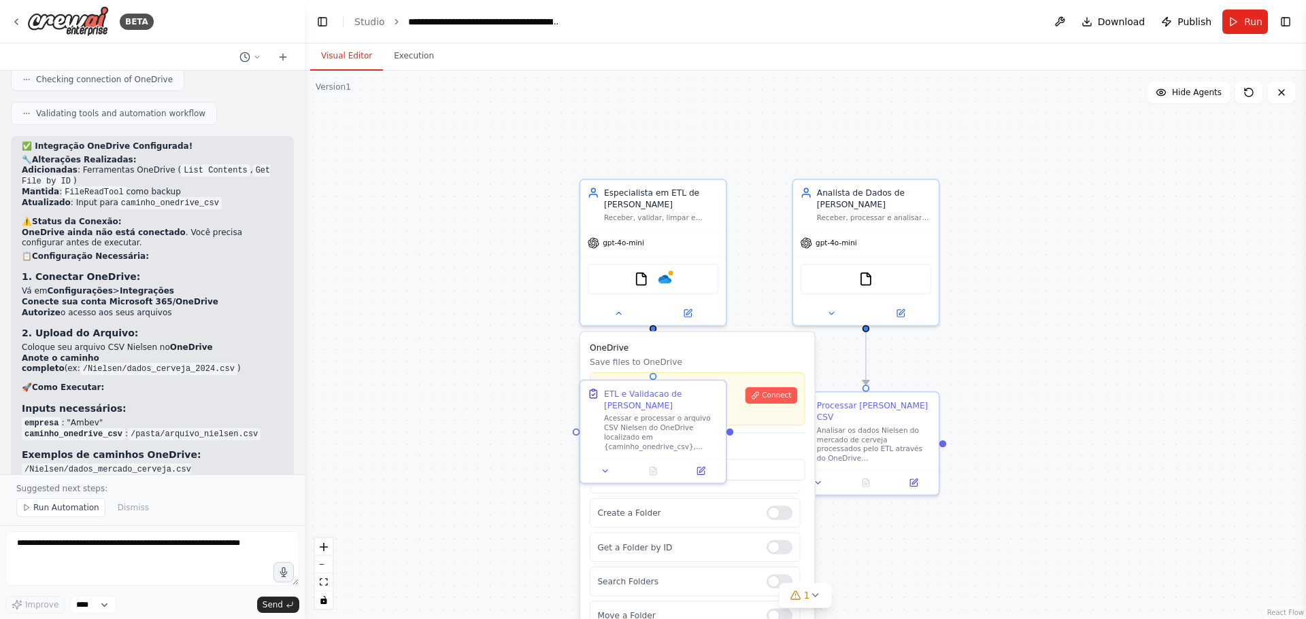
click at [518, 535] on div ".deletable-edge-delete-btn { width: 20px; height: 20px; border: 0px solid #ffff…" at bounding box center [805, 345] width 1001 height 549
click at [699, 359] on p "Save files to OneDrive" at bounding box center [697, 362] width 215 height 12
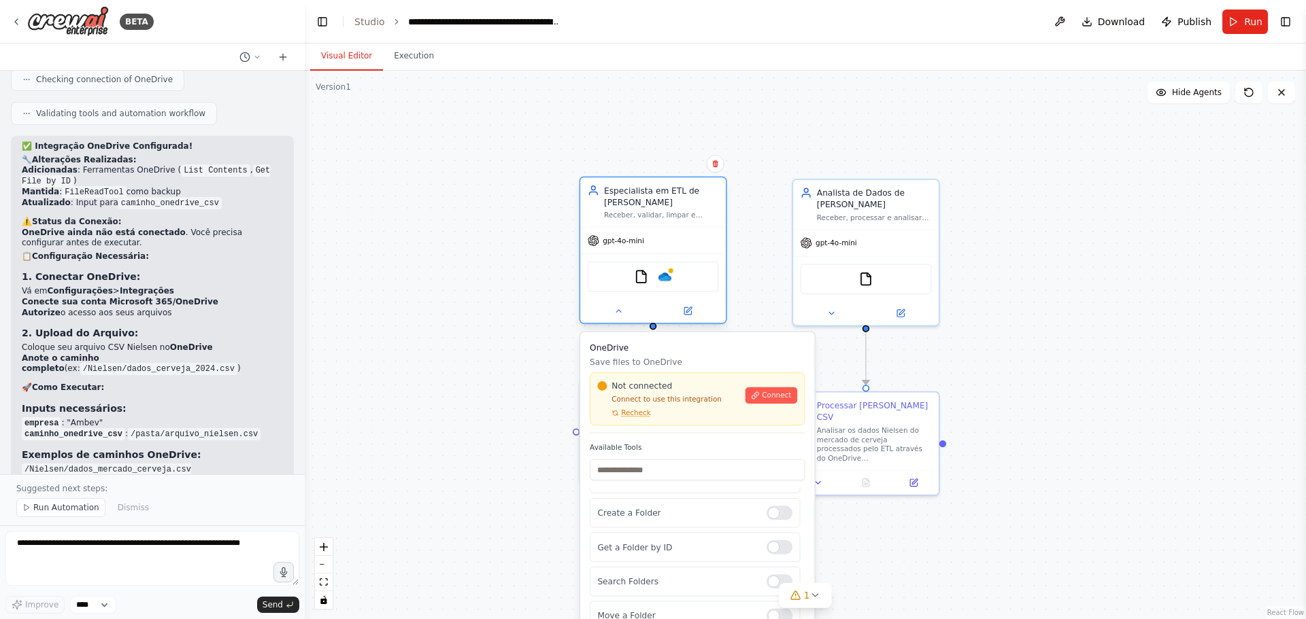
click at [634, 231] on div "gpt-4o-mini" at bounding box center [653, 241] width 146 height 26
click at [642, 277] on img at bounding box center [641, 277] width 14 height 14
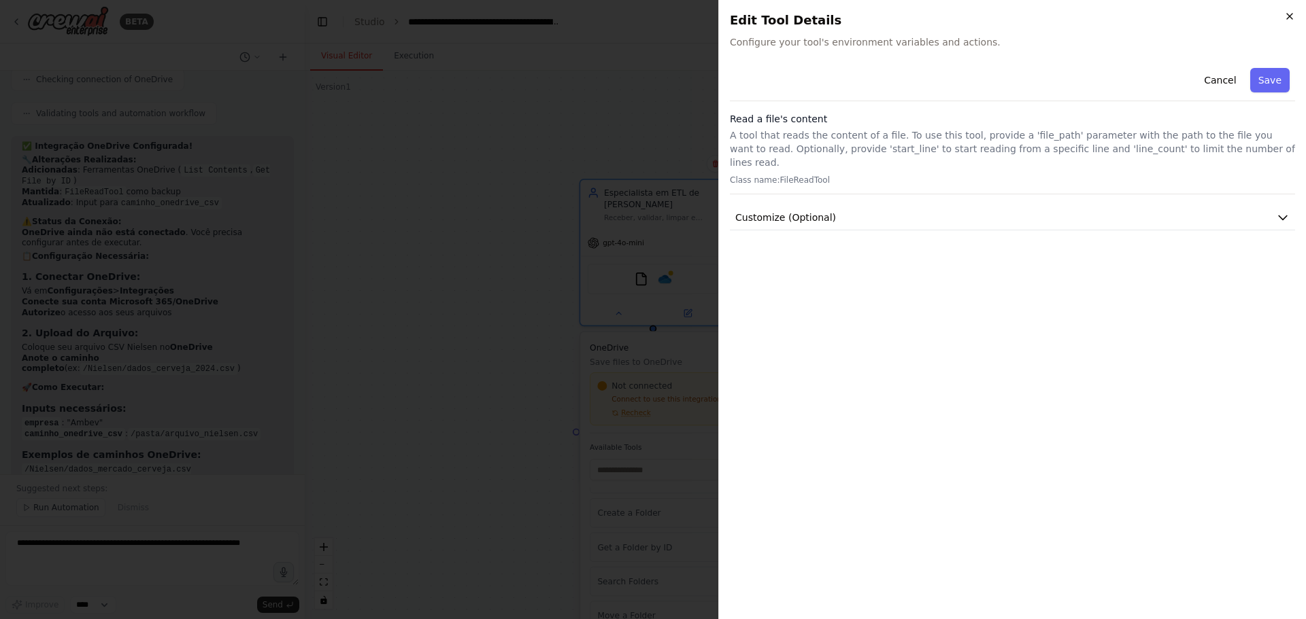
click at [1291, 17] on icon "button" at bounding box center [1289, 16] width 11 height 11
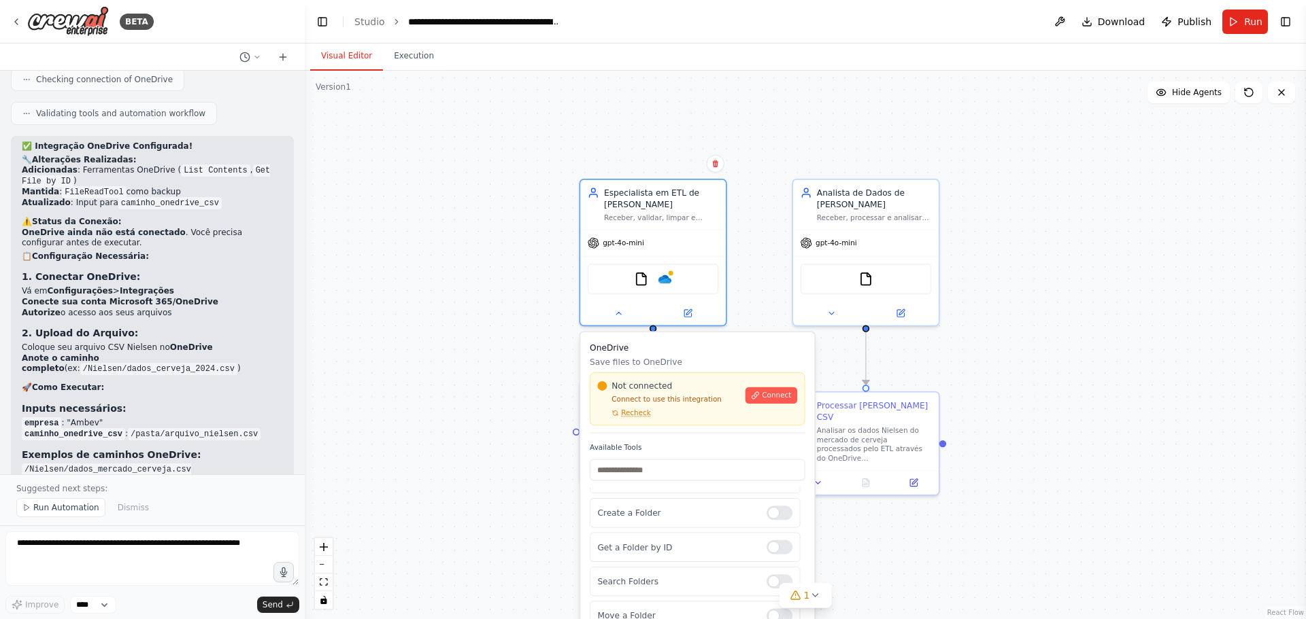
click at [490, 486] on div ".deletable-edge-delete-btn { width: 20px; height: 20px; border: 0px solid #ffff…" at bounding box center [805, 345] width 1001 height 549
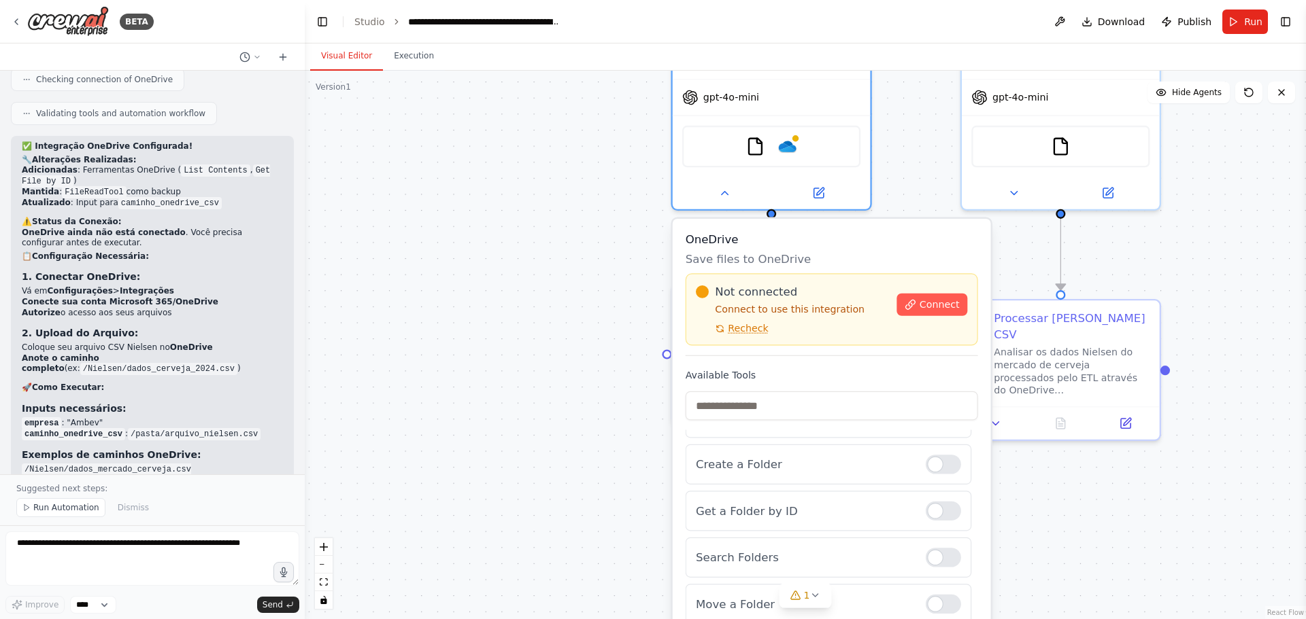
click at [698, 252] on p "Save files to OneDrive" at bounding box center [831, 259] width 292 height 16
click at [784, 147] on img at bounding box center [787, 143] width 19 height 19
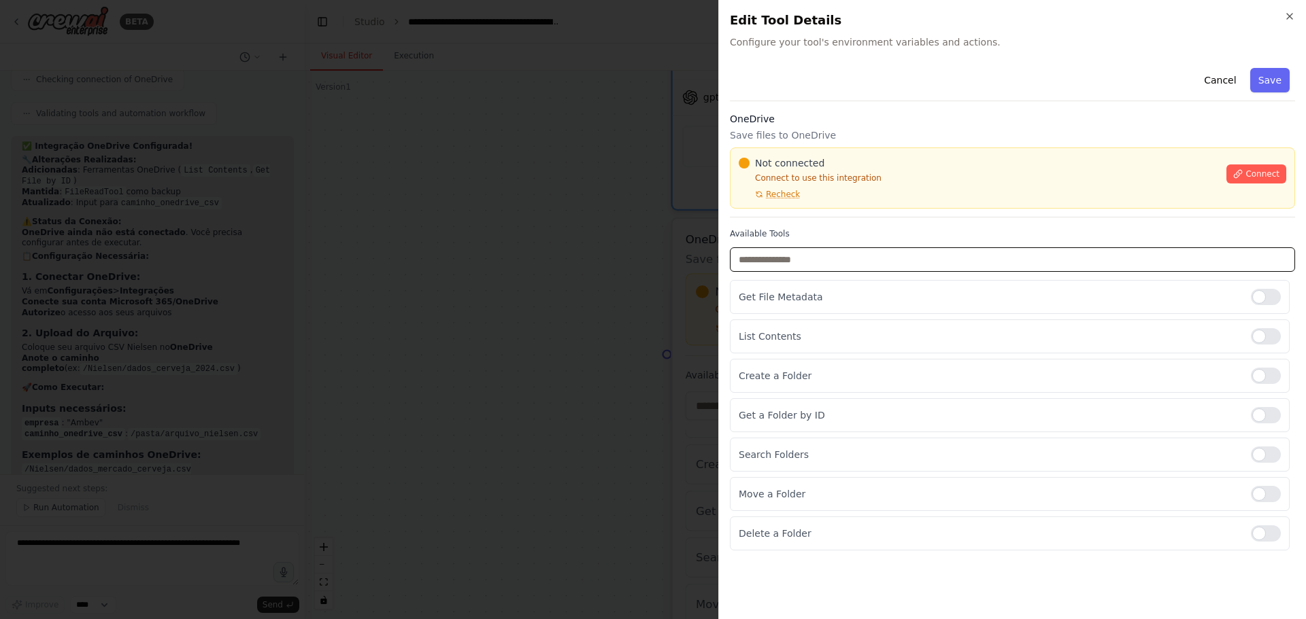
click at [1061, 269] on input "text" at bounding box center [1012, 260] width 565 height 24
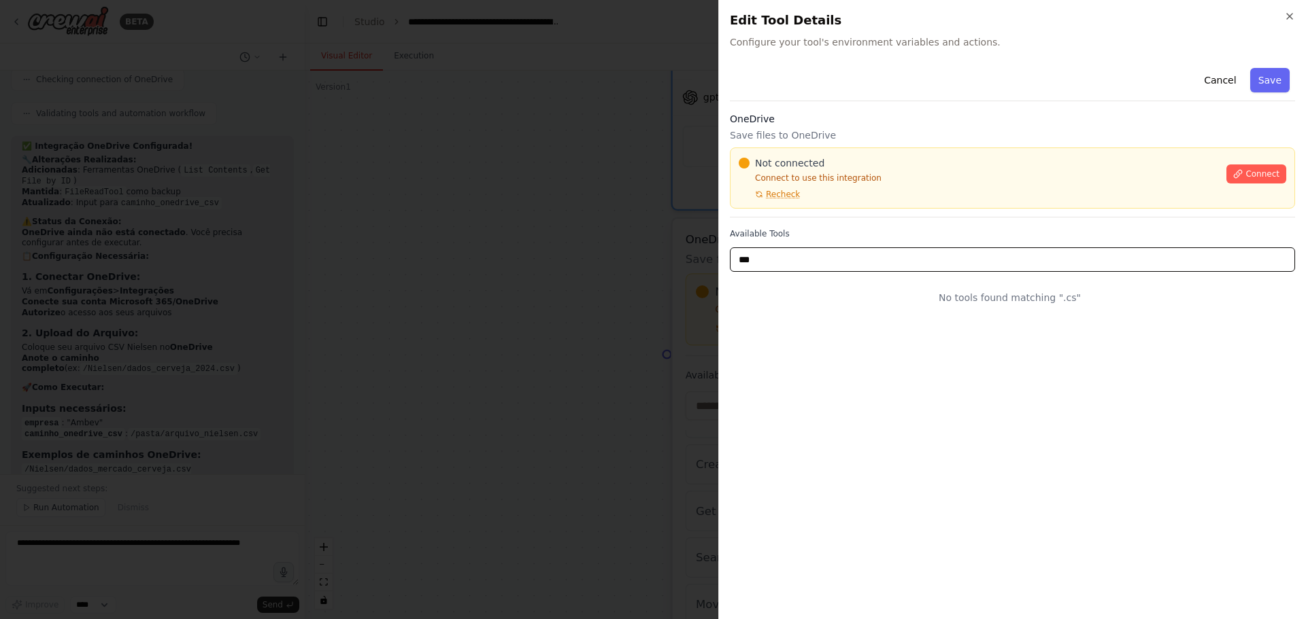
type input "****"
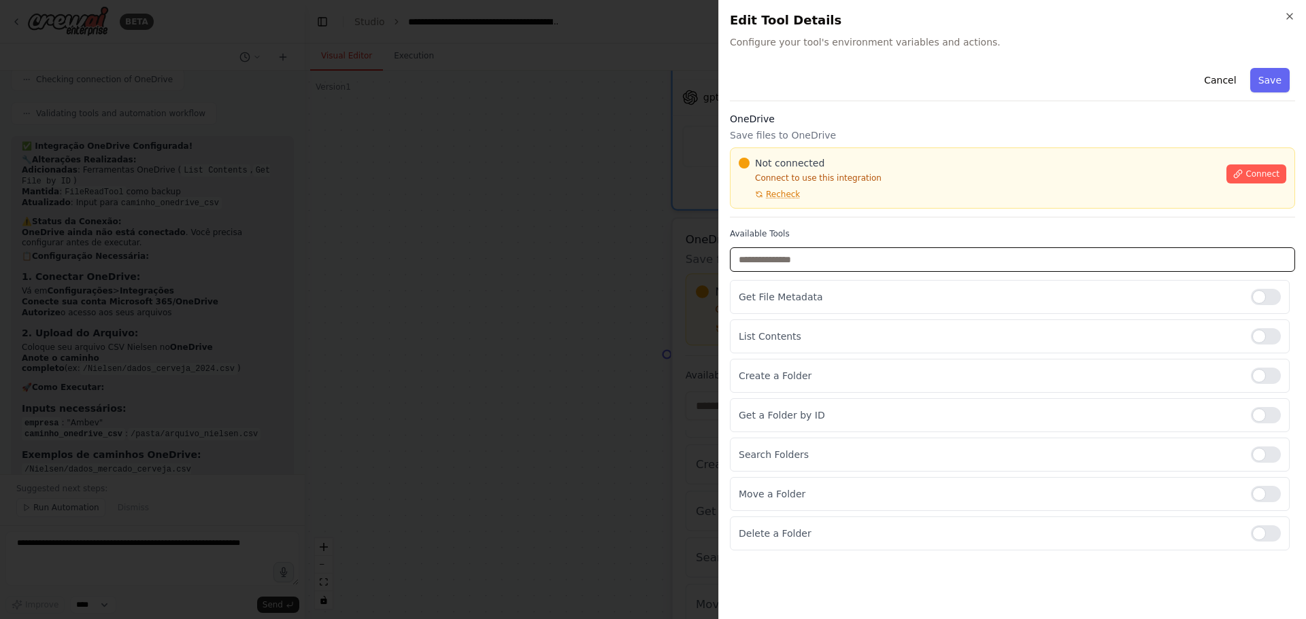
type input "*"
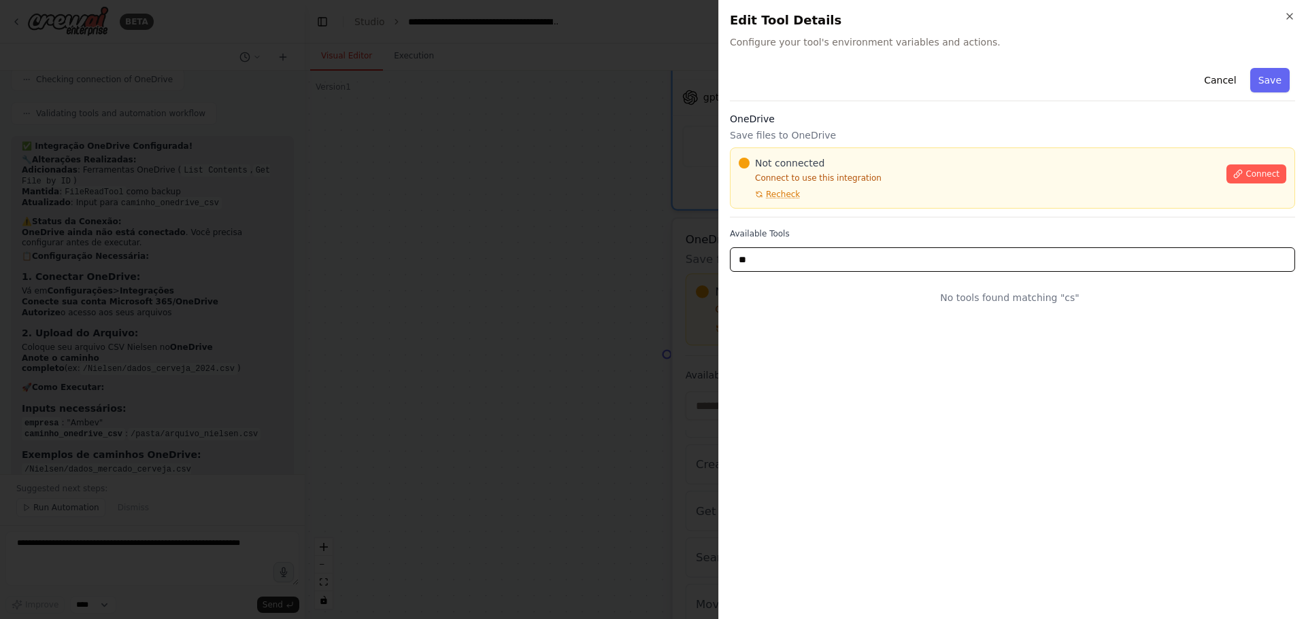
type input "***"
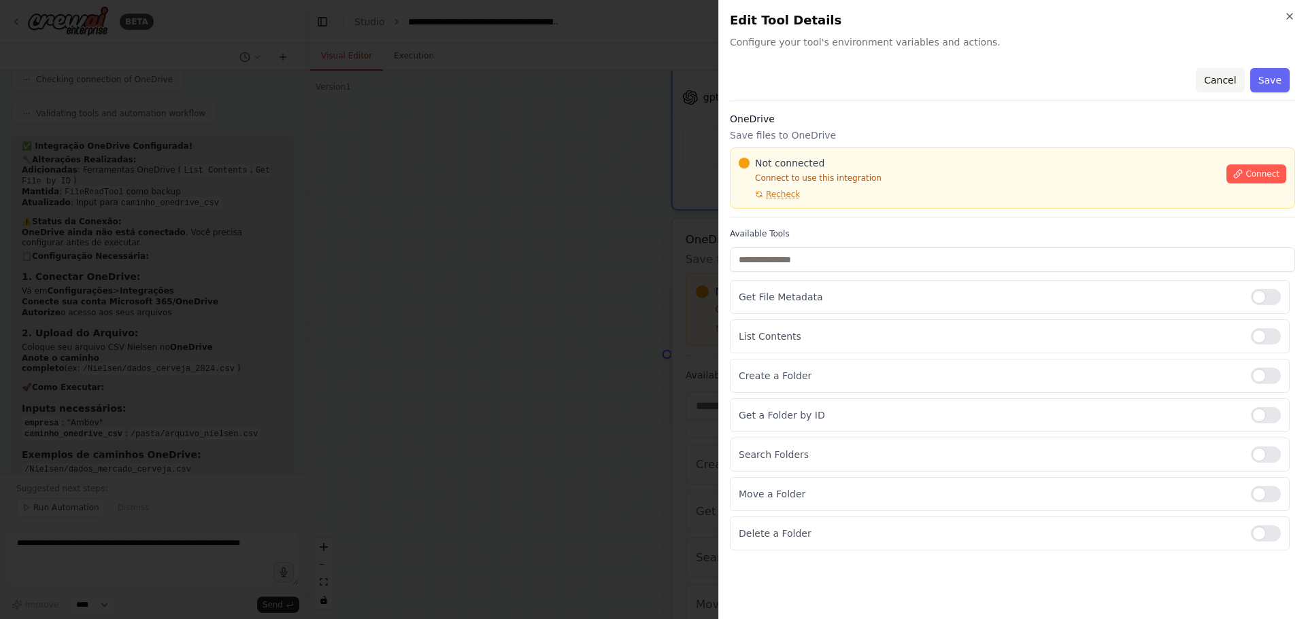
click at [1222, 86] on button "Cancel" at bounding box center [1219, 80] width 48 height 24
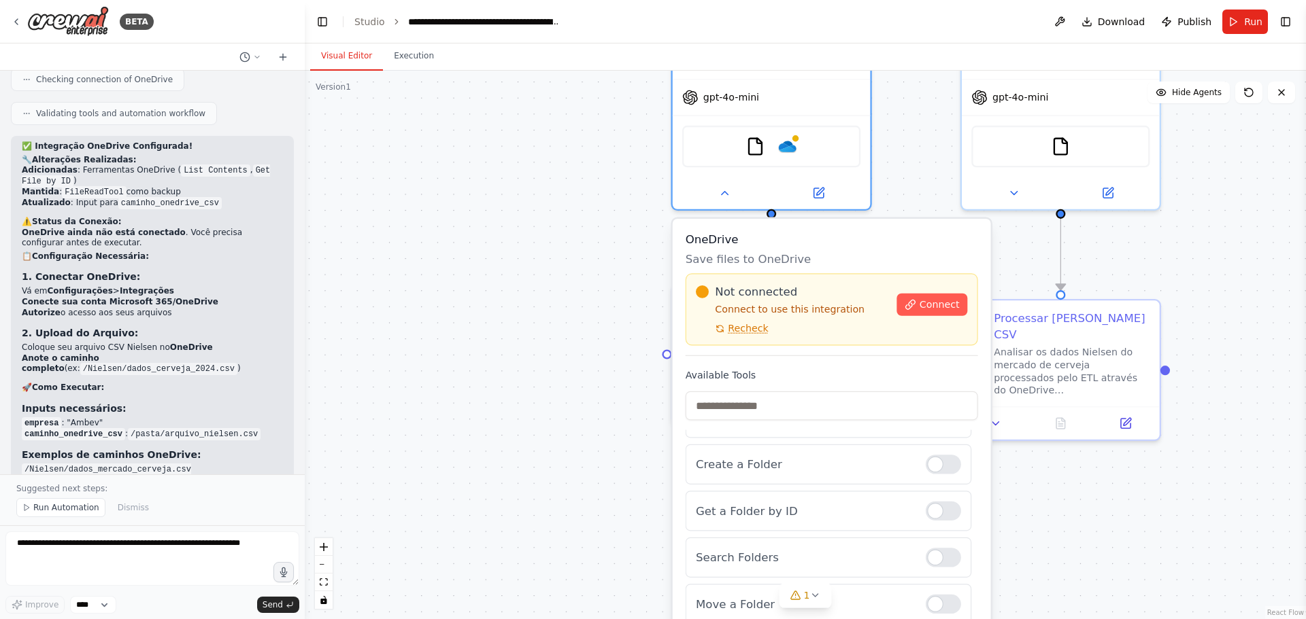
drag, startPoint x: 784, startPoint y: 146, endPoint x: 526, endPoint y: 294, distance: 297.9
click at [547, 244] on div ".deletable-edge-delete-btn { width: 20px; height: 20px; border: 0px solid #ffff…" at bounding box center [805, 345] width 1001 height 549
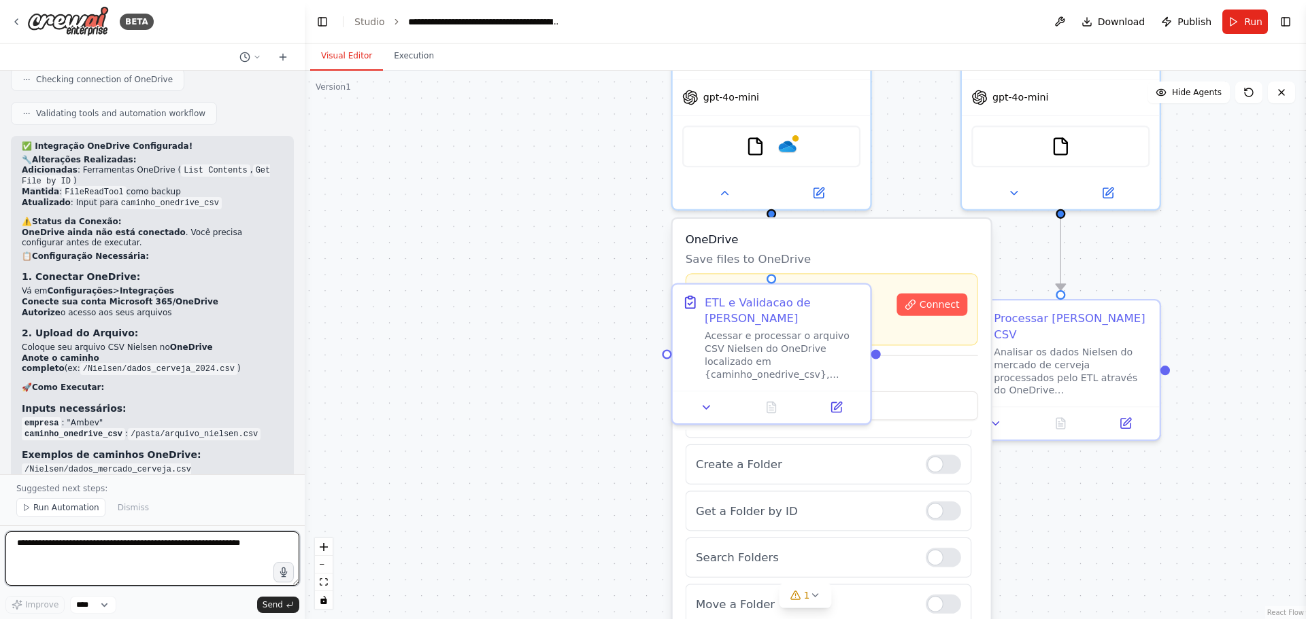
click at [90, 565] on textarea at bounding box center [152, 559] width 294 height 54
type textarea "**********"
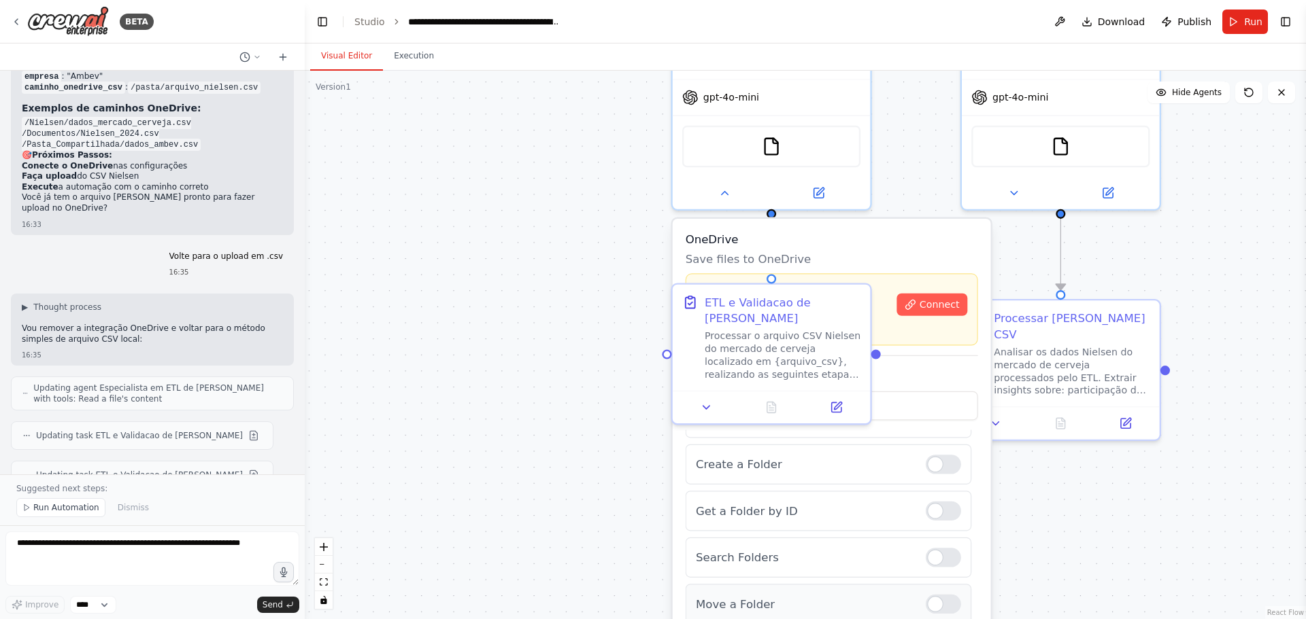
scroll to position [4663, 0]
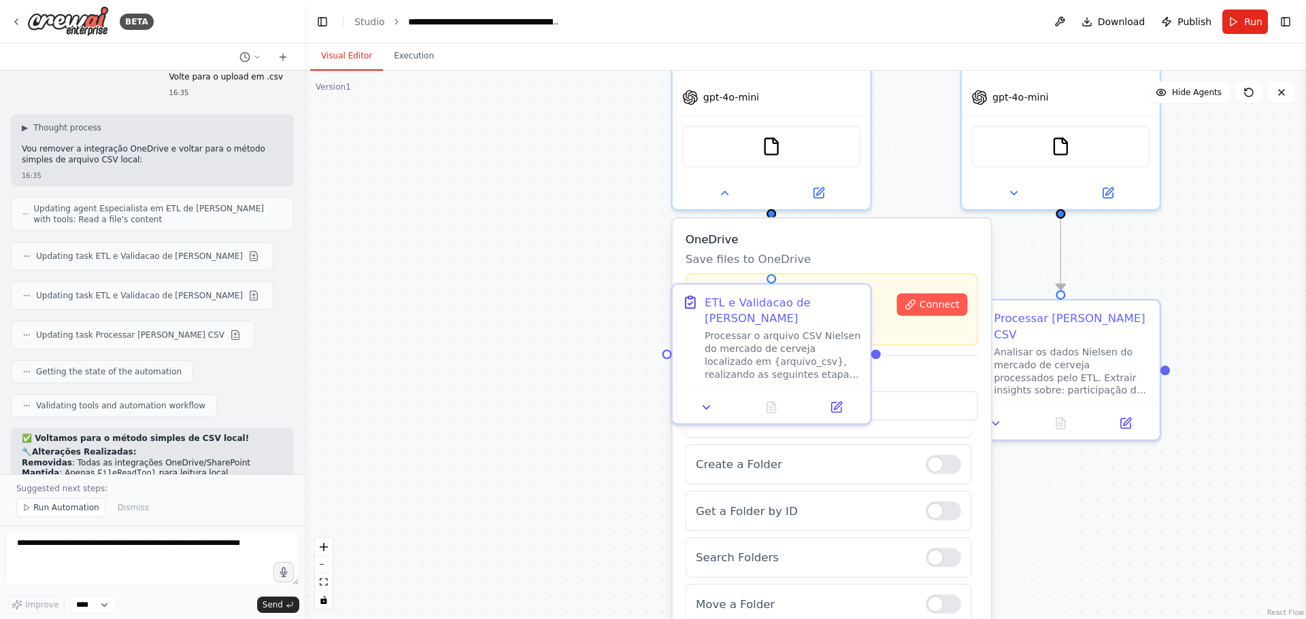
click at [590, 316] on div ".deletable-edge-delete-btn { width: 20px; height: 20px; border: 0px solid #ffff…" at bounding box center [805, 345] width 1001 height 549
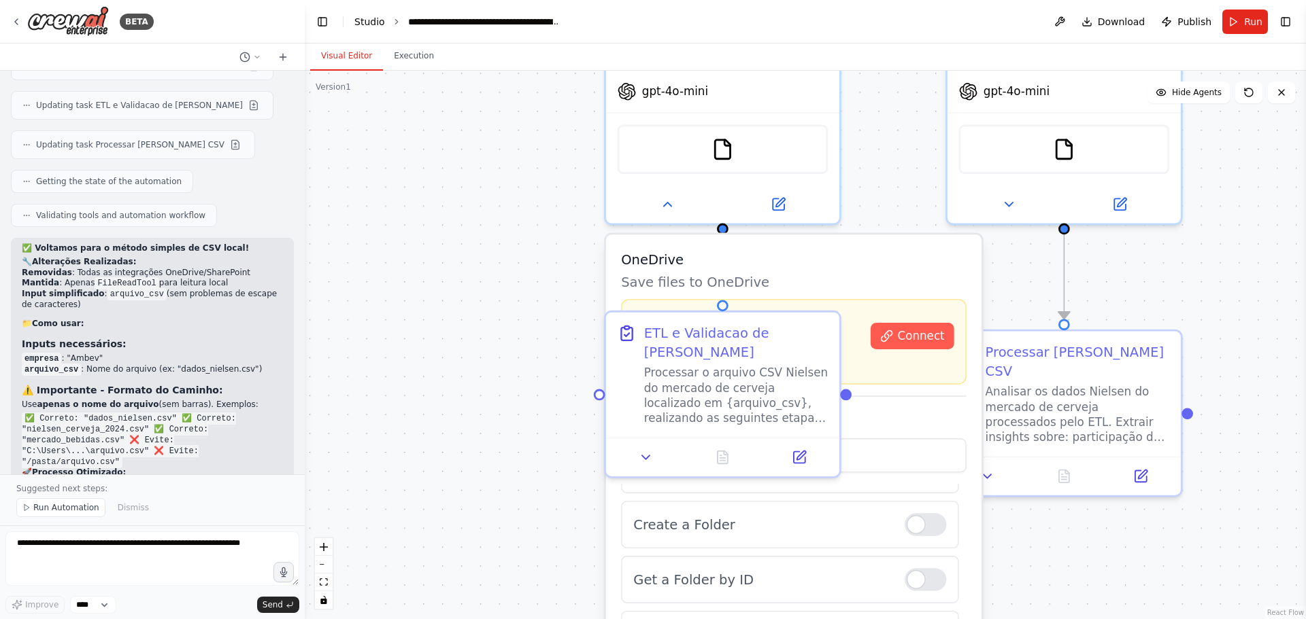
scroll to position [4994, 0]
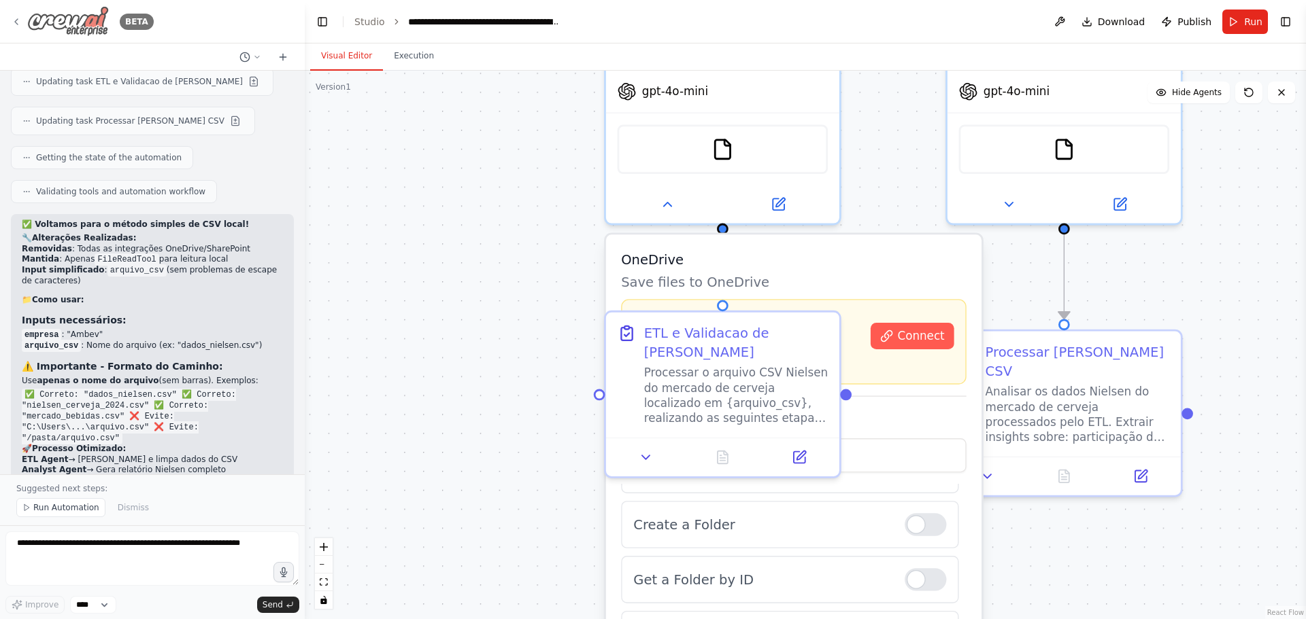
click at [19, 23] on icon at bounding box center [16, 21] width 11 height 11
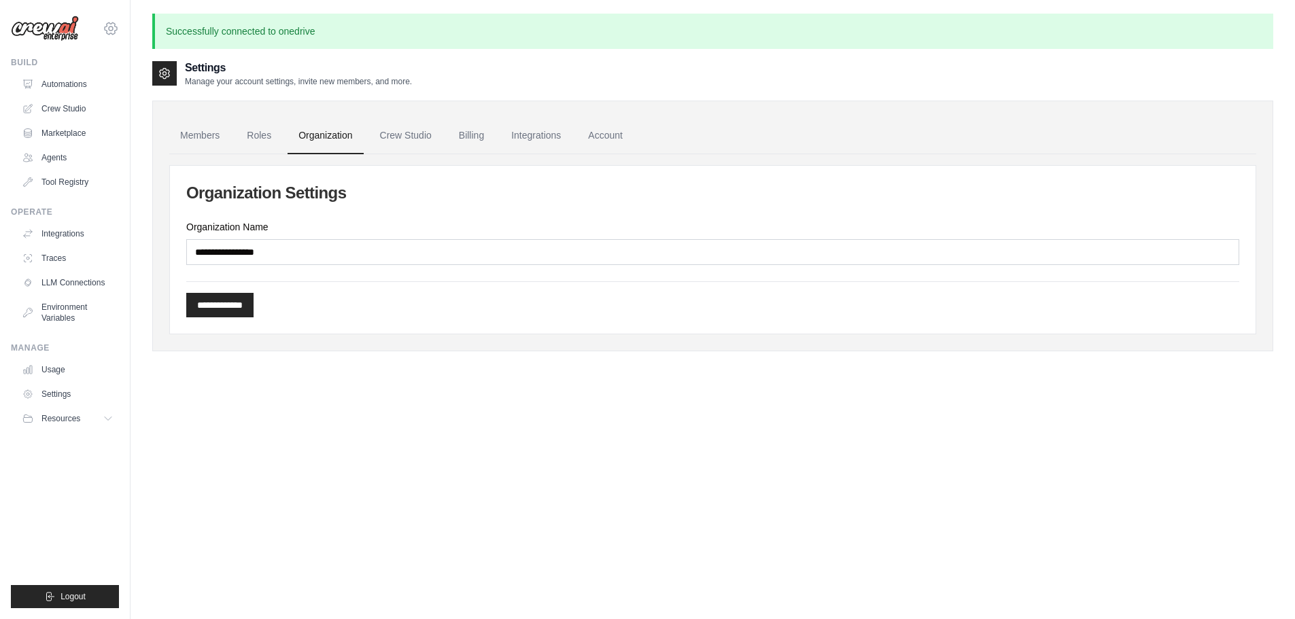
click at [111, 24] on icon at bounding box center [111, 28] width 12 height 12
click at [340, 24] on p "Successfully connected to onedrive" at bounding box center [712, 31] width 1121 height 35
click at [271, 50] on div "**********" at bounding box center [713, 347] width 1165 height 666
click at [112, 30] on icon at bounding box center [111, 28] width 16 height 16
click at [148, 146] on div "**********" at bounding box center [713, 347] width 1165 height 666
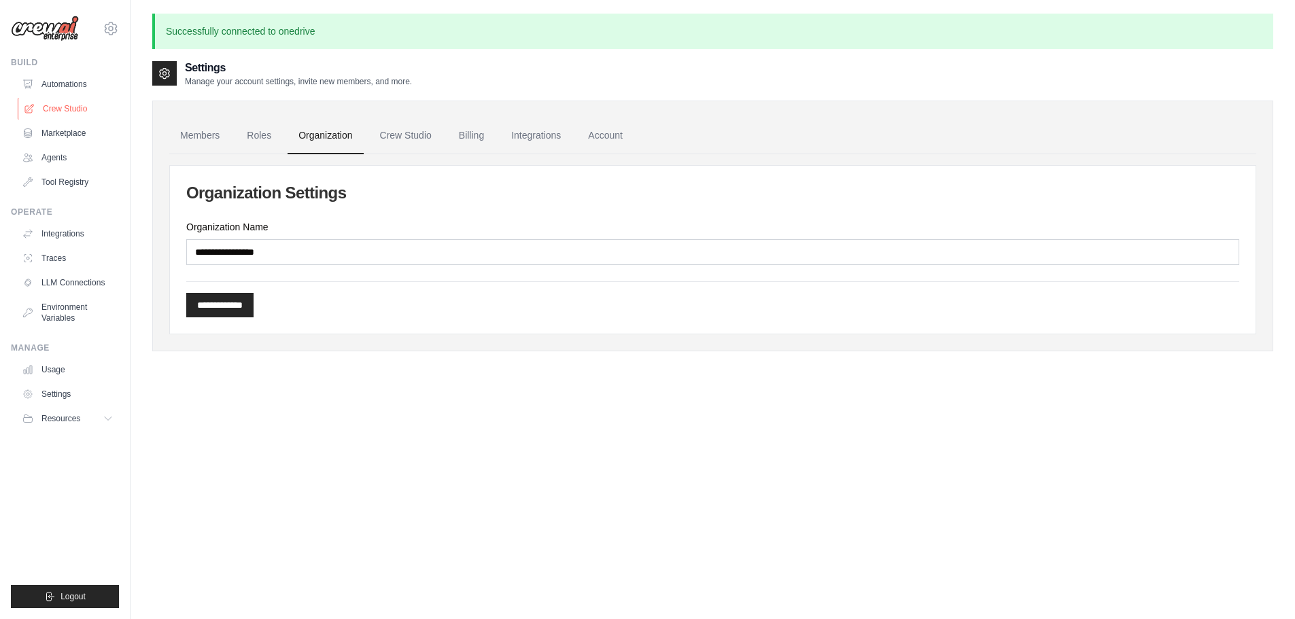
click at [65, 113] on link "Crew Studio" at bounding box center [69, 109] width 103 height 22
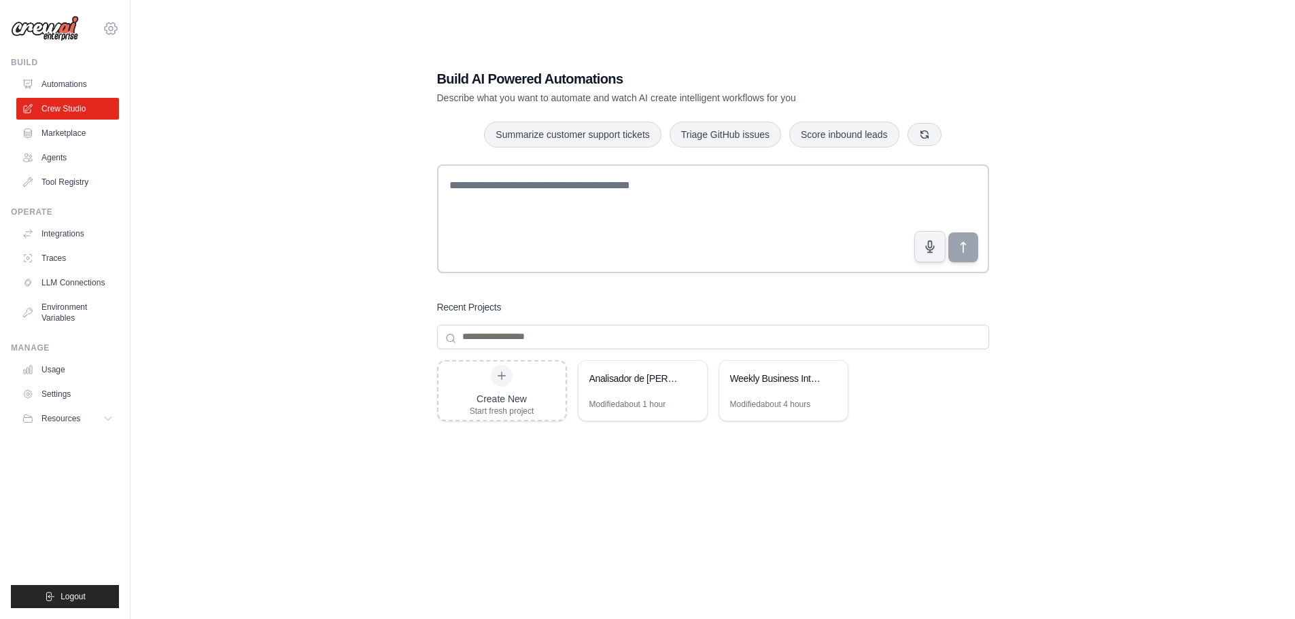
click at [109, 29] on icon at bounding box center [111, 29] width 4 height 4
click at [350, 265] on div "Build AI Powered Automations Describe what you want to automate and watch AI cr…" at bounding box center [712, 323] width 1121 height 619
click at [630, 390] on div "Analisador de [PERSON_NAME] - Mercado de Cerveja" at bounding box center [643, 380] width 129 height 38
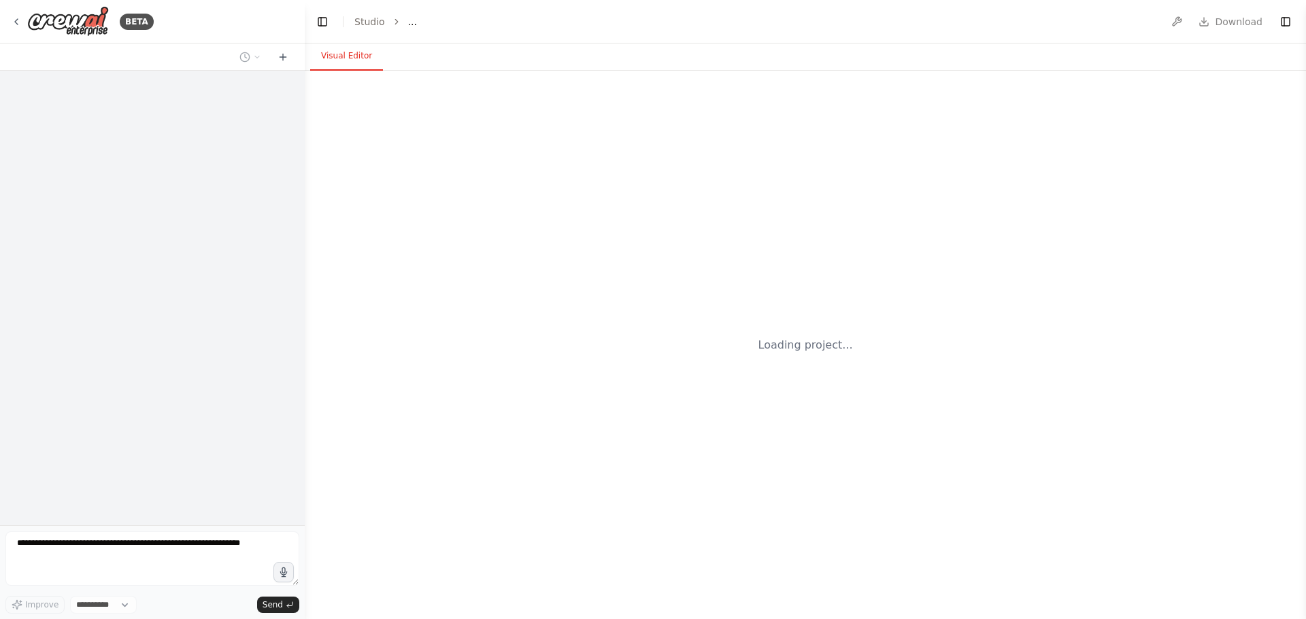
select select "****"
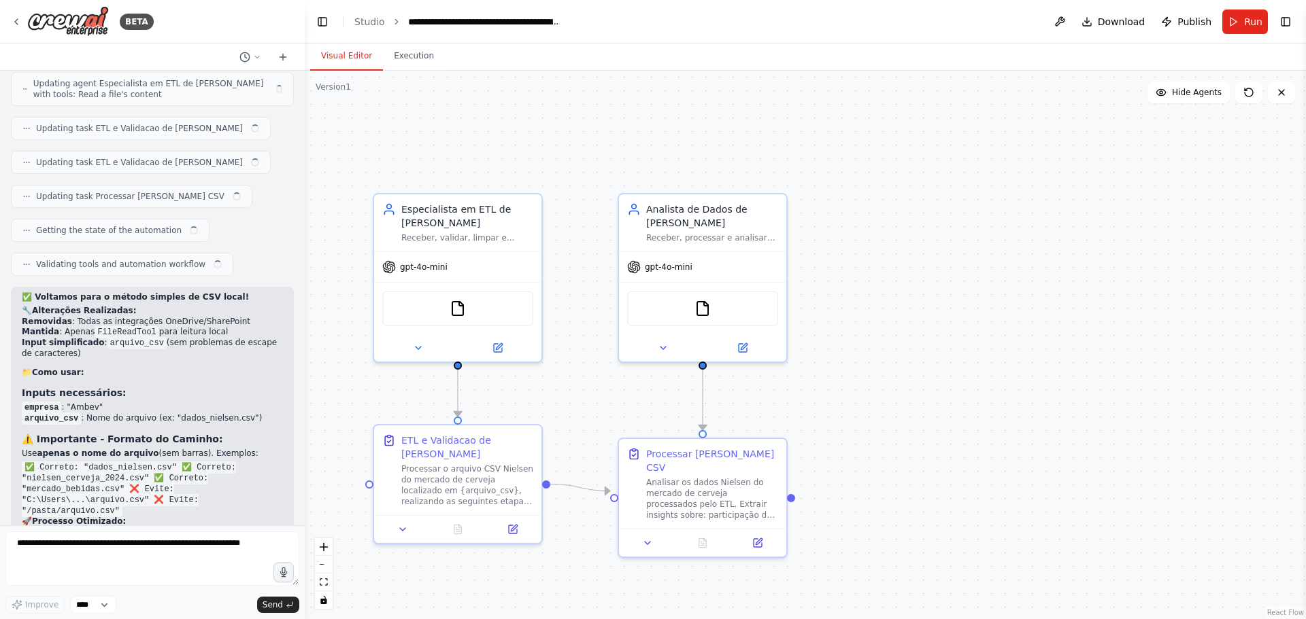
scroll to position [4943, 0]
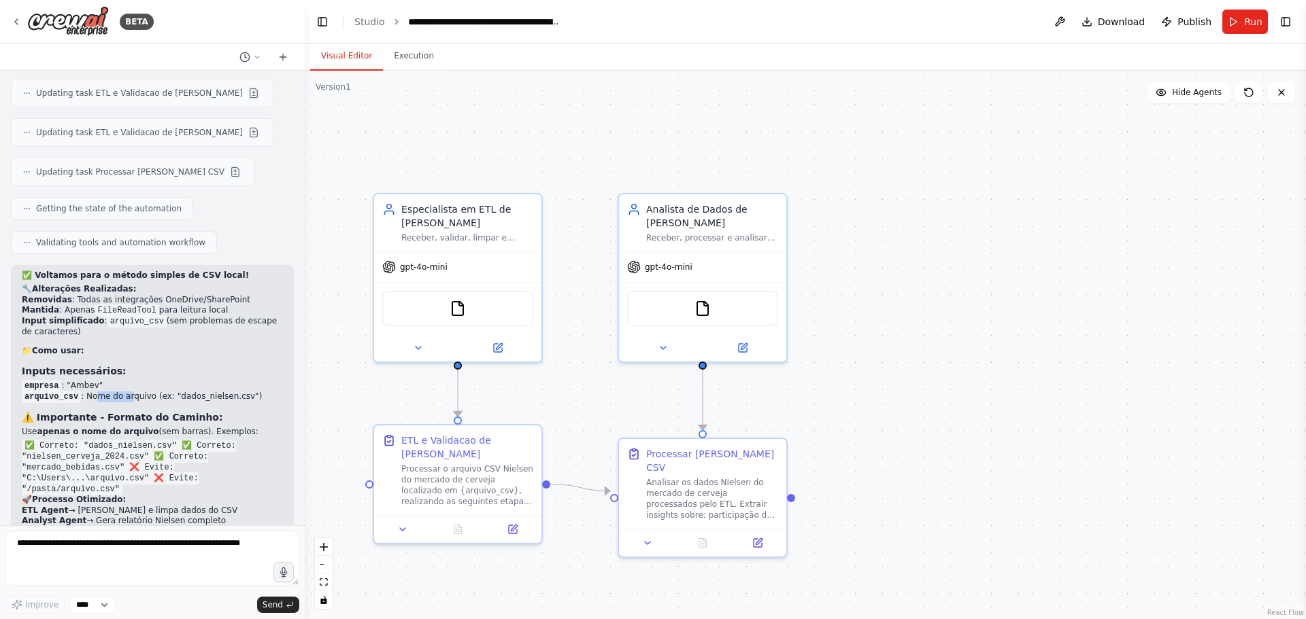
drag, startPoint x: 92, startPoint y: 277, endPoint x: 157, endPoint y: 280, distance: 65.3
click at [154, 392] on li "arquivo_csv : Nome do arquivo (ex: "dados_nielsen.csv")" at bounding box center [152, 397] width 261 height 11
drag, startPoint x: 160, startPoint y: 280, endPoint x: 251, endPoint y: 274, distance: 91.3
click at [235, 392] on li "arquivo_csv : Nome do arquivo (ex: "dados_nielsen.csv")" at bounding box center [152, 397] width 261 height 11
click at [513, 530] on icon at bounding box center [513, 527] width 8 height 8
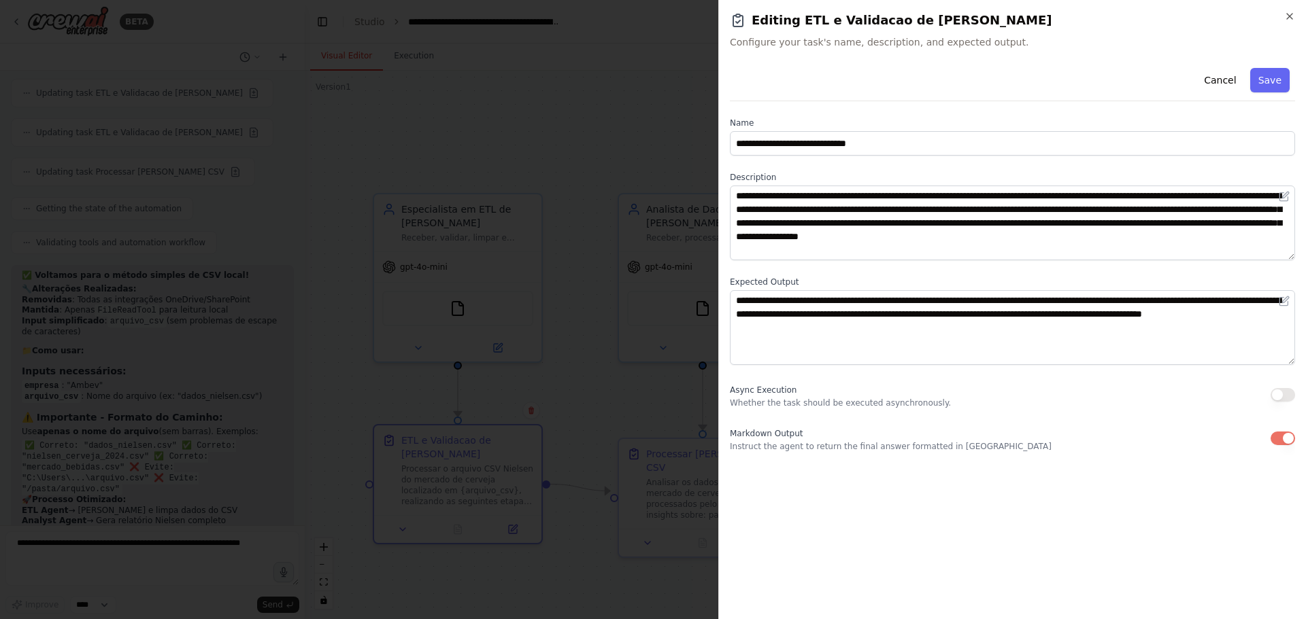
click at [1295, 14] on div "**********" at bounding box center [1012, 309] width 588 height 619
click at [1293, 14] on icon "button" at bounding box center [1289, 16] width 11 height 11
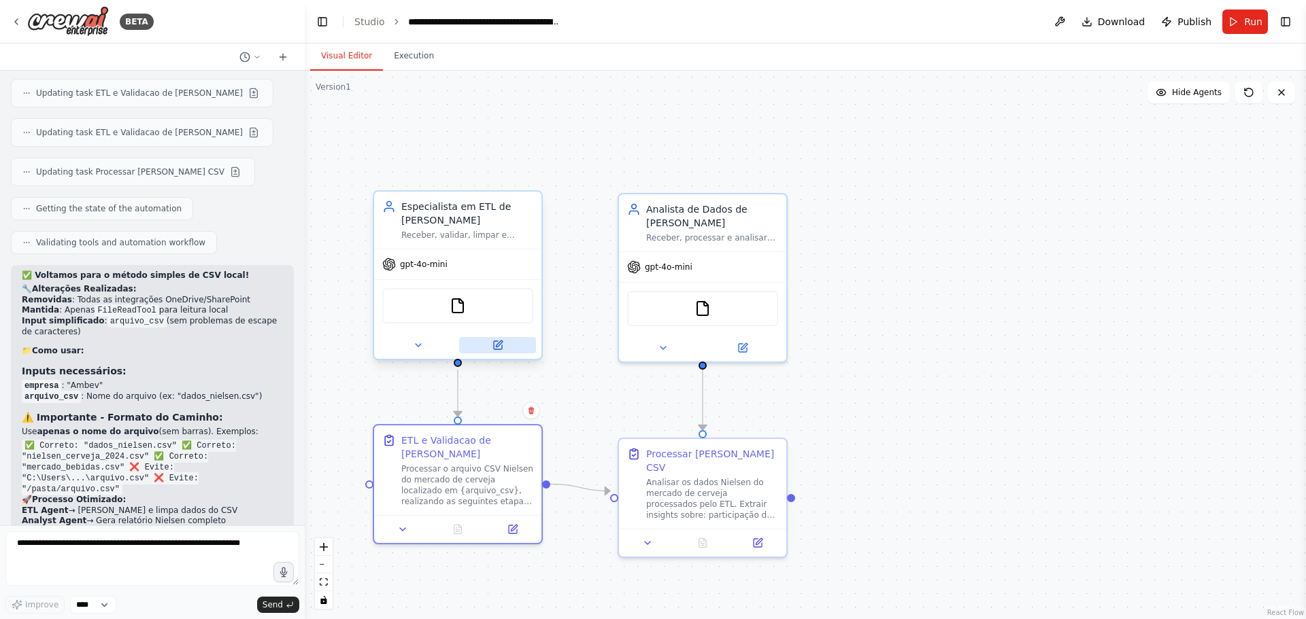
click at [485, 348] on button at bounding box center [497, 345] width 77 height 16
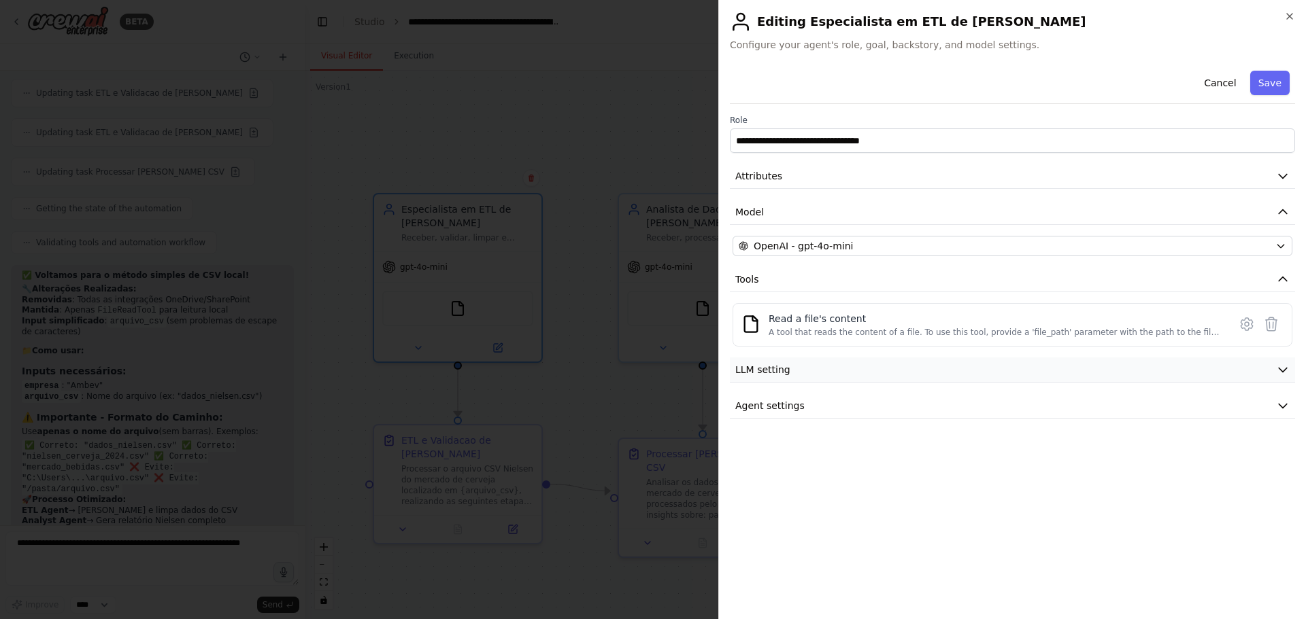
click at [872, 377] on button "LLM setting" at bounding box center [1012, 370] width 565 height 25
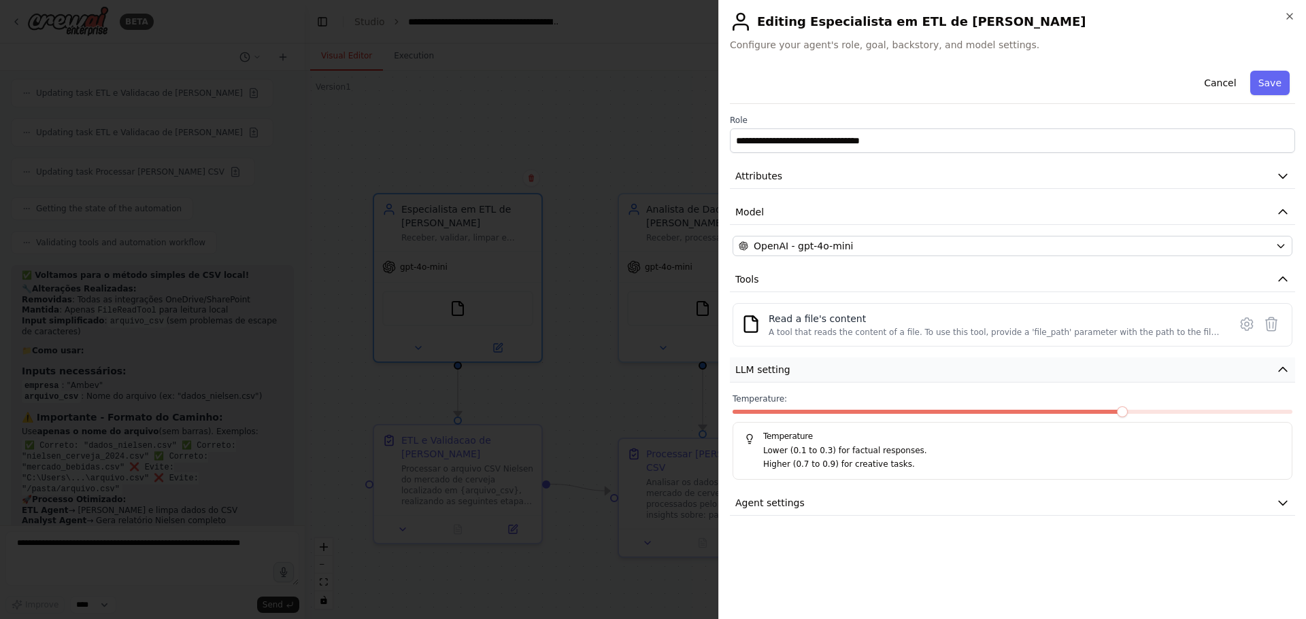
click at [866, 377] on button "LLM setting" at bounding box center [1012, 370] width 565 height 25
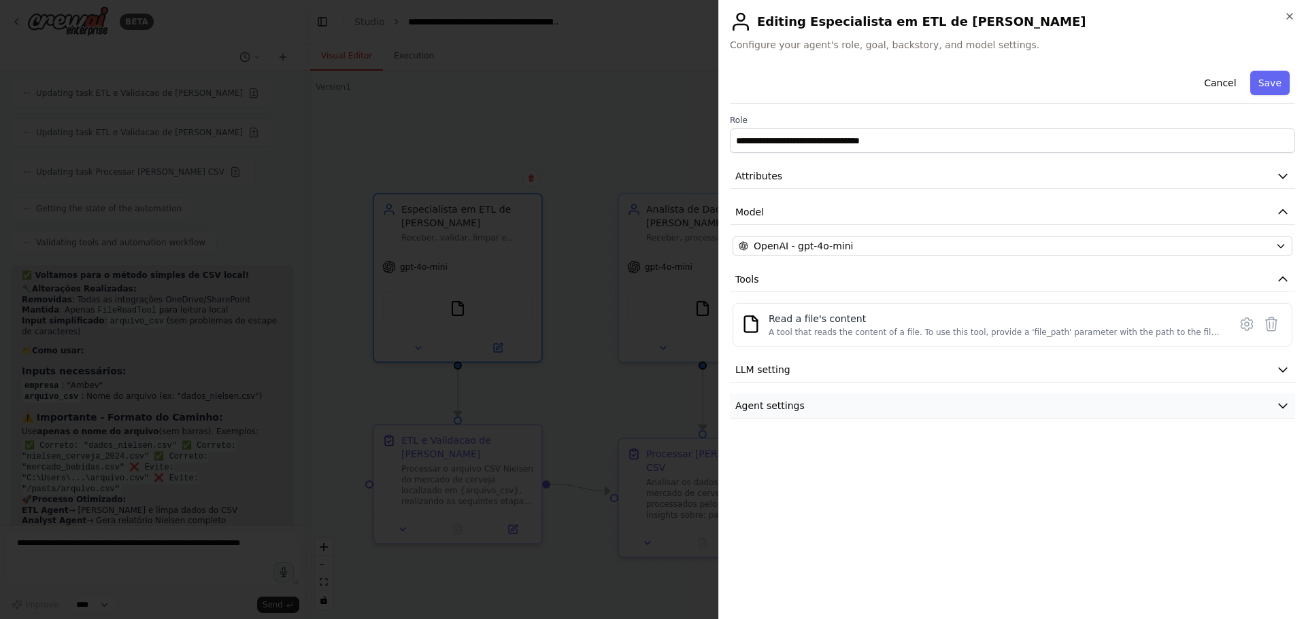
click at [879, 412] on button "Agent settings" at bounding box center [1012, 406] width 565 height 25
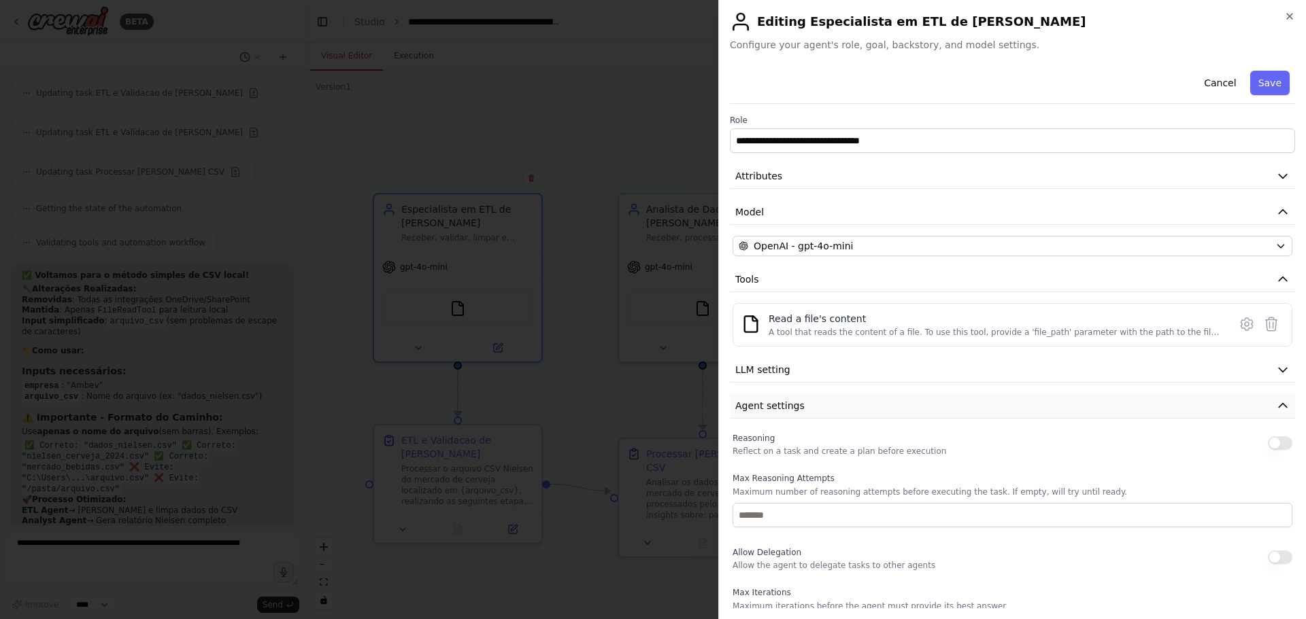
click at [879, 413] on button "Agent settings" at bounding box center [1012, 406] width 565 height 25
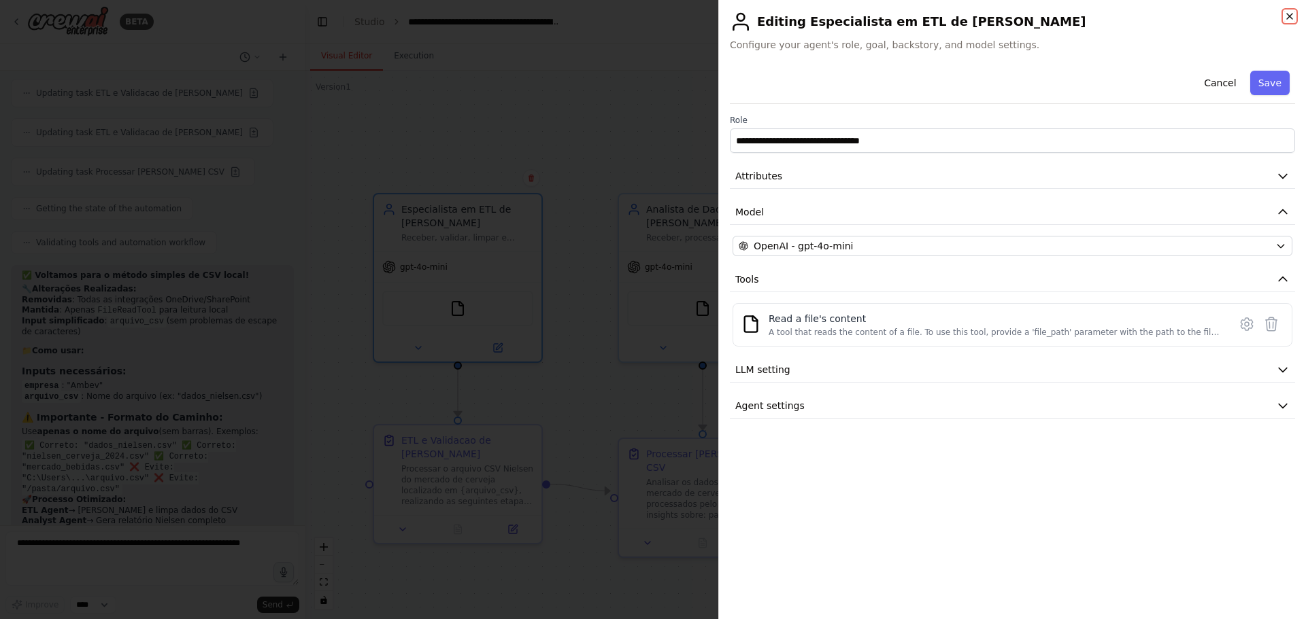
click at [1284, 20] on icon "button" at bounding box center [1289, 16] width 11 height 11
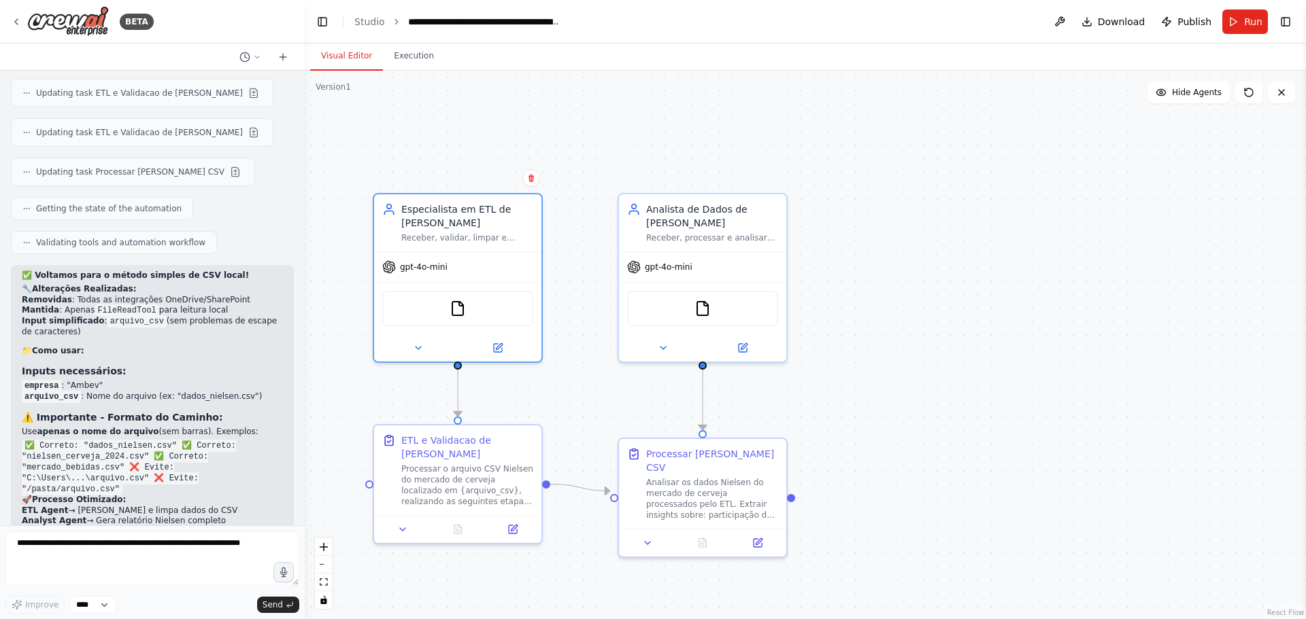
click at [337, 416] on div ".deletable-edge-delete-btn { width: 20px; height: 20px; border: 0px solid #ffff…" at bounding box center [805, 345] width 1001 height 549
drag, startPoint x: 1249, startPoint y: 24, endPoint x: 1225, endPoint y: 31, distance: 24.9
click at [1248, 24] on span "Run" at bounding box center [1253, 22] width 18 height 14
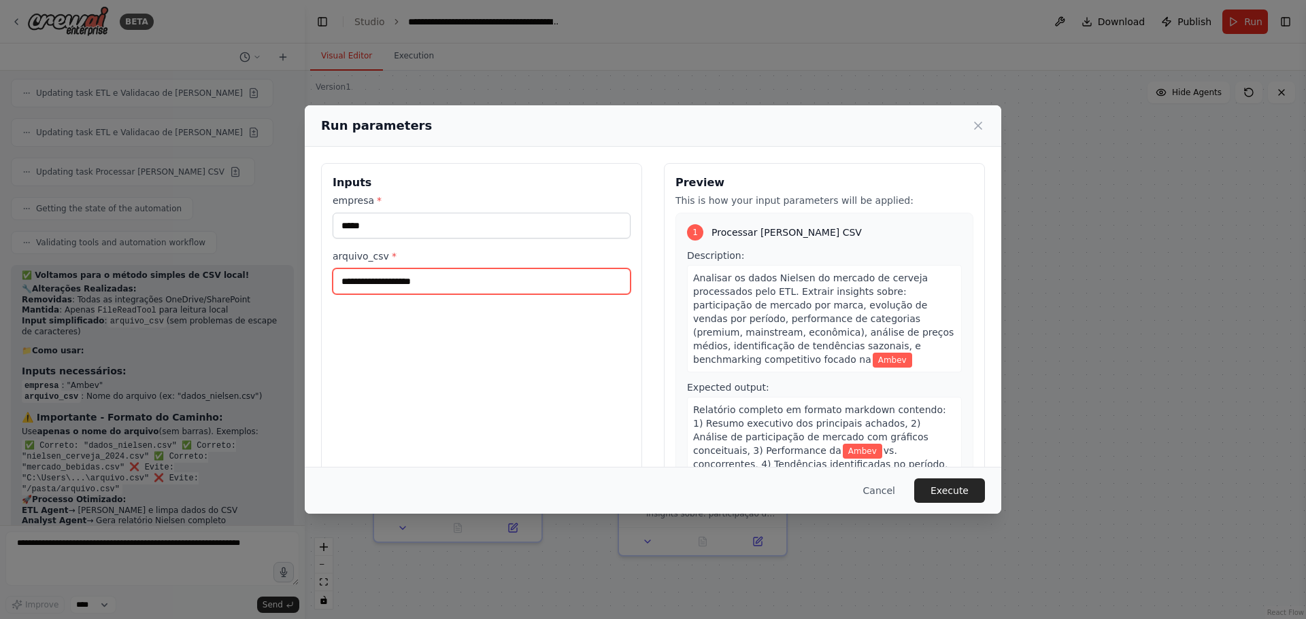
click at [507, 277] on input "arquivo_csv *" at bounding box center [482, 282] width 298 height 26
click at [979, 119] on icon at bounding box center [978, 126] width 14 height 14
